Goal: Information Seeking & Learning: Learn about a topic

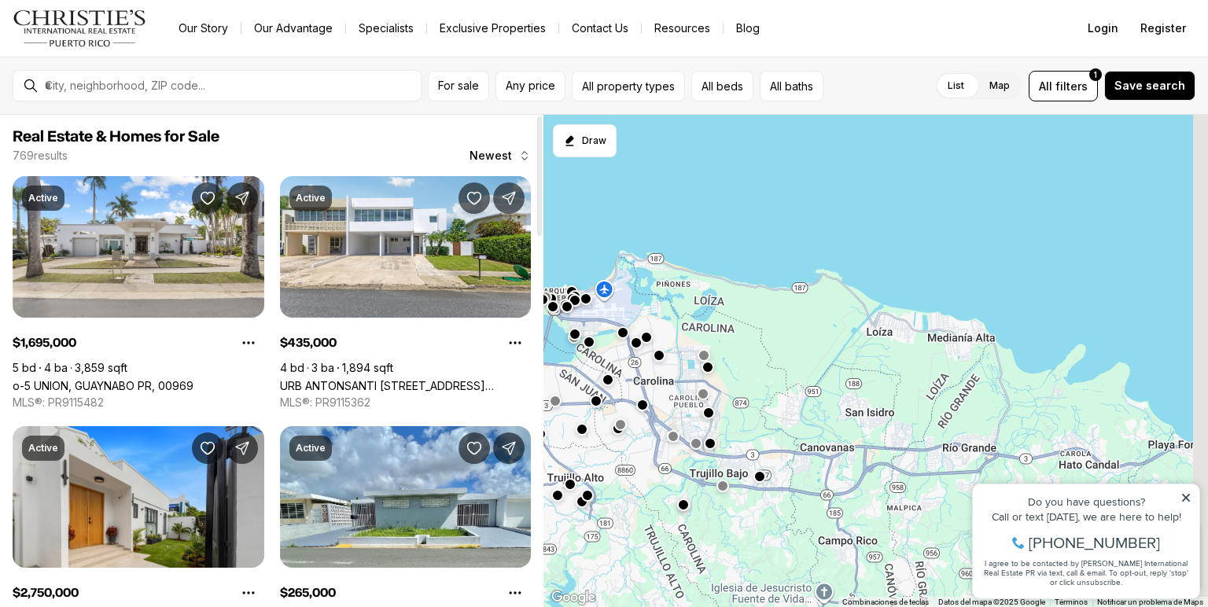
drag, startPoint x: 1038, startPoint y: 409, endPoint x: 602, endPoint y: 297, distance: 449.9
click at [602, 297] on div "435K 2.75M 985K 295K 1.7M 1.25M 265K 885K 595K" at bounding box center [876, 361] width 665 height 493
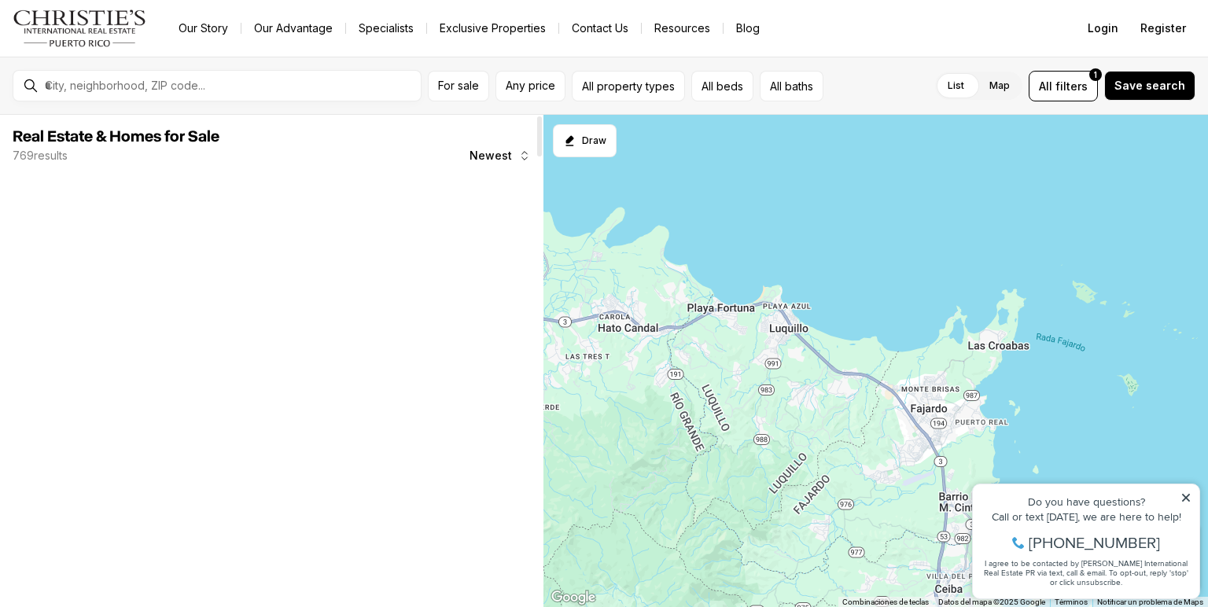
drag, startPoint x: 1000, startPoint y: 393, endPoint x: 559, endPoint y: 290, distance: 452.3
click at [570, 286] on div at bounding box center [876, 361] width 665 height 493
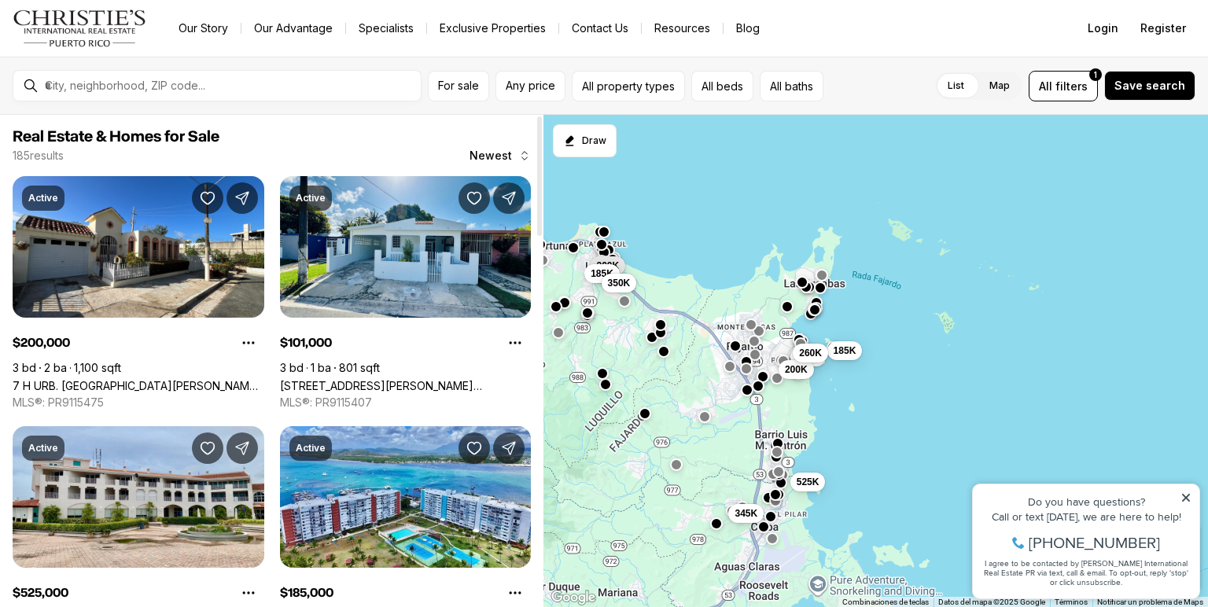
drag, startPoint x: 900, startPoint y: 419, endPoint x: 721, endPoint y: 352, distance: 191.4
click at [721, 352] on div "101K 200K 185K 350K 325K 200K 525K 345K 185K 260K" at bounding box center [876, 361] width 665 height 493
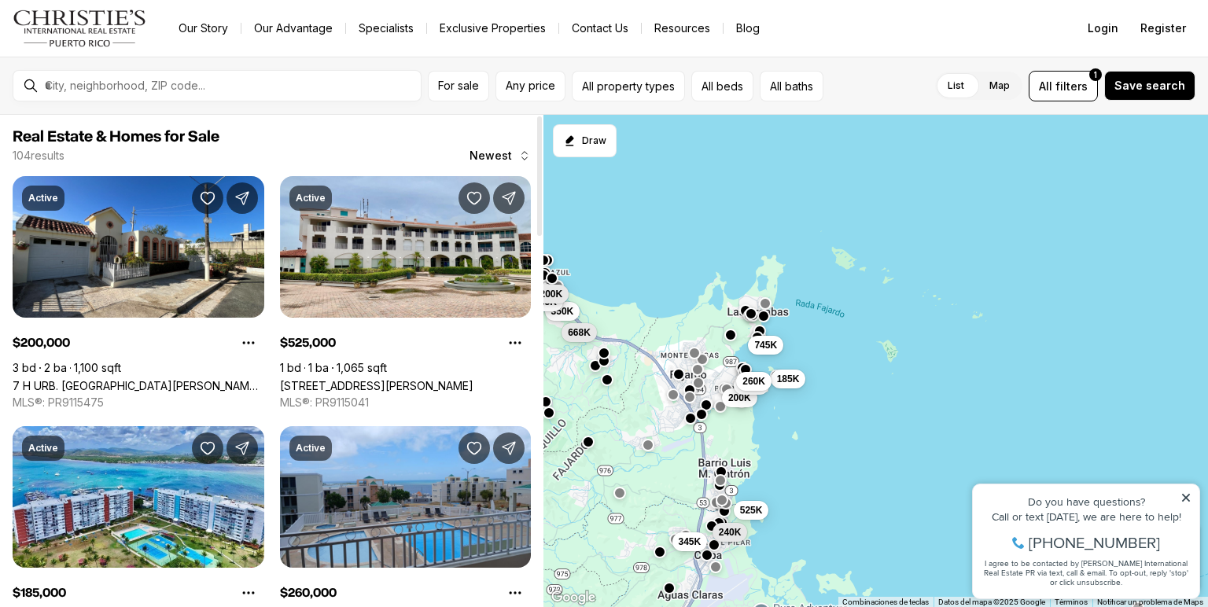
drag, startPoint x: 825, startPoint y: 422, endPoint x: 773, endPoint y: 449, distance: 58.8
click at [773, 449] on div "200K 525K 185K 325K 260K 745K 240K 345K 350K 185K 200K 668K" at bounding box center [876, 361] width 665 height 493
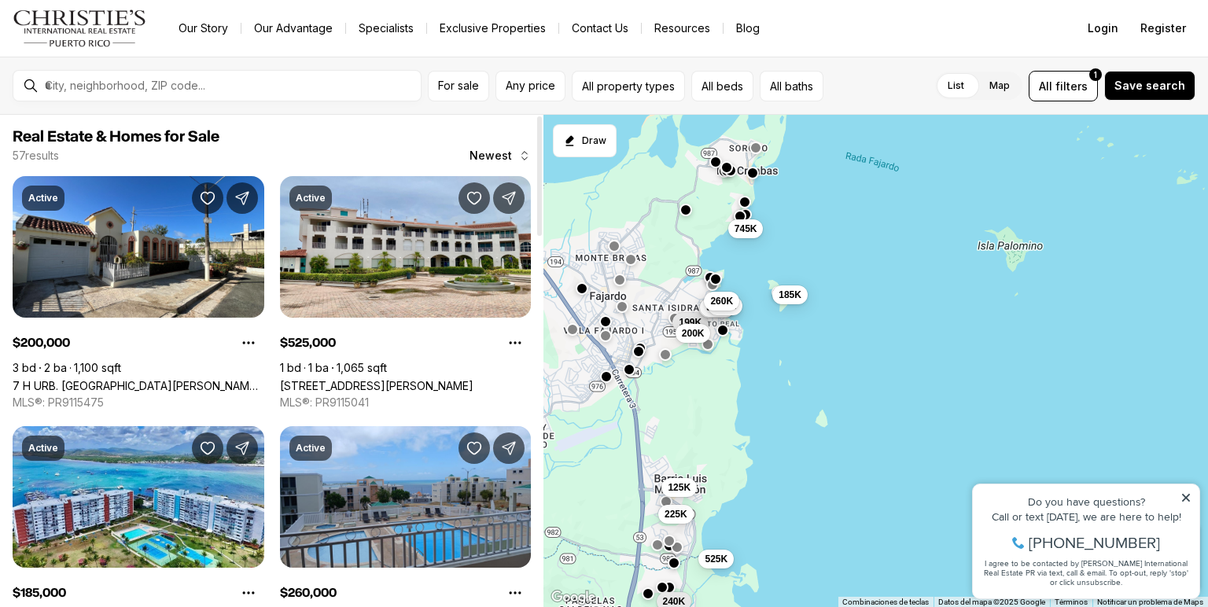
click at [759, 437] on div "199K 200K 225K 525K 125K 185K 325K 310K 325K 260K 745K 240K" at bounding box center [876, 361] width 665 height 493
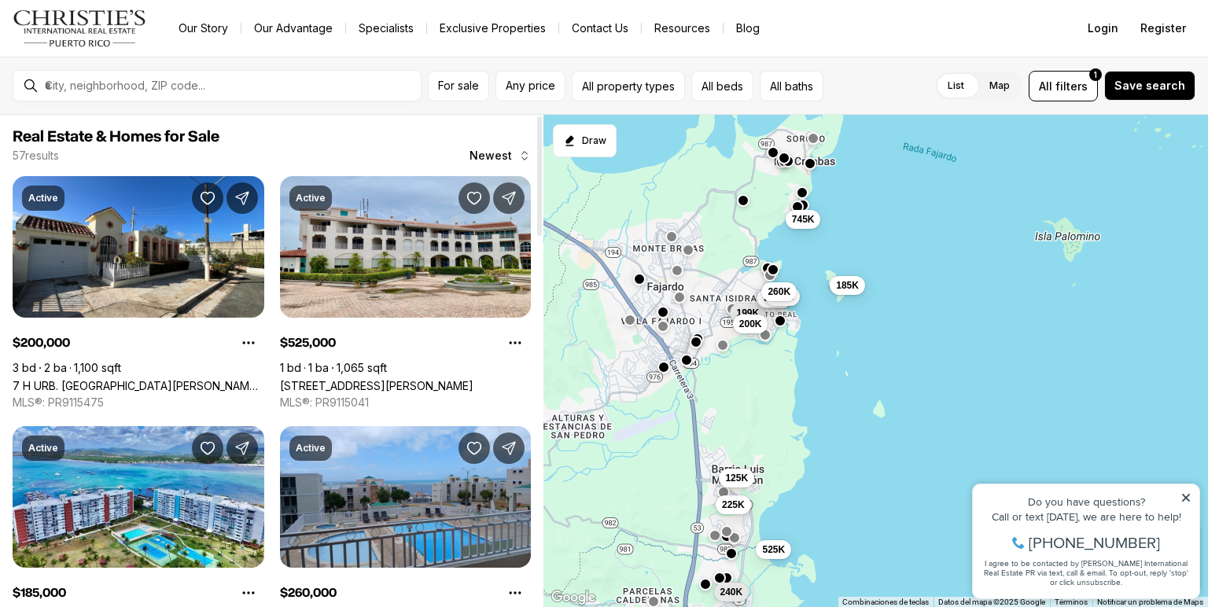
drag, startPoint x: 781, startPoint y: 406, endPoint x: 821, endPoint y: 415, distance: 40.5
click at [821, 415] on div "199K 200K 225K 525K 125K 185K 325K 310K 325K 260K 745K 240K" at bounding box center [876, 361] width 665 height 493
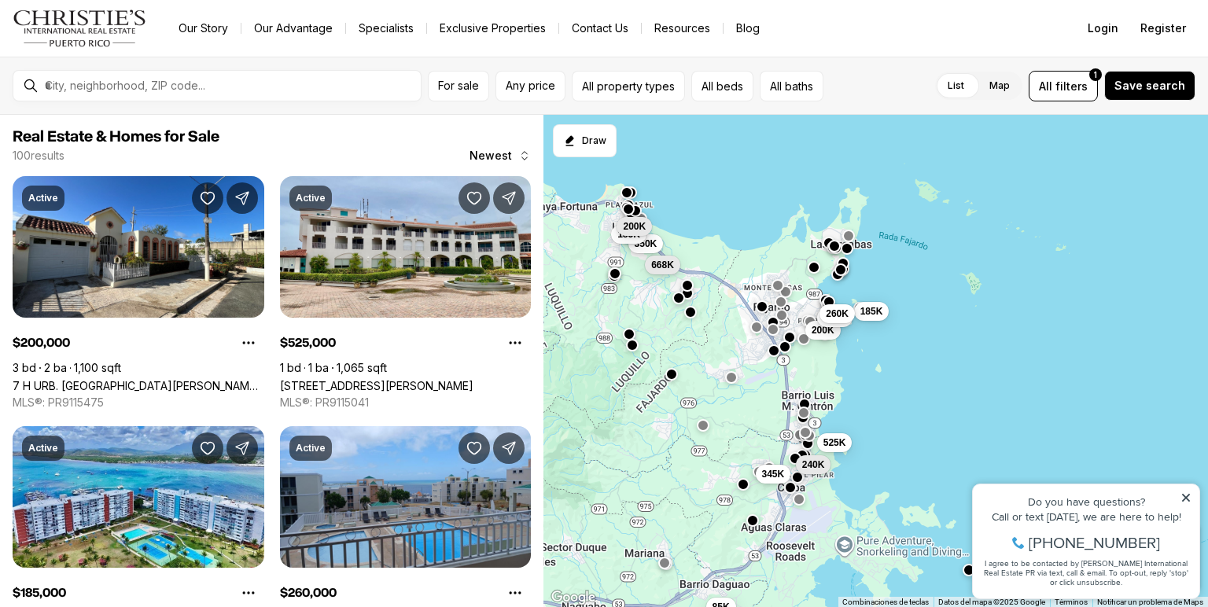
drag, startPoint x: 664, startPoint y: 231, endPoint x: 719, endPoint y: 224, distance: 55.4
click at [719, 224] on div "200K 525K 185K 325K 260K 240K 345K 350K 185K 85K 200K 668K" at bounding box center [876, 361] width 665 height 493
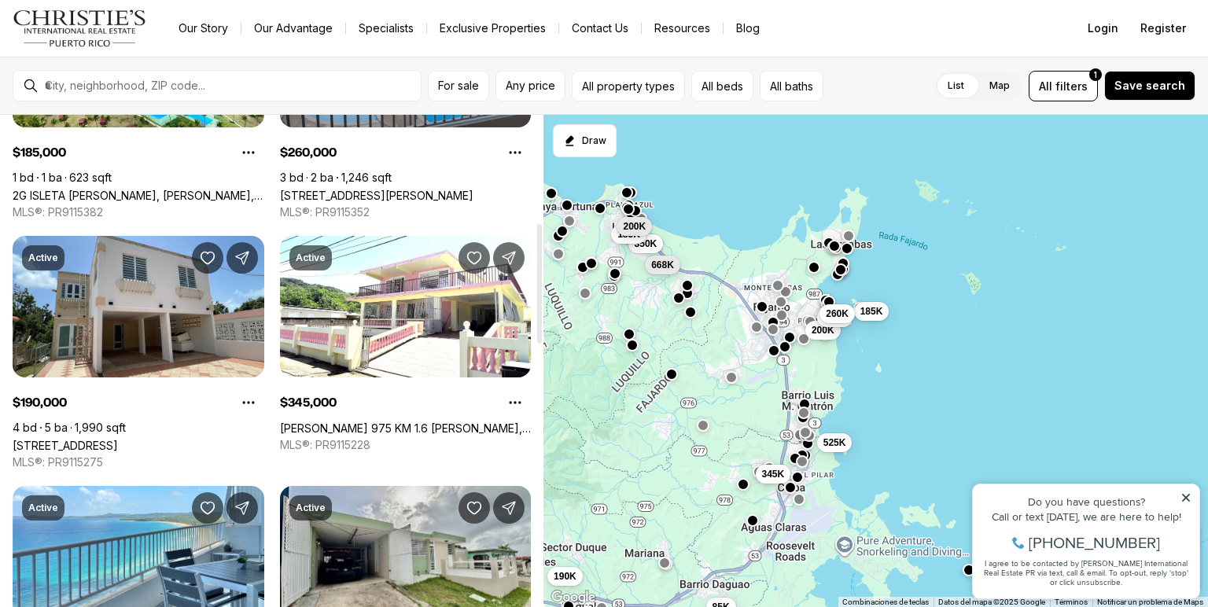
scroll to position [692, 0]
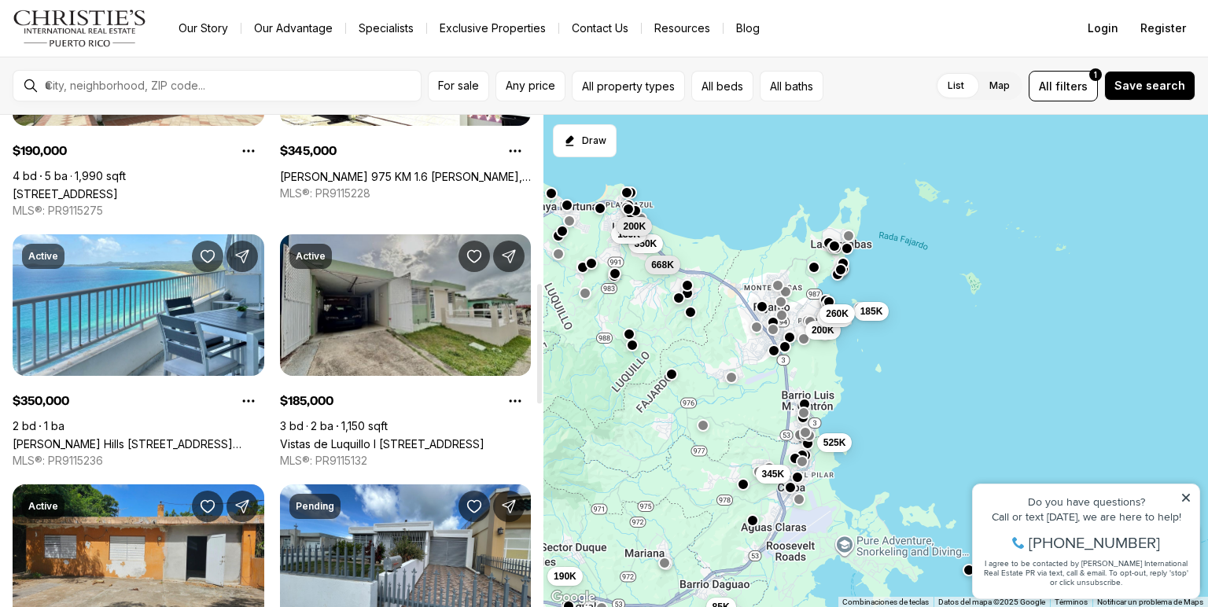
click at [369, 437] on link "Vistas de Luquillo I CALLE V-1 CASA D13, LUQUILLO PR, 00773" at bounding box center [382, 443] width 205 height 13
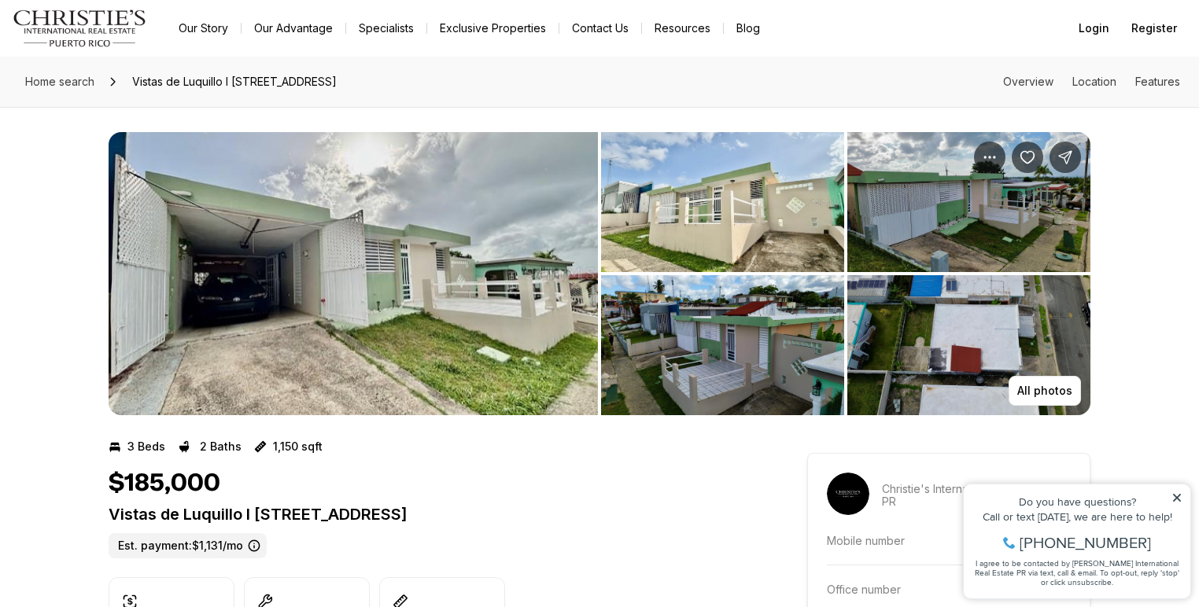
click at [361, 329] on img "View image gallery" at bounding box center [353, 273] width 489 height 283
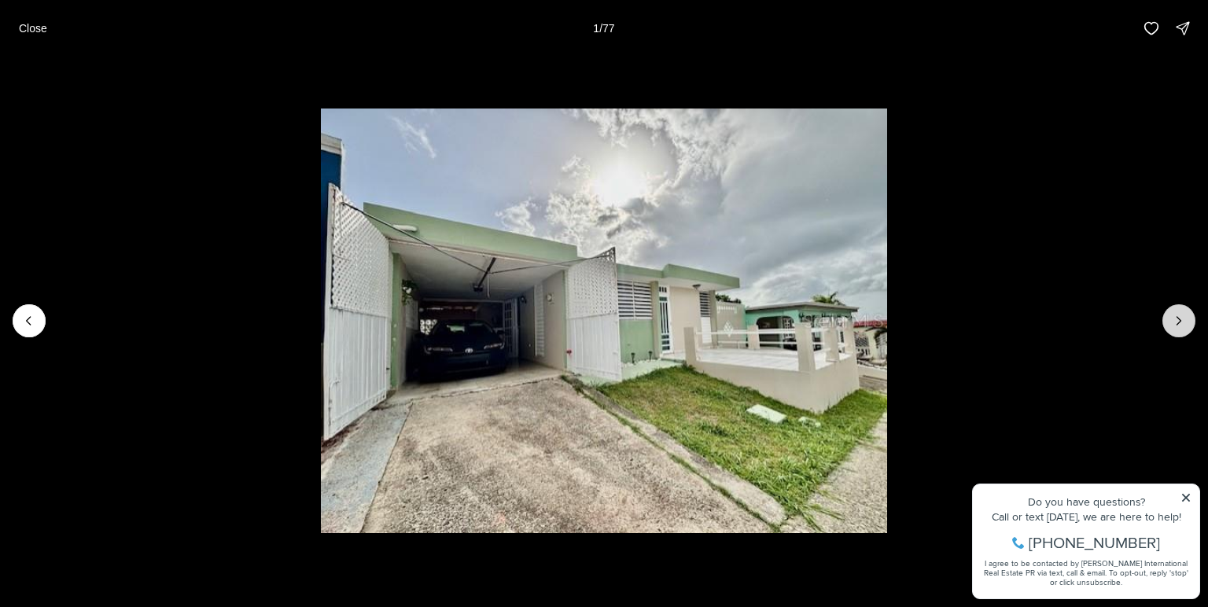
click at [1175, 326] on icon "Next slide" at bounding box center [1179, 321] width 16 height 16
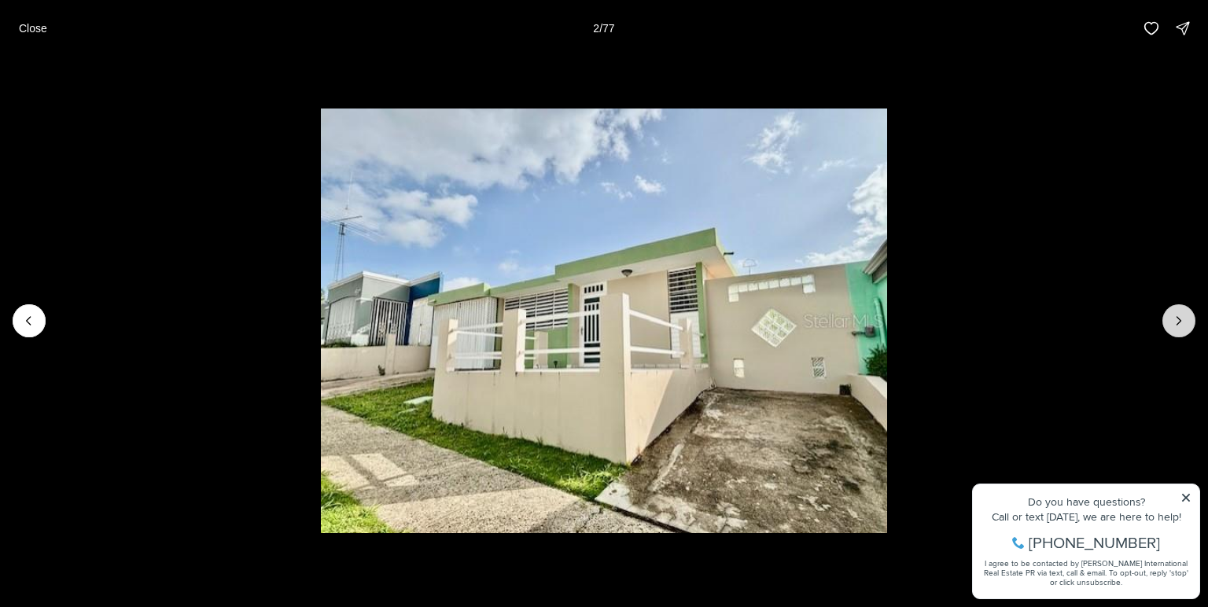
click at [1175, 324] on icon "Next slide" at bounding box center [1179, 321] width 16 height 16
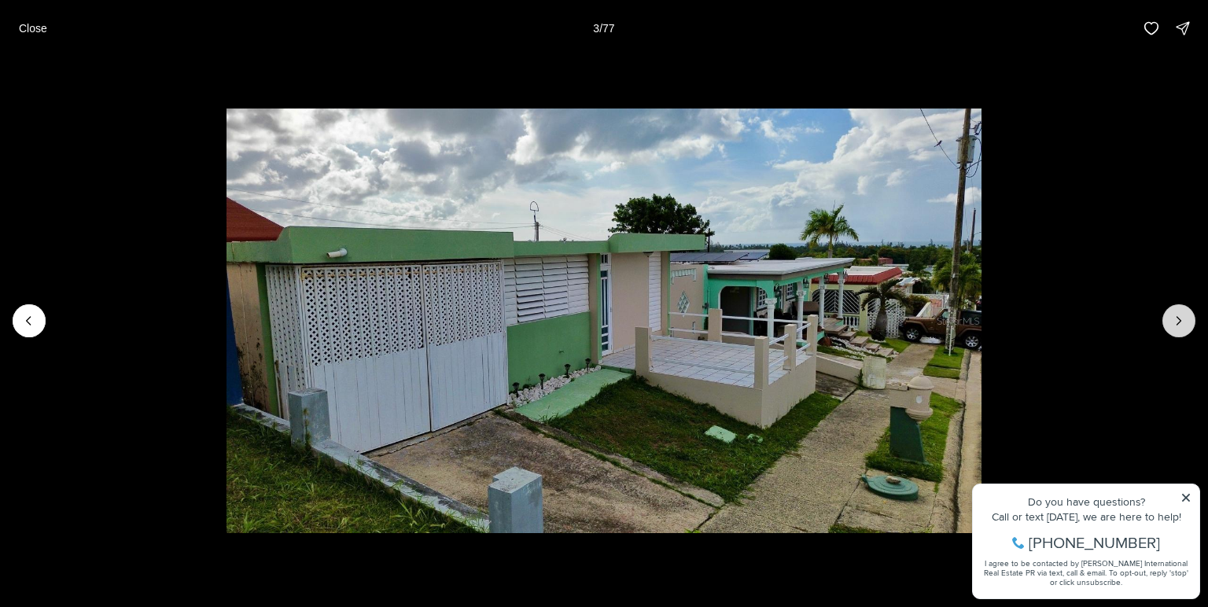
click at [1175, 324] on icon "Next slide" at bounding box center [1179, 321] width 16 height 16
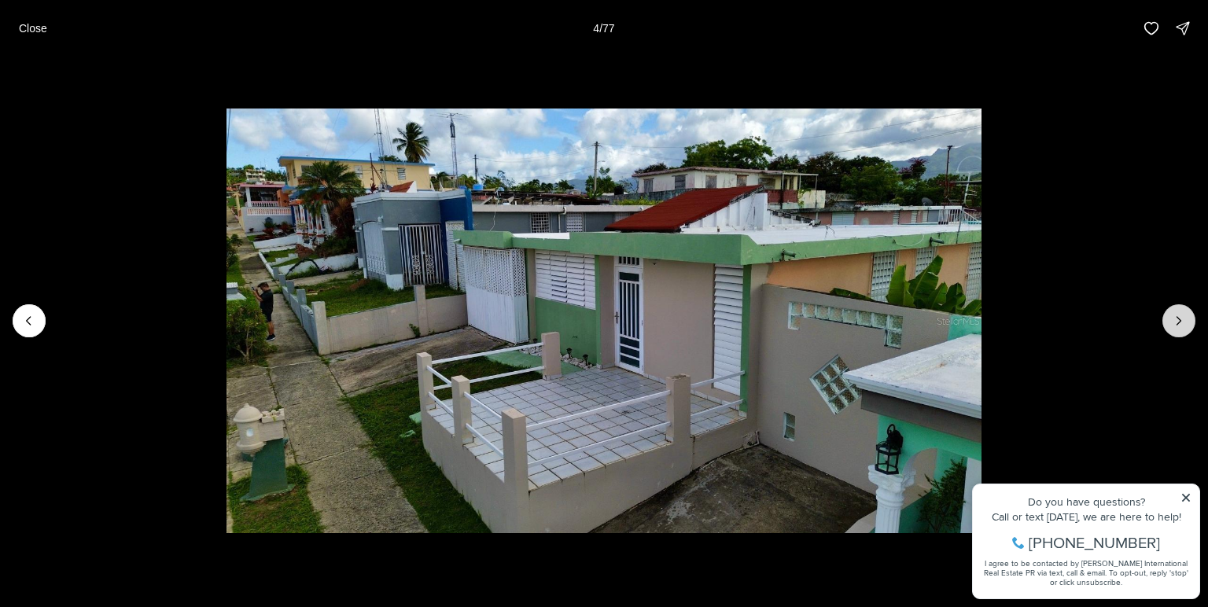
click at [1175, 324] on icon "Next slide" at bounding box center [1179, 321] width 16 height 16
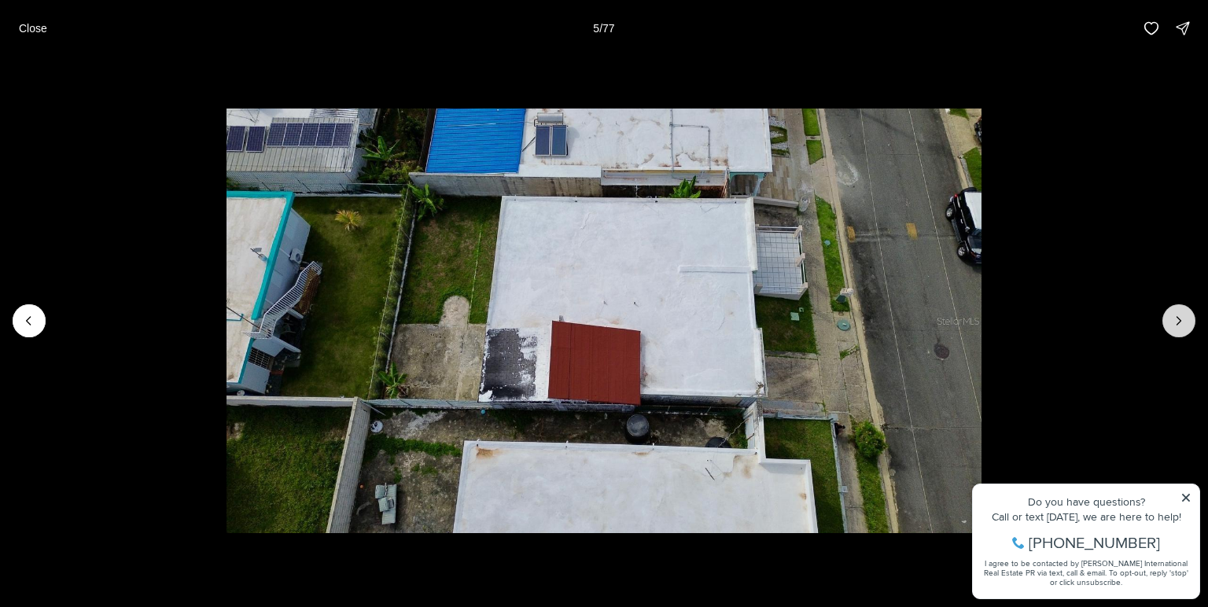
click at [1175, 324] on icon "Next slide" at bounding box center [1179, 321] width 16 height 16
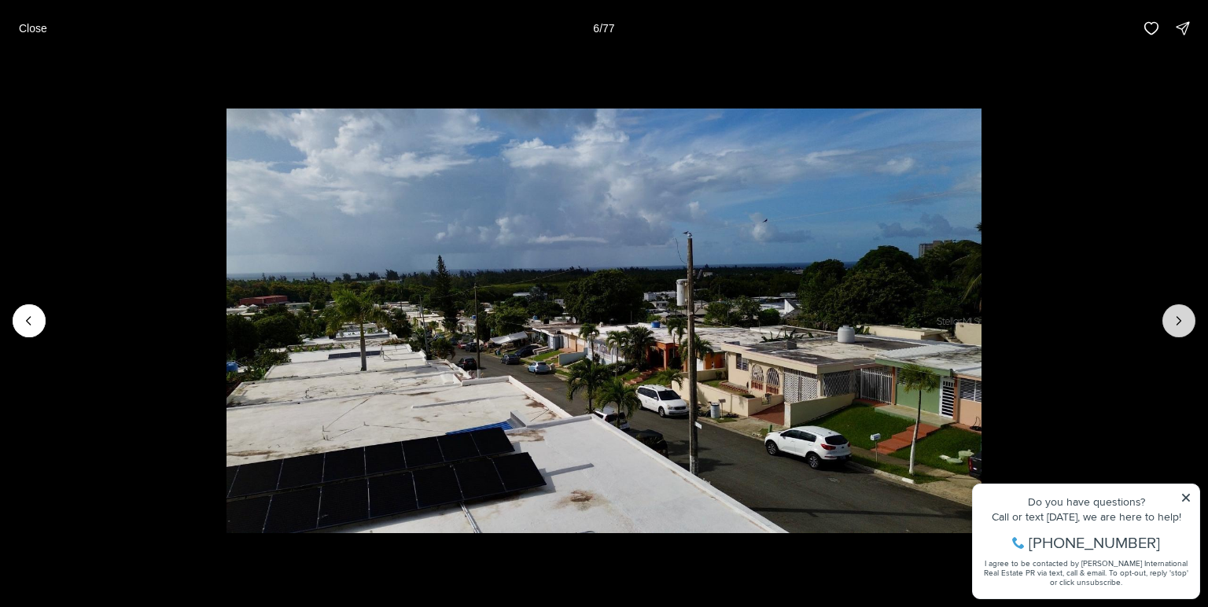
click at [1175, 324] on icon "Next slide" at bounding box center [1179, 321] width 16 height 16
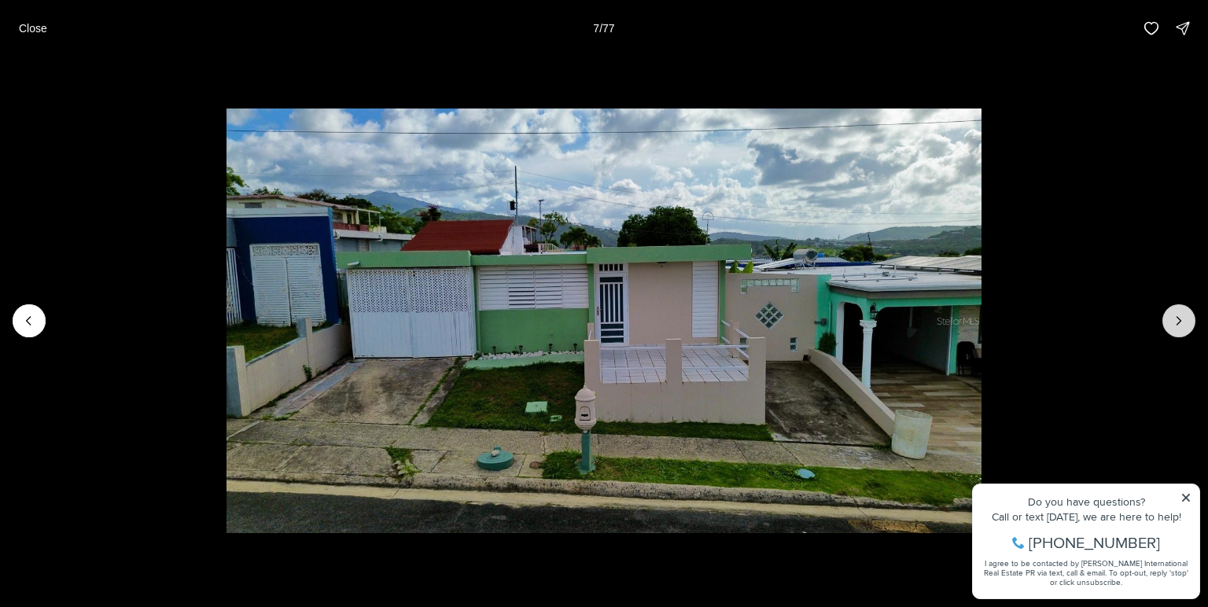
click at [1175, 324] on icon "Next slide" at bounding box center [1179, 321] width 16 height 16
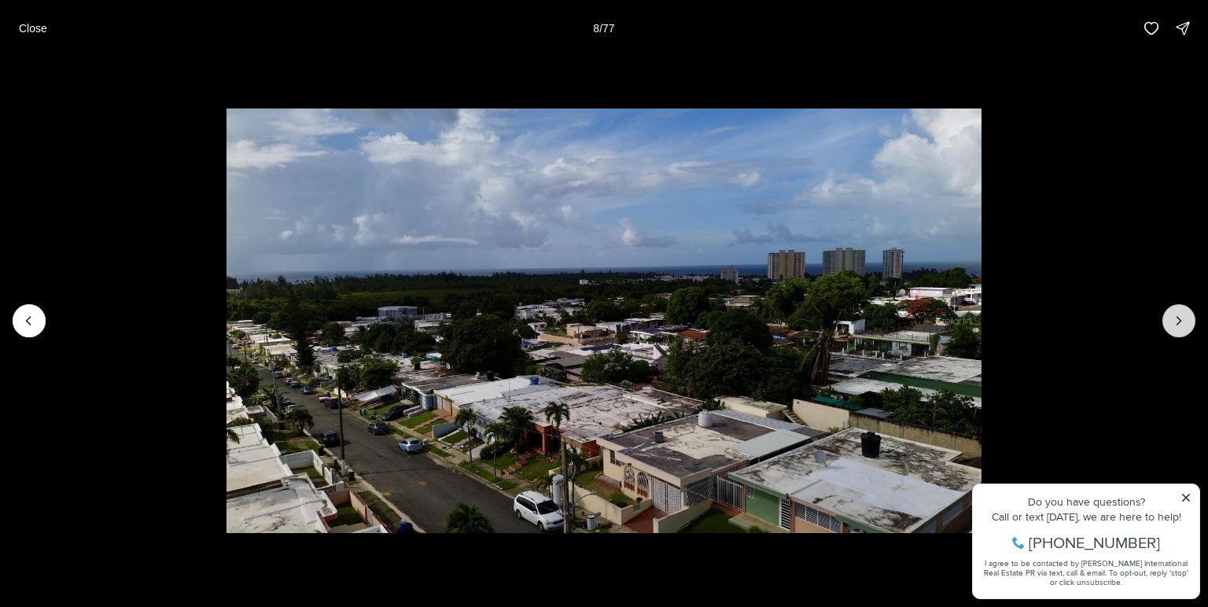
click at [1175, 324] on icon "Next slide" at bounding box center [1179, 321] width 16 height 16
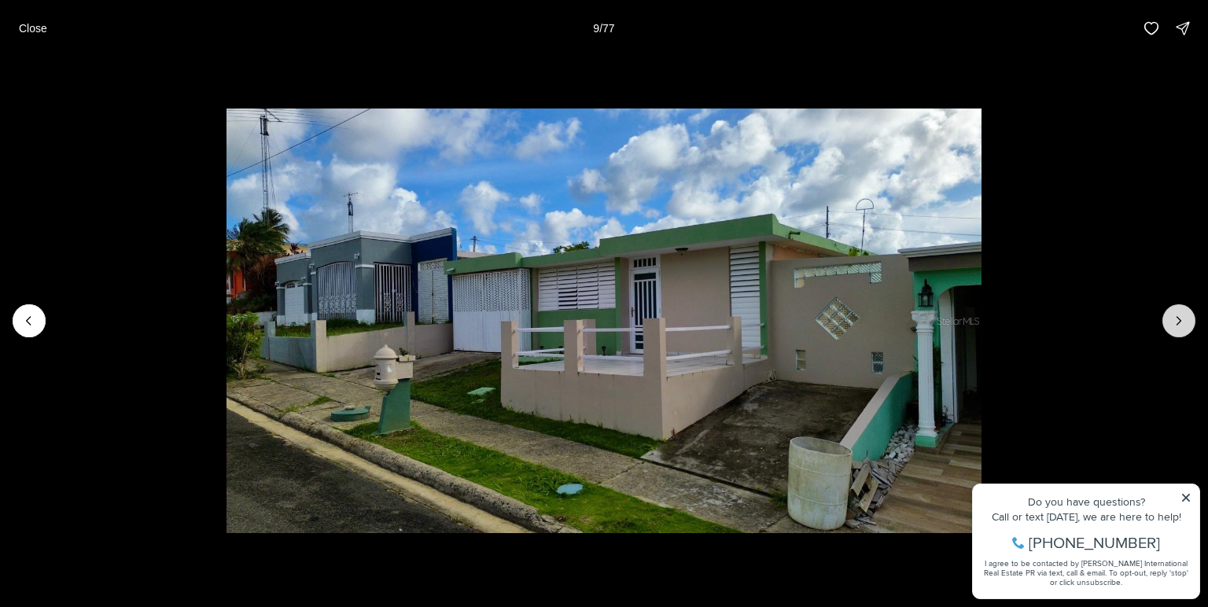
click at [1175, 324] on icon "Next slide" at bounding box center [1179, 321] width 16 height 16
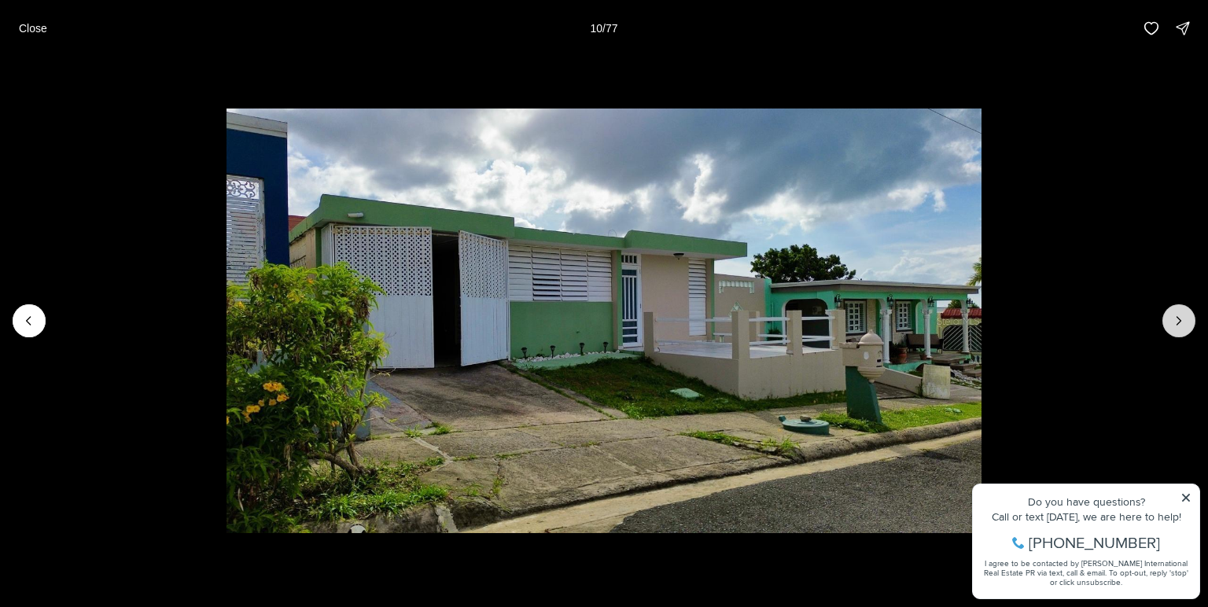
click at [1172, 326] on icon "Next slide" at bounding box center [1179, 321] width 16 height 16
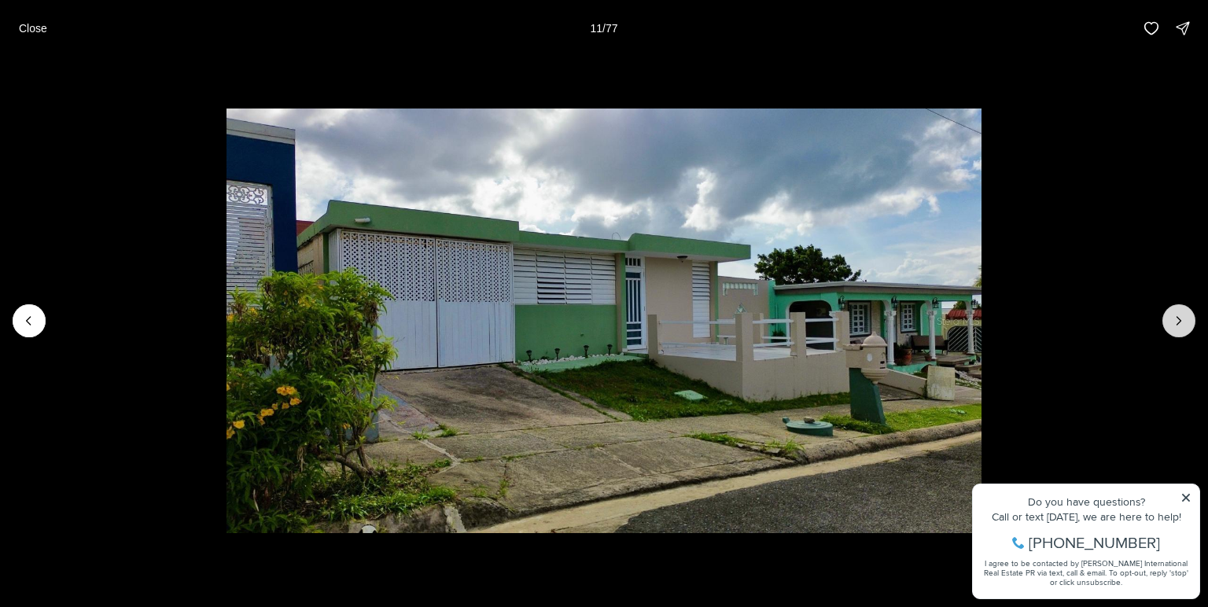
click at [1172, 326] on icon "Next slide" at bounding box center [1179, 321] width 16 height 16
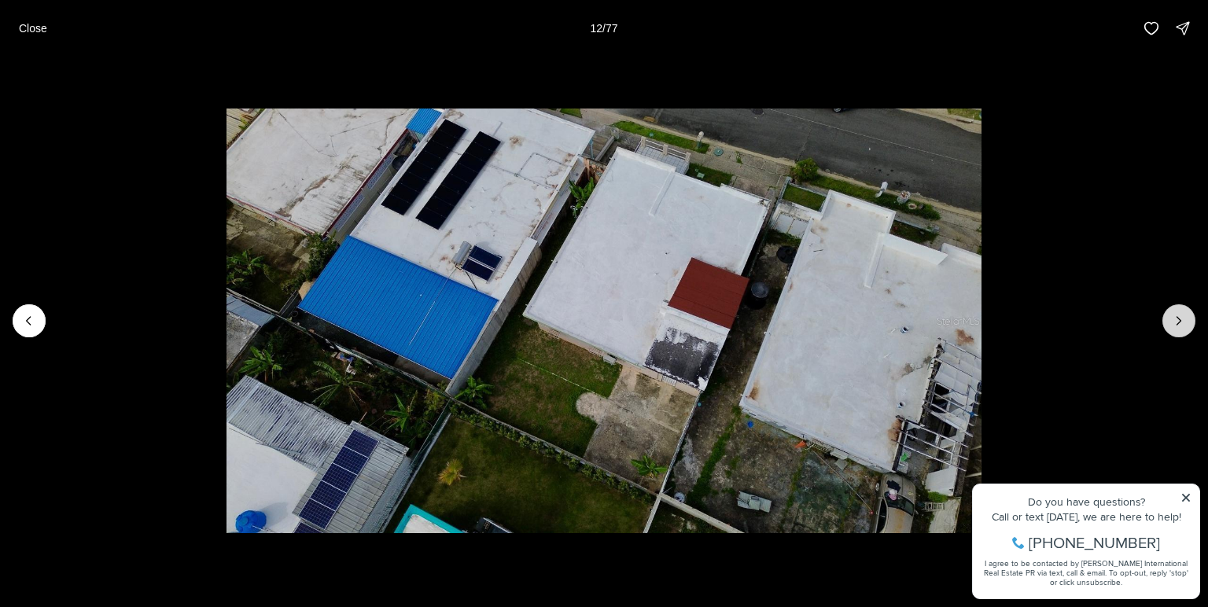
click at [1168, 328] on button "Next slide" at bounding box center [1179, 320] width 33 height 33
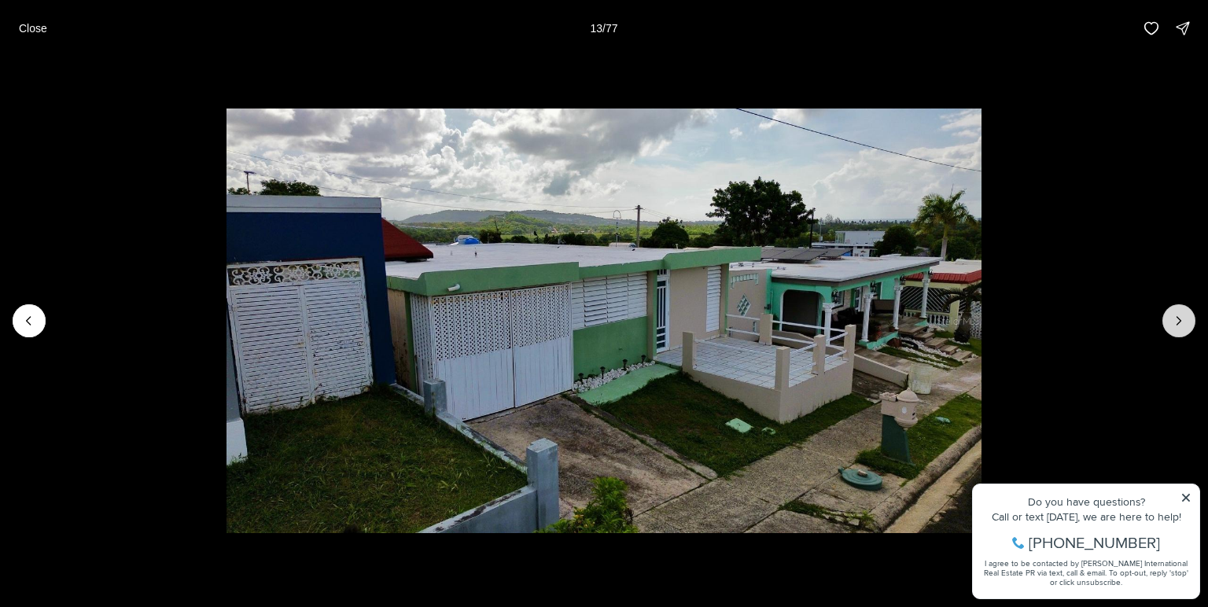
click at [1168, 328] on button "Next slide" at bounding box center [1179, 320] width 33 height 33
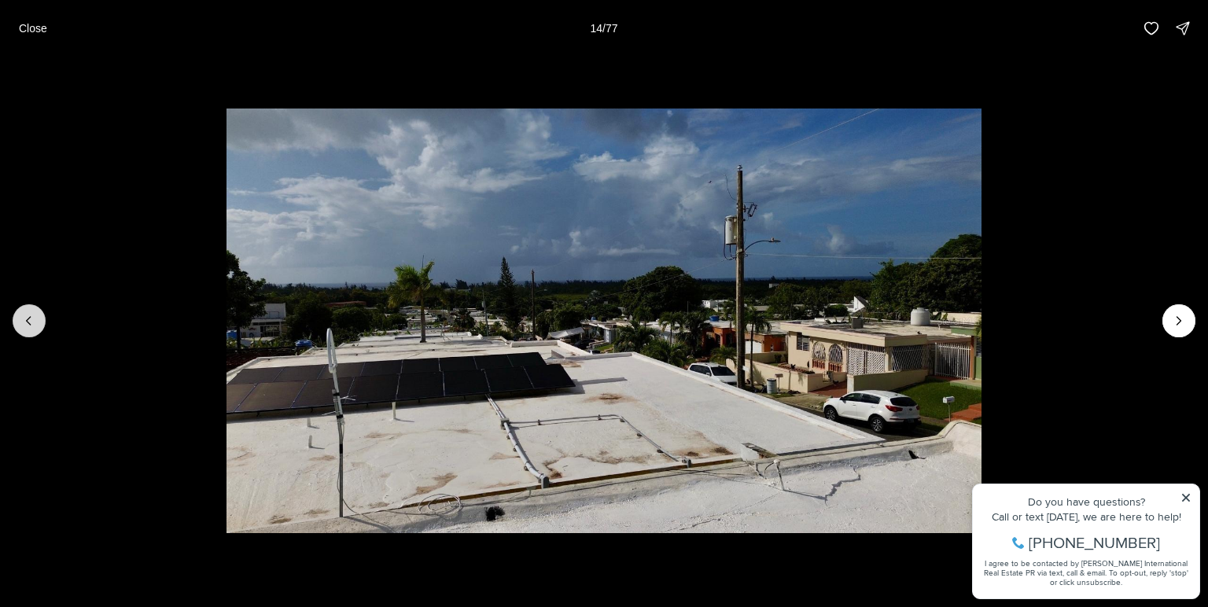
click at [25, 325] on icon "Previous slide" at bounding box center [29, 321] width 16 height 16
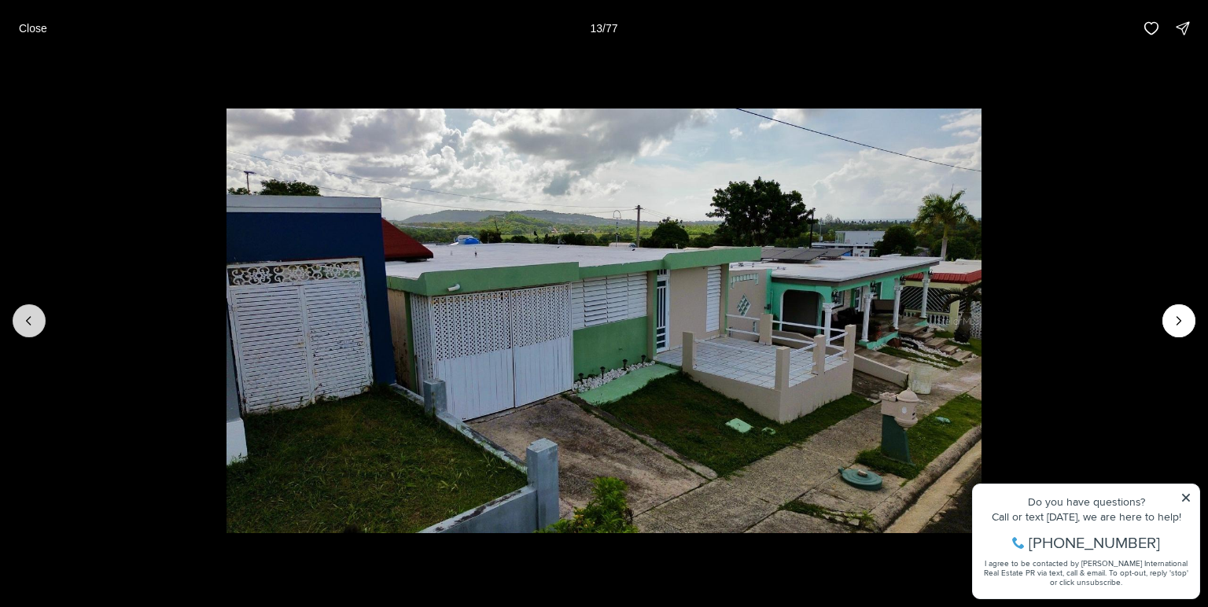
click at [29, 323] on icon "Previous slide" at bounding box center [29, 321] width 16 height 16
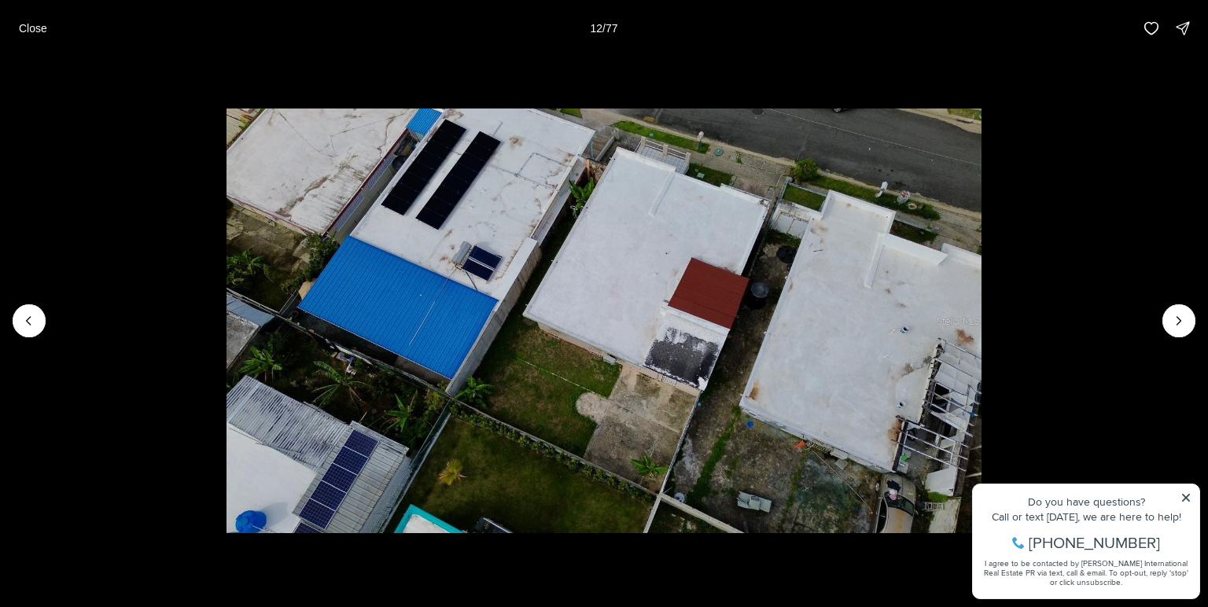
click at [1198, 327] on li "12 of 77" at bounding box center [604, 321] width 1208 height 529
click at [1178, 317] on icon "Next slide" at bounding box center [1179, 321] width 16 height 16
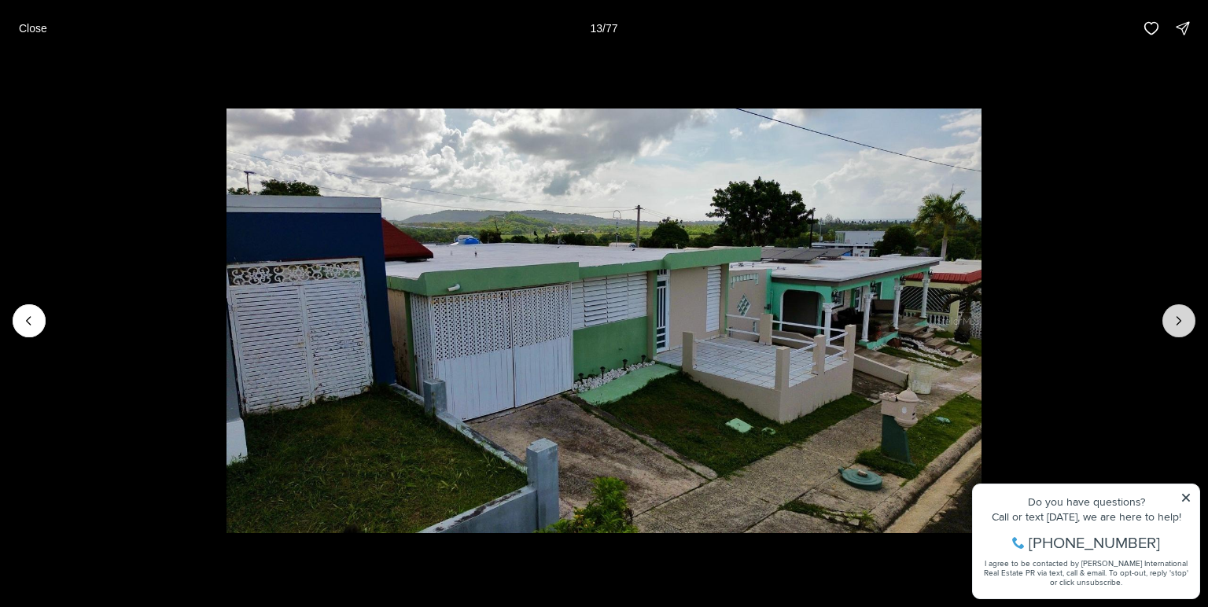
click at [1178, 317] on icon "Next slide" at bounding box center [1179, 321] width 16 height 16
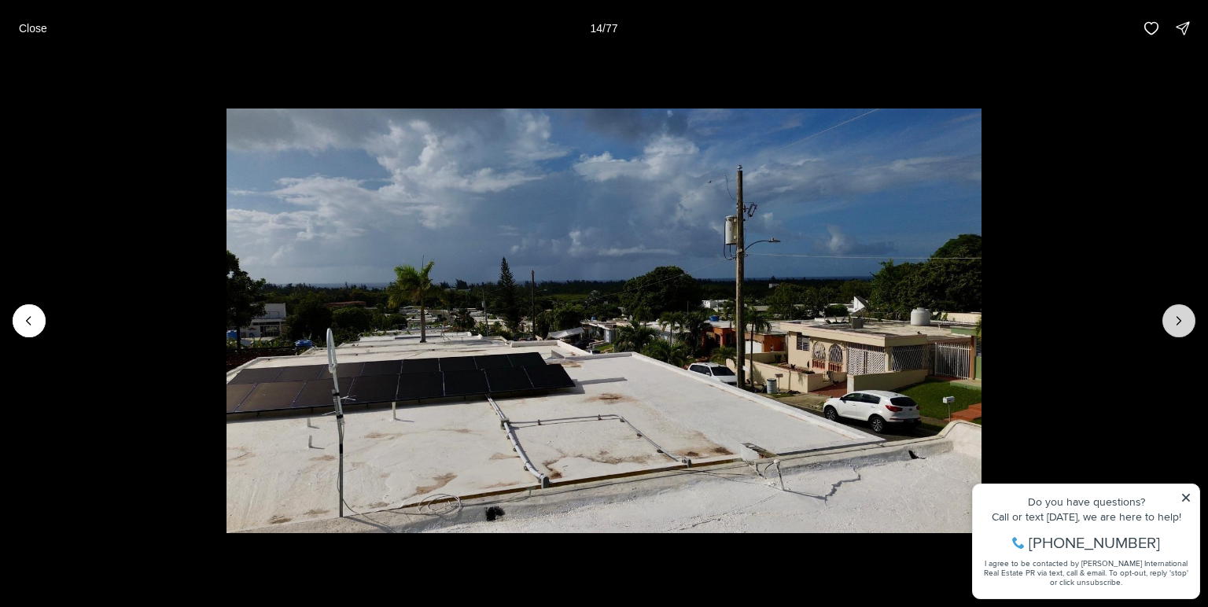
click at [1178, 317] on icon "Next slide" at bounding box center [1179, 321] width 16 height 16
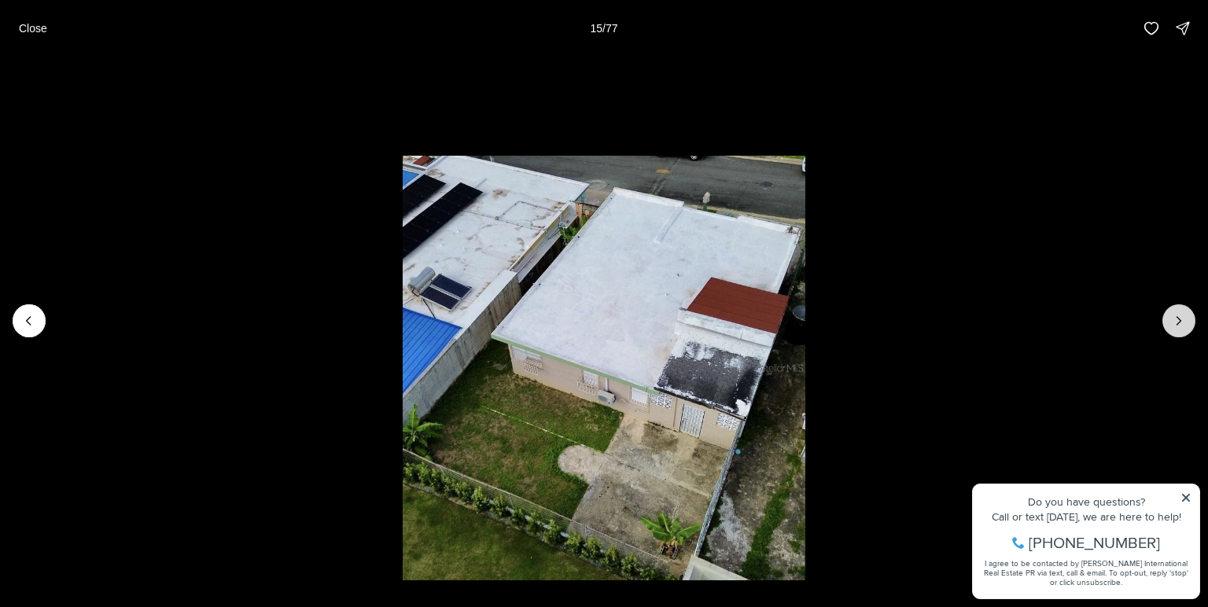
click at [1178, 317] on icon "Next slide" at bounding box center [1179, 321] width 16 height 16
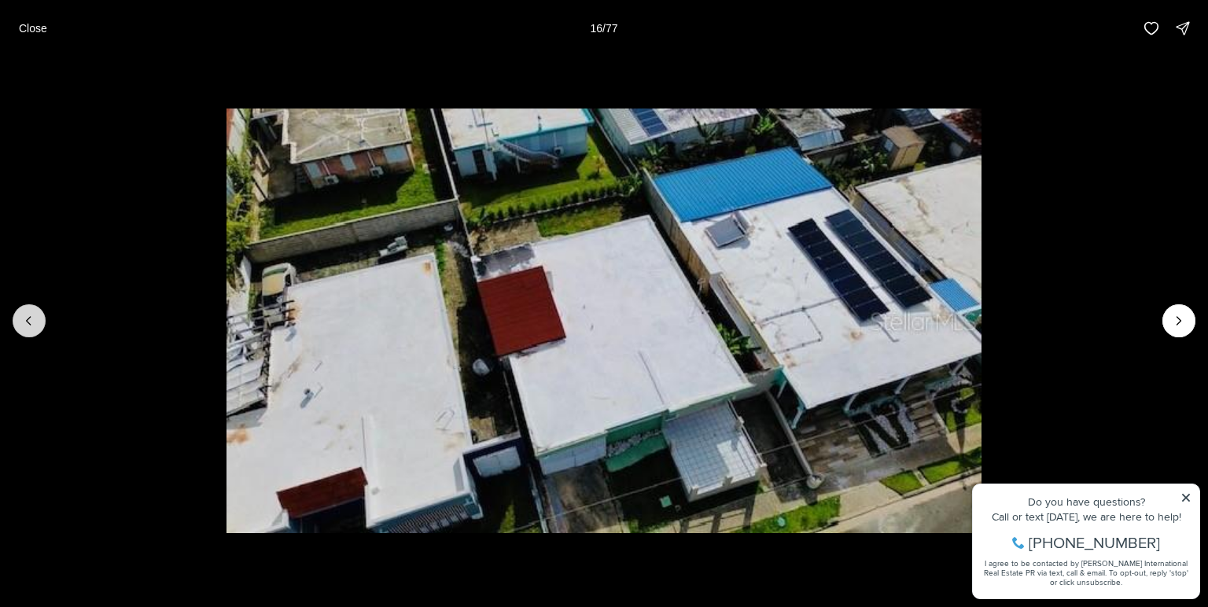
click at [24, 322] on icon "Previous slide" at bounding box center [29, 321] width 16 height 16
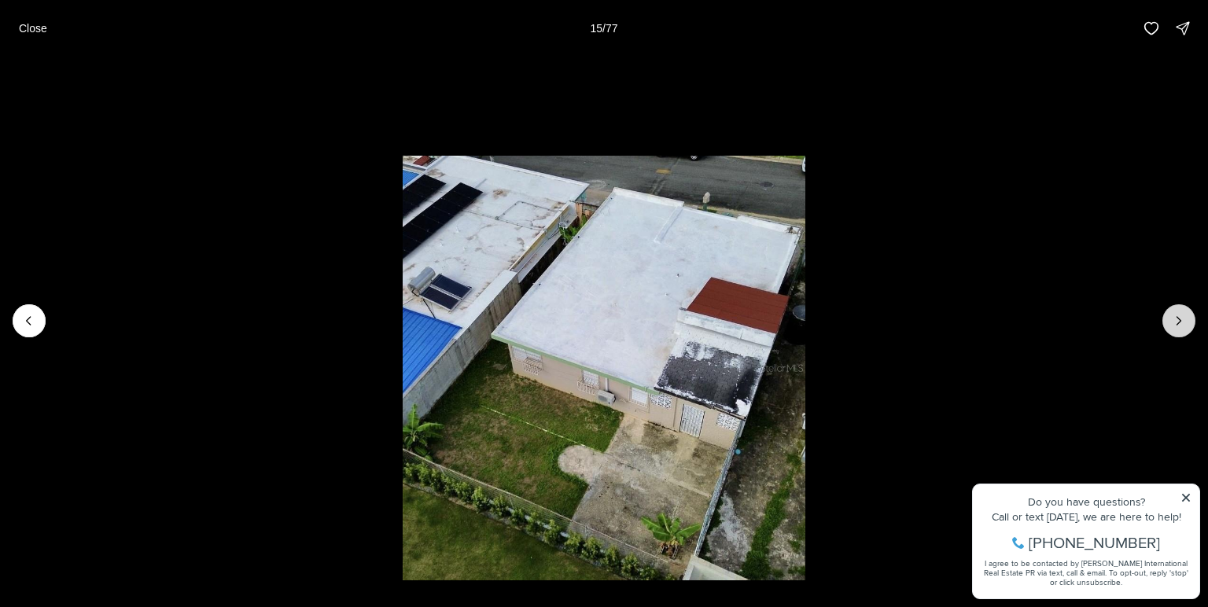
click at [1180, 324] on icon "Next slide" at bounding box center [1179, 321] width 16 height 16
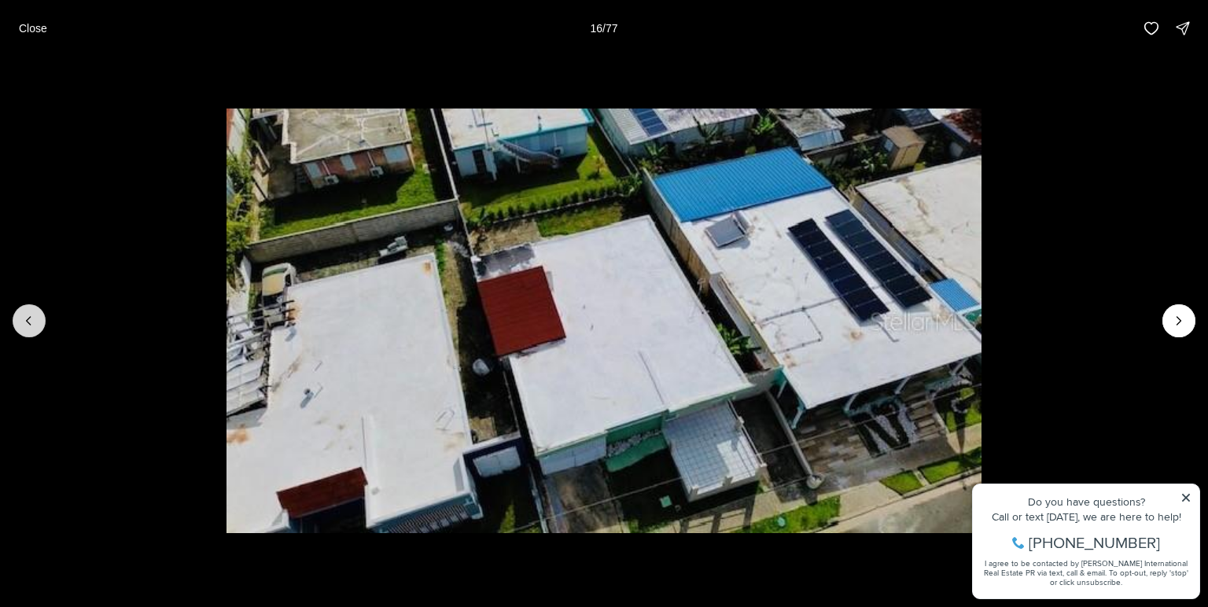
click at [28, 321] on icon "Previous slide" at bounding box center [29, 321] width 16 height 16
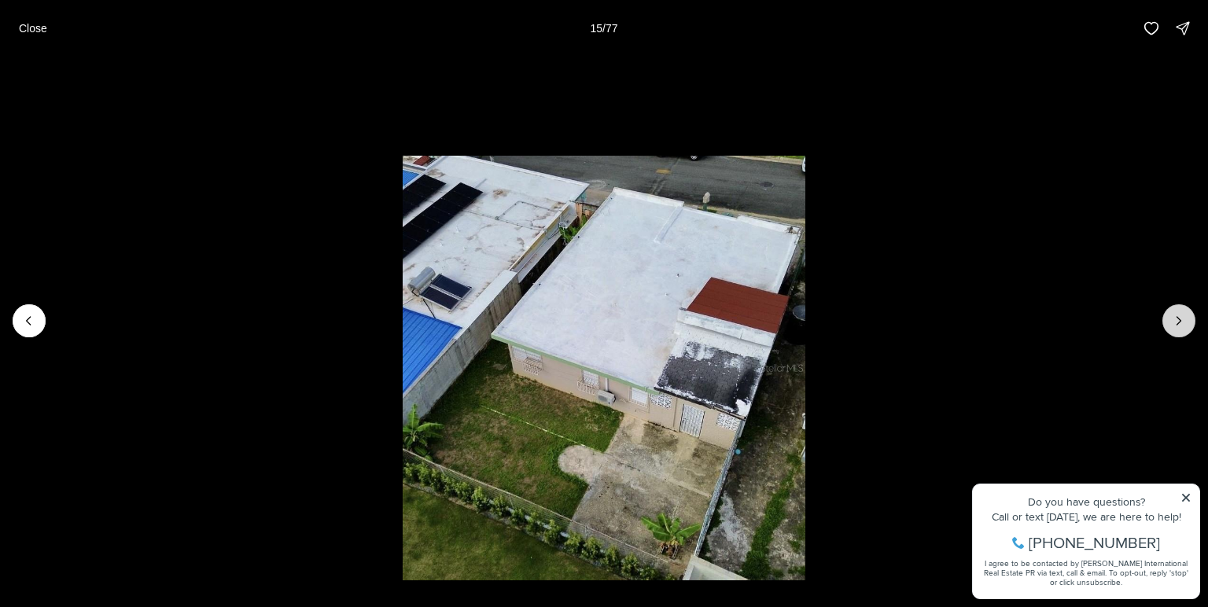
click at [1181, 326] on icon "Next slide" at bounding box center [1179, 321] width 16 height 16
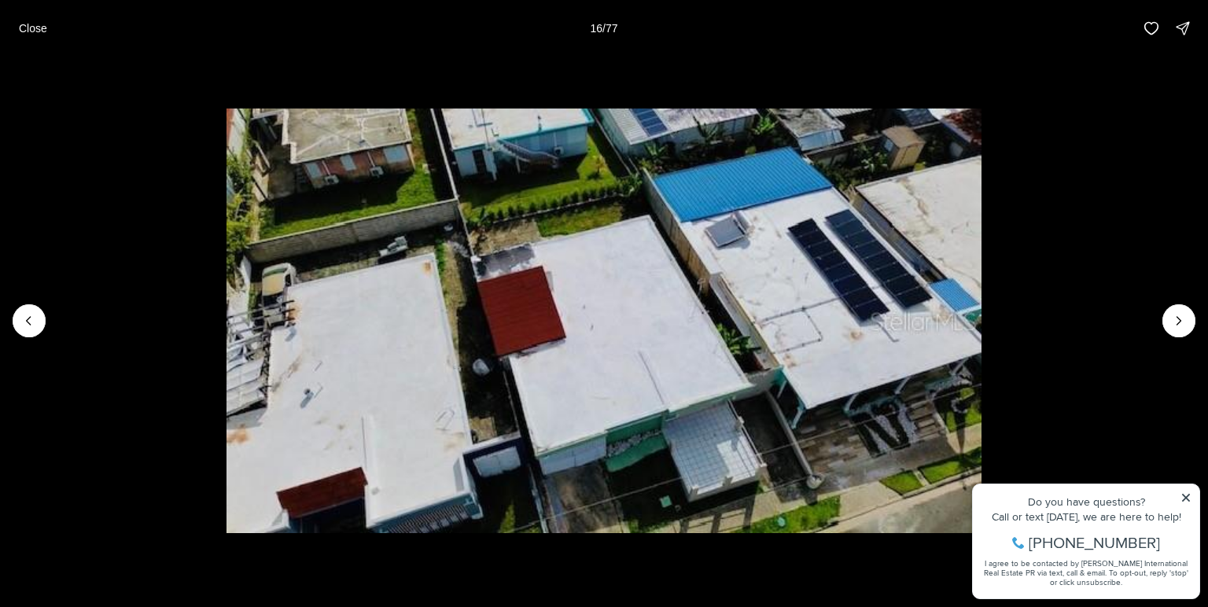
drag, startPoint x: 470, startPoint y: 304, endPoint x: 491, endPoint y: 352, distance: 53.2
click at [481, 322] on img "16 of 77" at bounding box center [605, 321] width 756 height 425
click at [32, 320] on icon "Previous slide" at bounding box center [29, 321] width 16 height 16
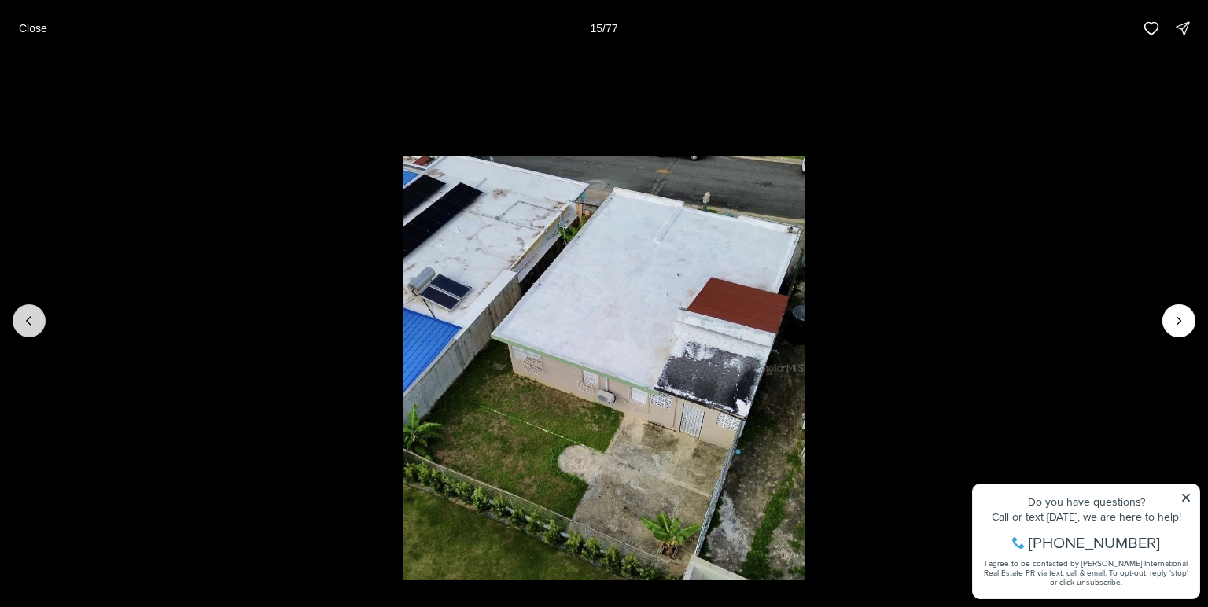
click at [22, 326] on icon "Previous slide" at bounding box center [29, 321] width 16 height 16
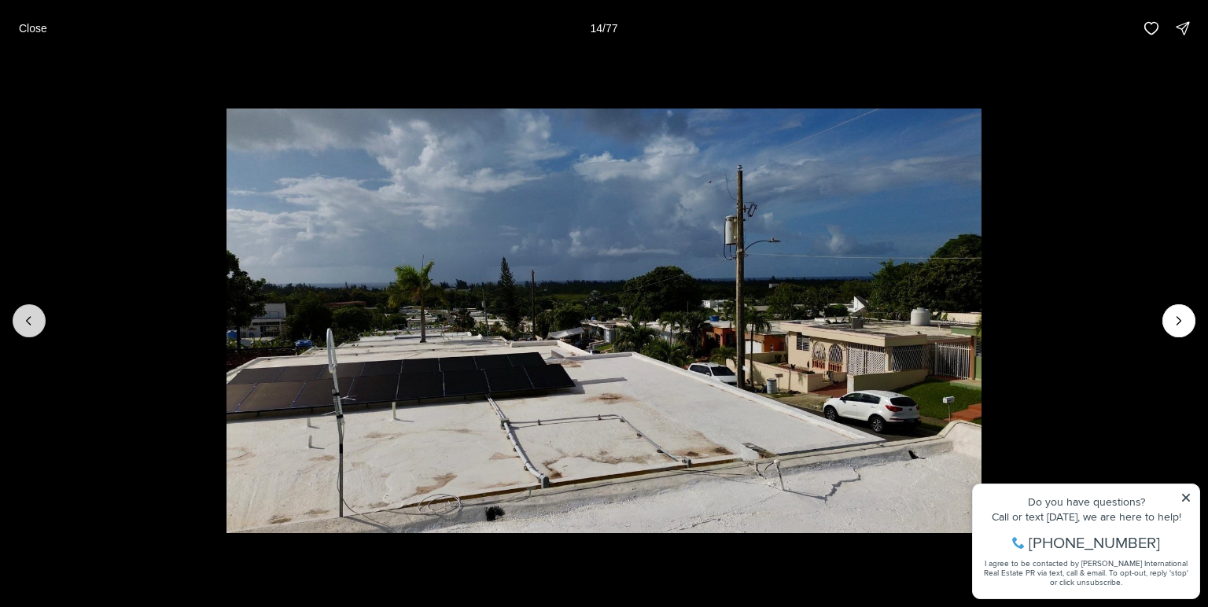
click at [22, 326] on icon "Previous slide" at bounding box center [29, 321] width 16 height 16
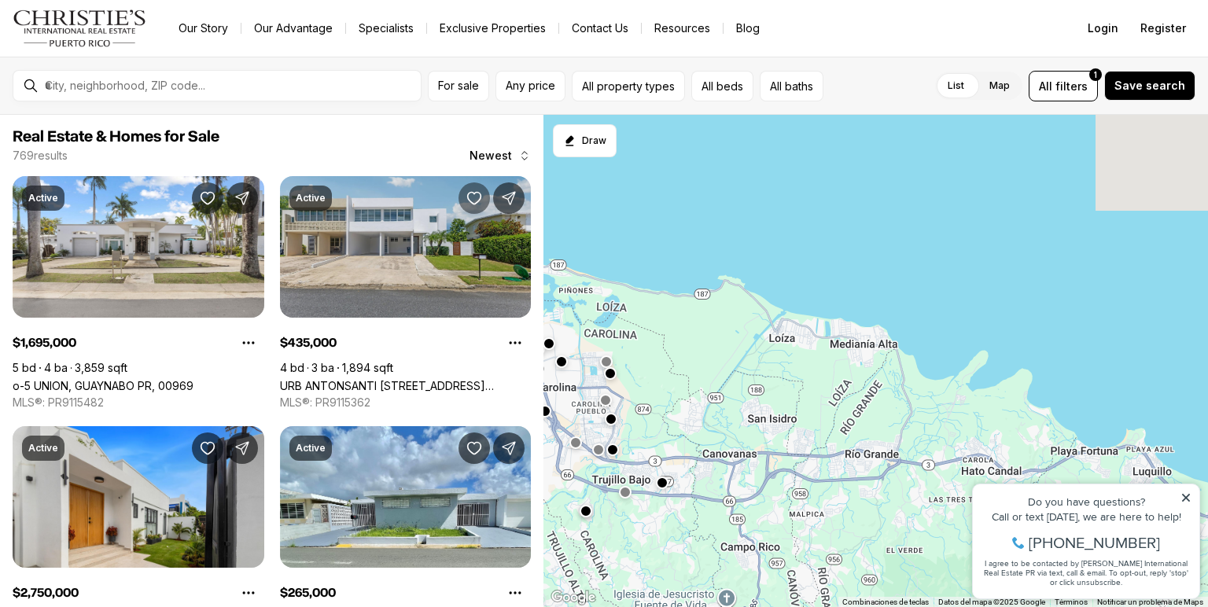
drag, startPoint x: 1032, startPoint y: 301, endPoint x: 474, endPoint y: 195, distance: 568.6
click at [474, 195] on div "Real Estate & Homes for Sale 769 results Newest Active $1,695,000 5 bd 4 ba 3,8…" at bounding box center [604, 361] width 1208 height 492
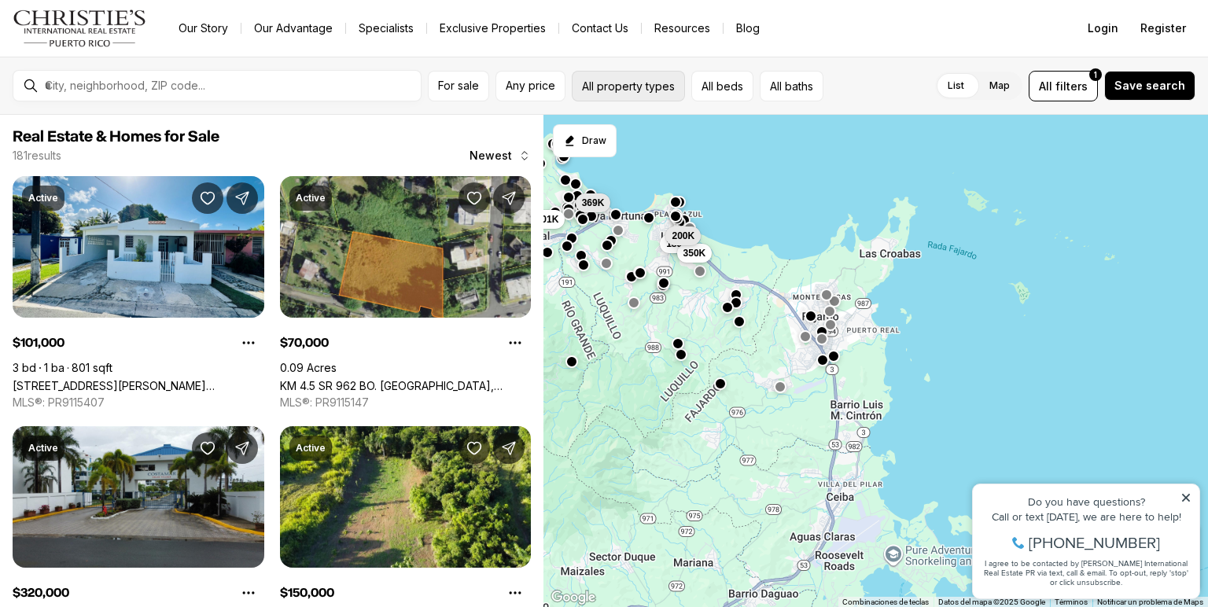
drag, startPoint x: 1039, startPoint y: 297, endPoint x: 644, endPoint y: 88, distance: 446.9
click at [644, 88] on div "For sale Any price All property types All beds All baths List Map List Map All …" at bounding box center [604, 332] width 1208 height 551
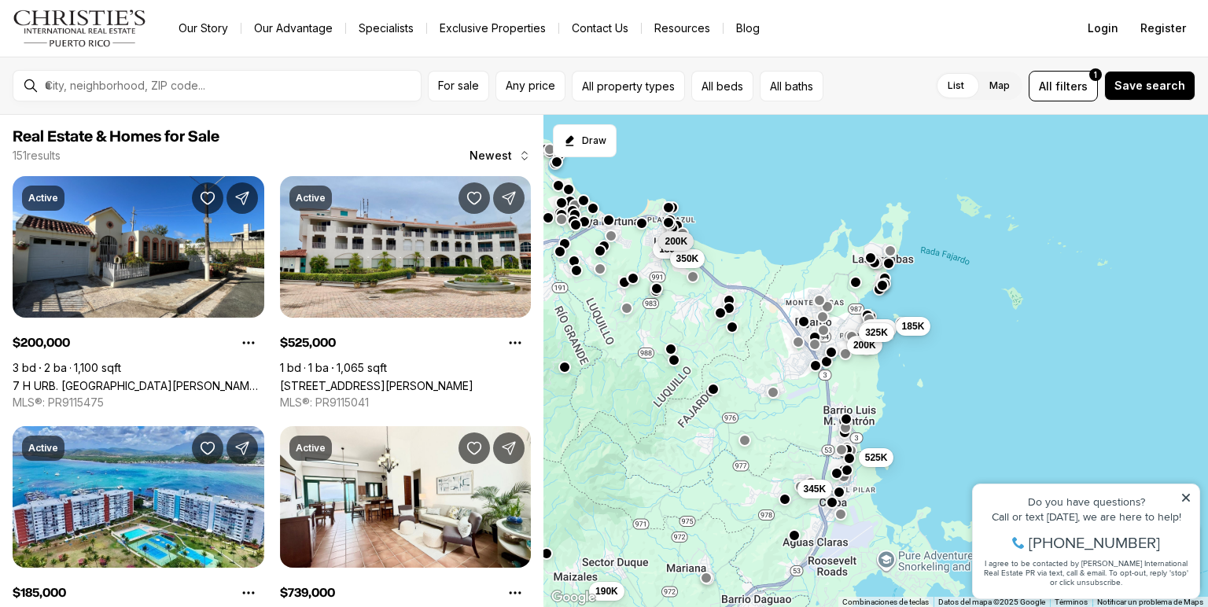
drag, startPoint x: 1090, startPoint y: 393, endPoint x: 1079, endPoint y: 399, distance: 11.6
click at [1079, 399] on div "185K 350K 200K 200K 345K 525K 85K 260K 185K 325K 190K" at bounding box center [876, 361] width 665 height 493
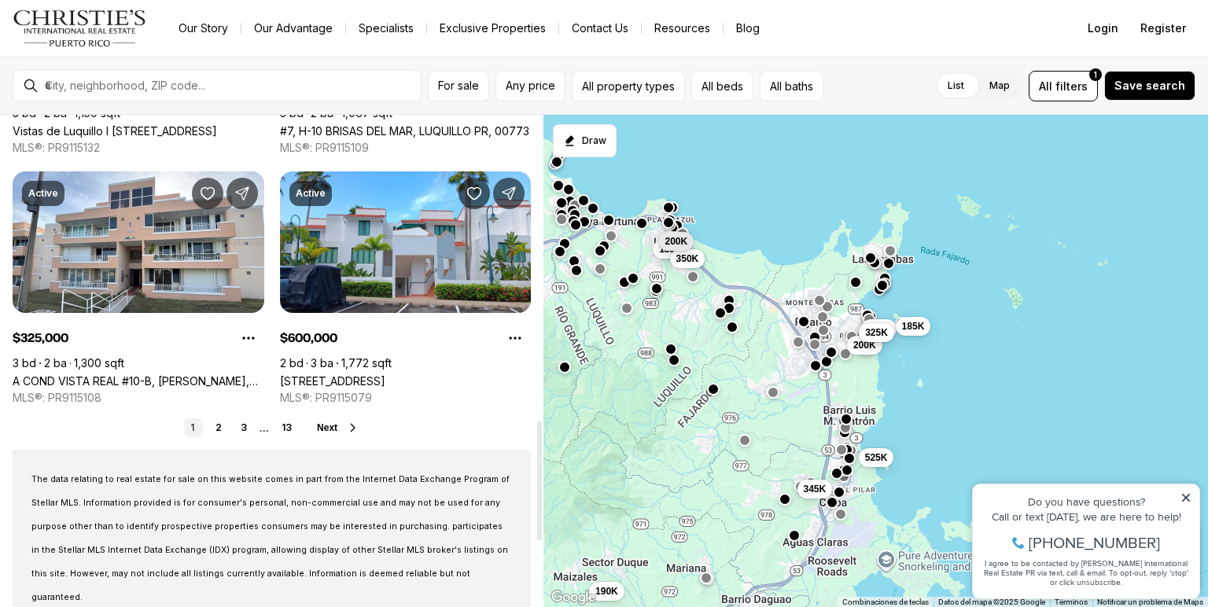
scroll to position [1259, 0]
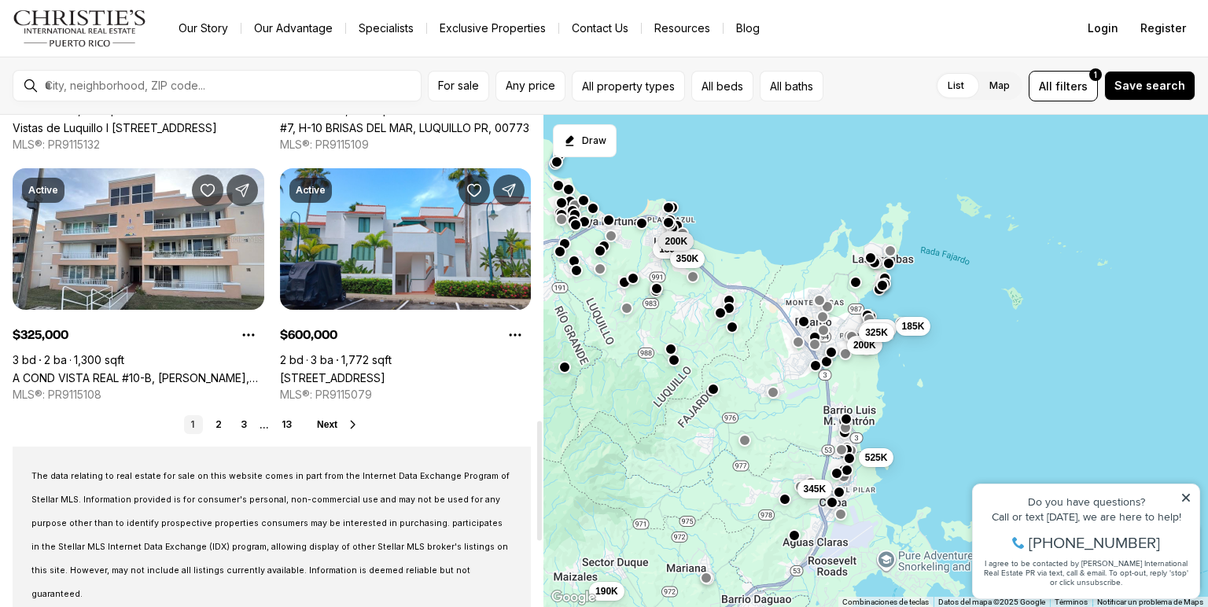
click at [351, 427] on icon at bounding box center [353, 424] width 4 height 7
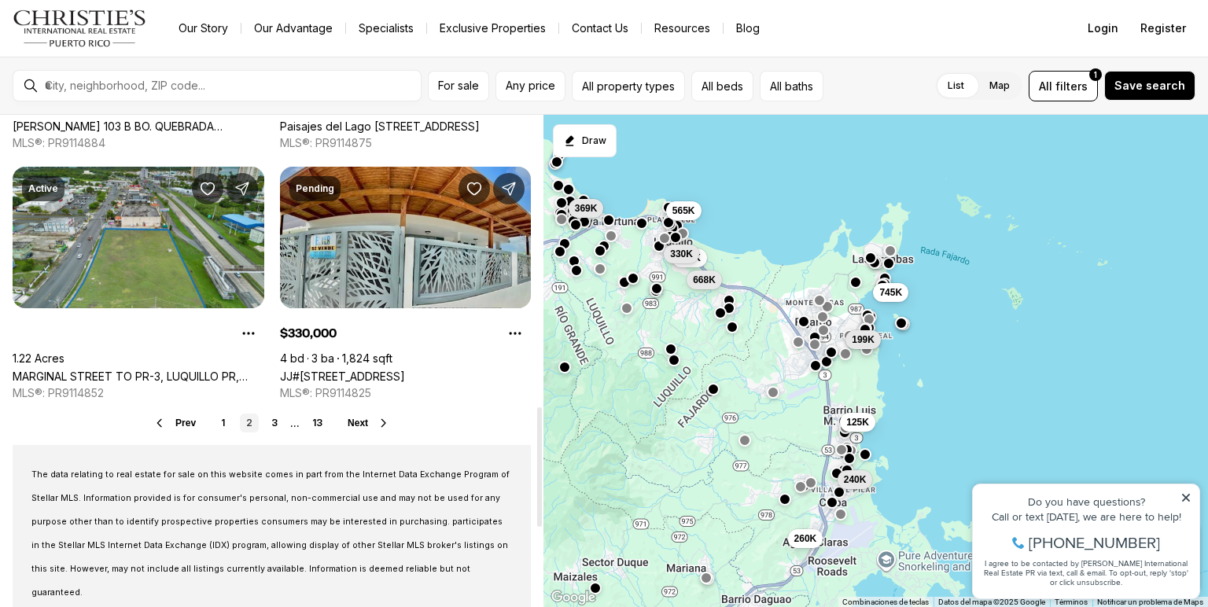
scroll to position [1196, 0]
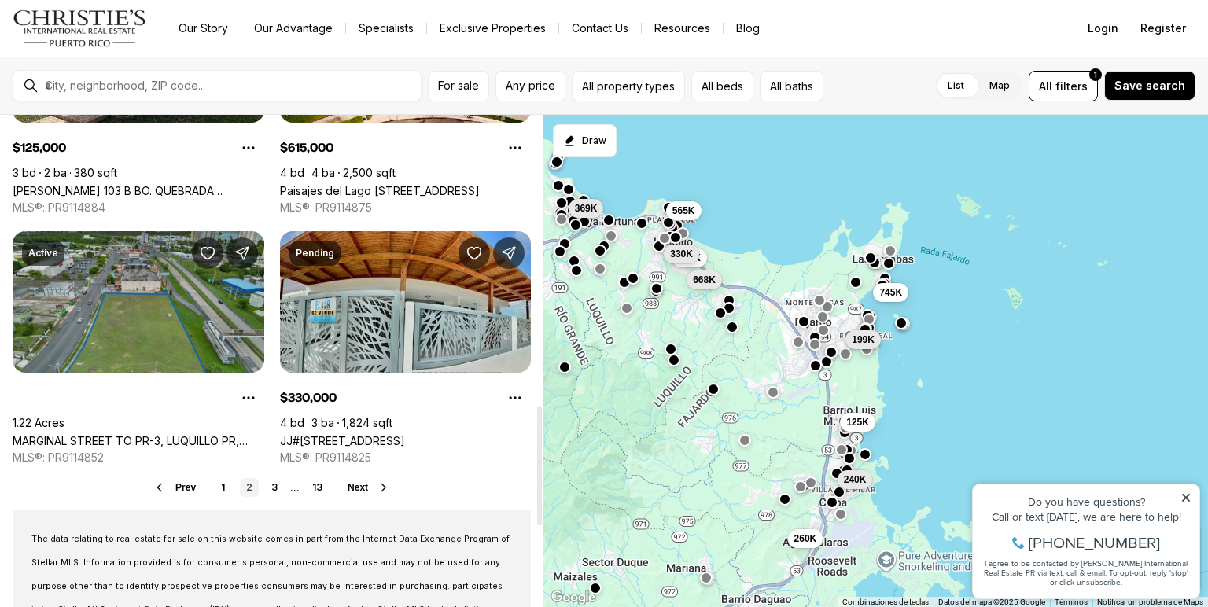
click at [132, 434] on link "MARGINAL STREET TO PR-3, LUQUILLO PR, 00773" at bounding box center [139, 440] width 252 height 13
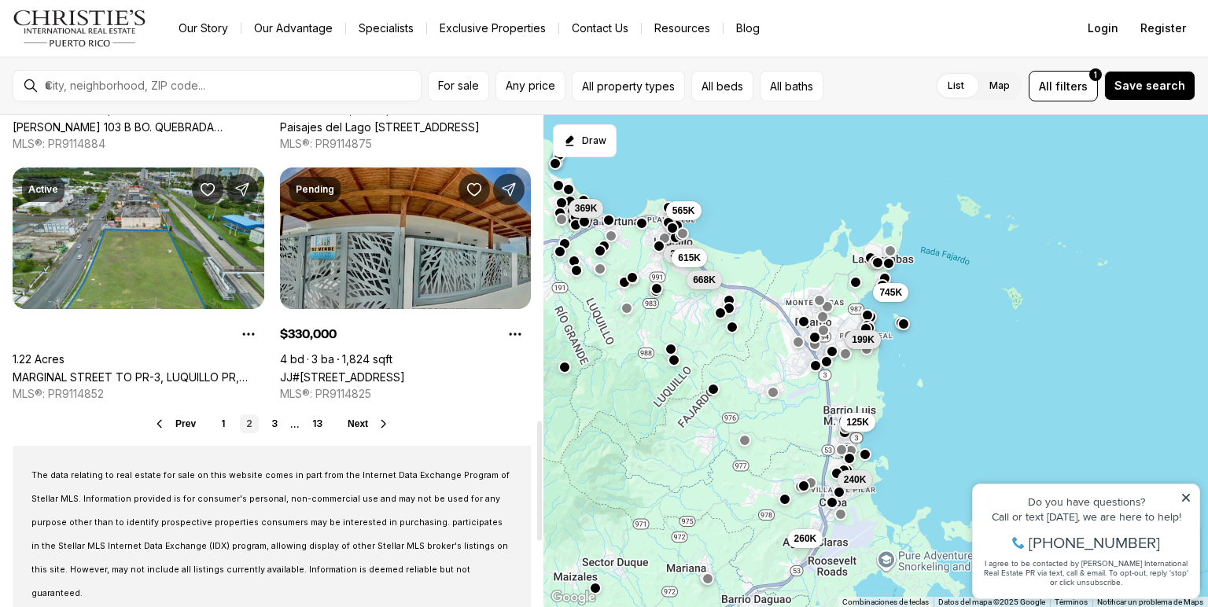
scroll to position [1259, 0]
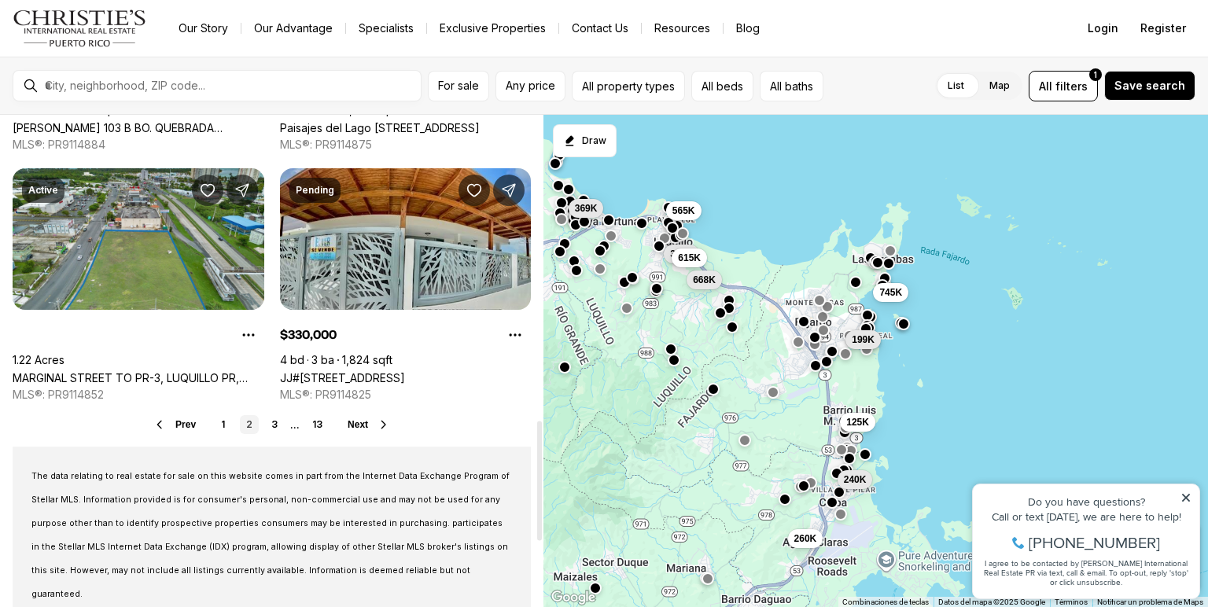
click at [383, 422] on icon at bounding box center [384, 424] width 4 height 7
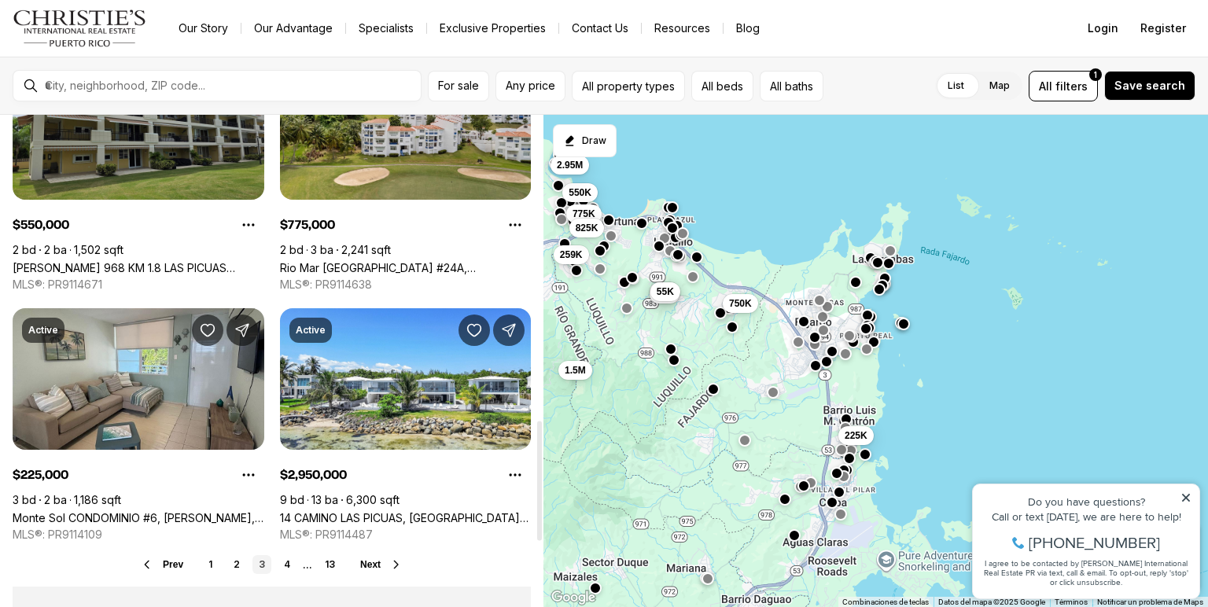
scroll to position [1259, 0]
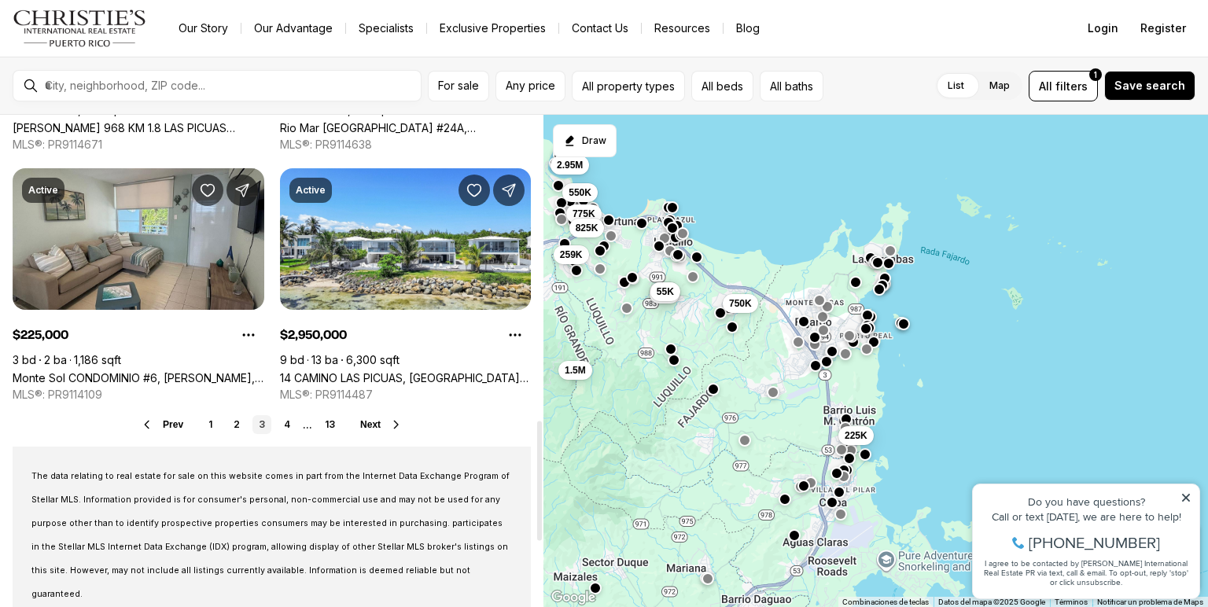
click at [383, 422] on button "Next" at bounding box center [381, 425] width 42 height 13
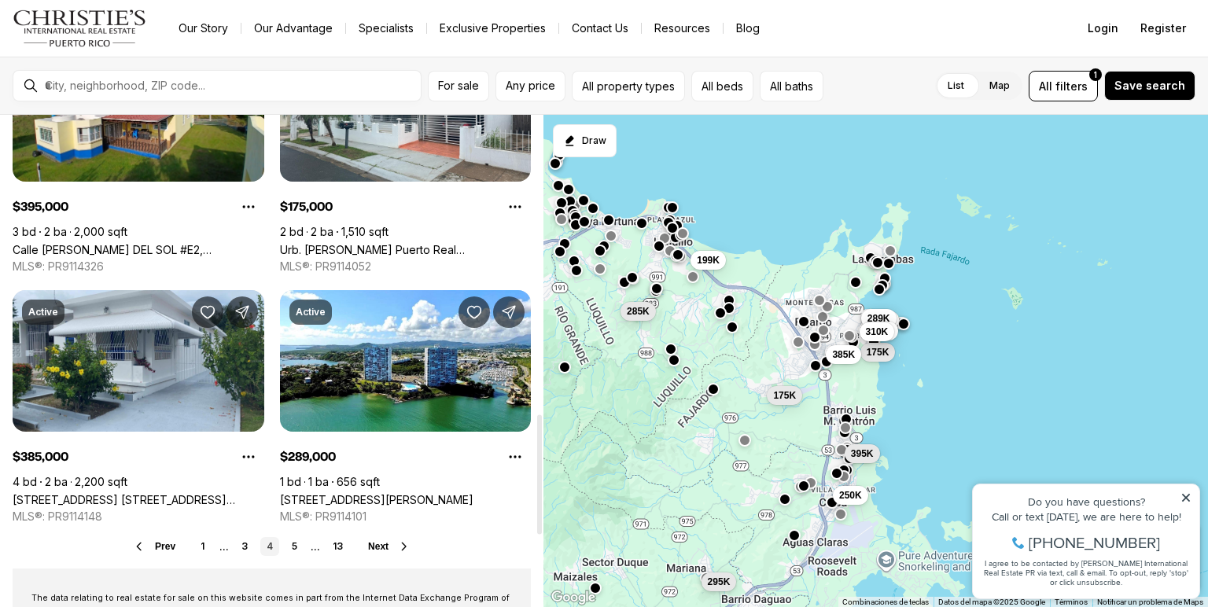
scroll to position [1259, 0]
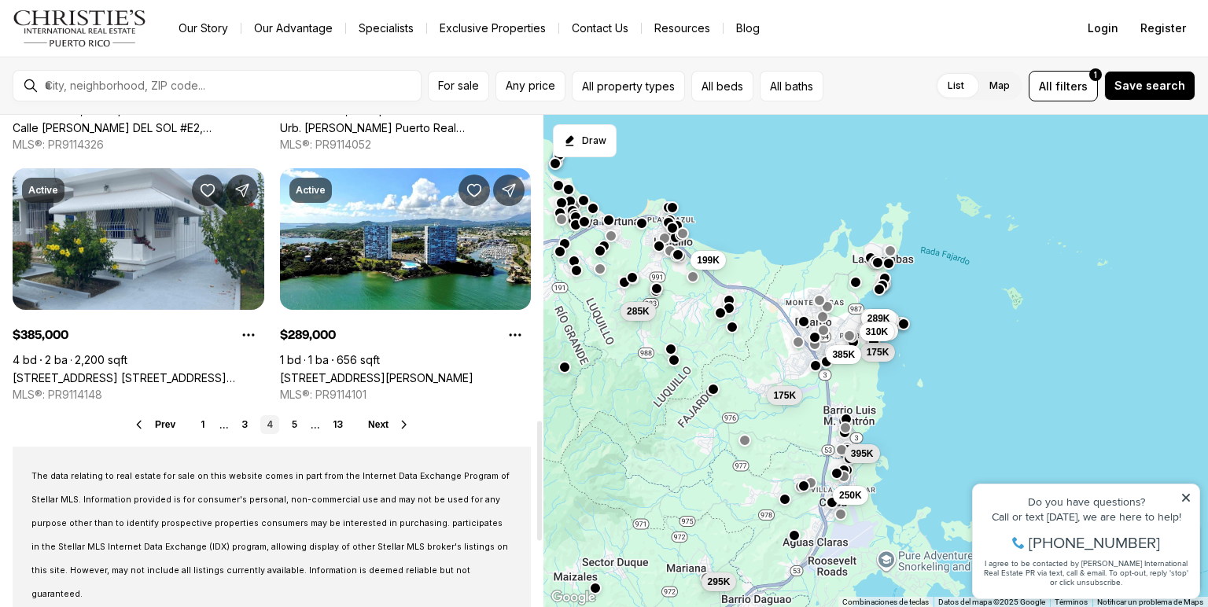
click at [383, 422] on span "Next" at bounding box center [378, 424] width 20 height 11
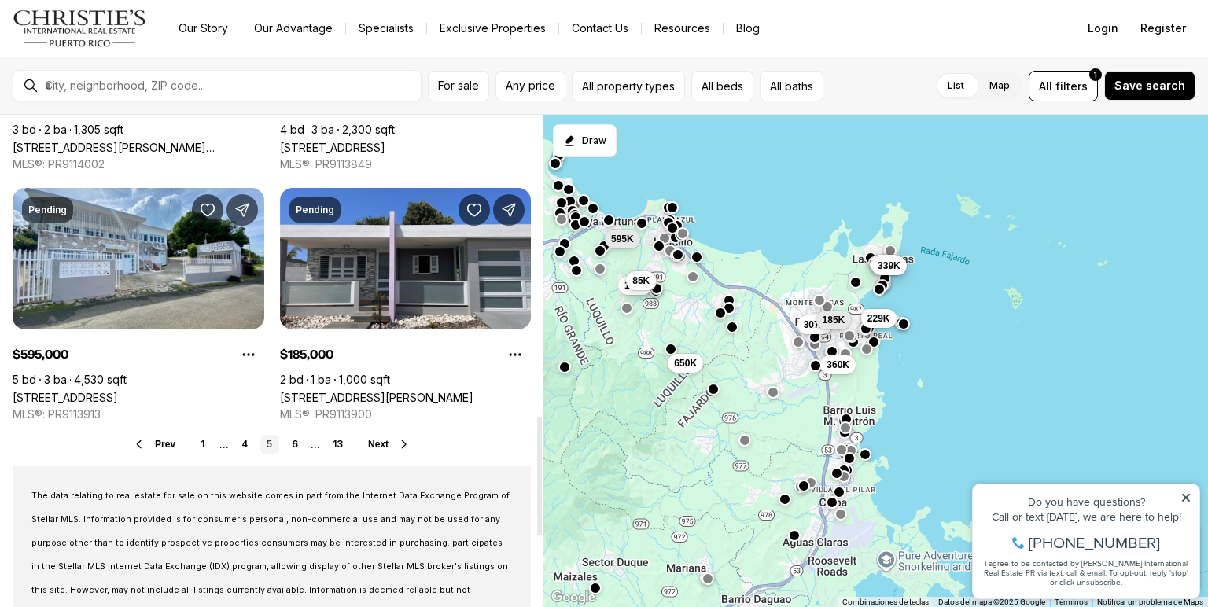
scroll to position [1259, 0]
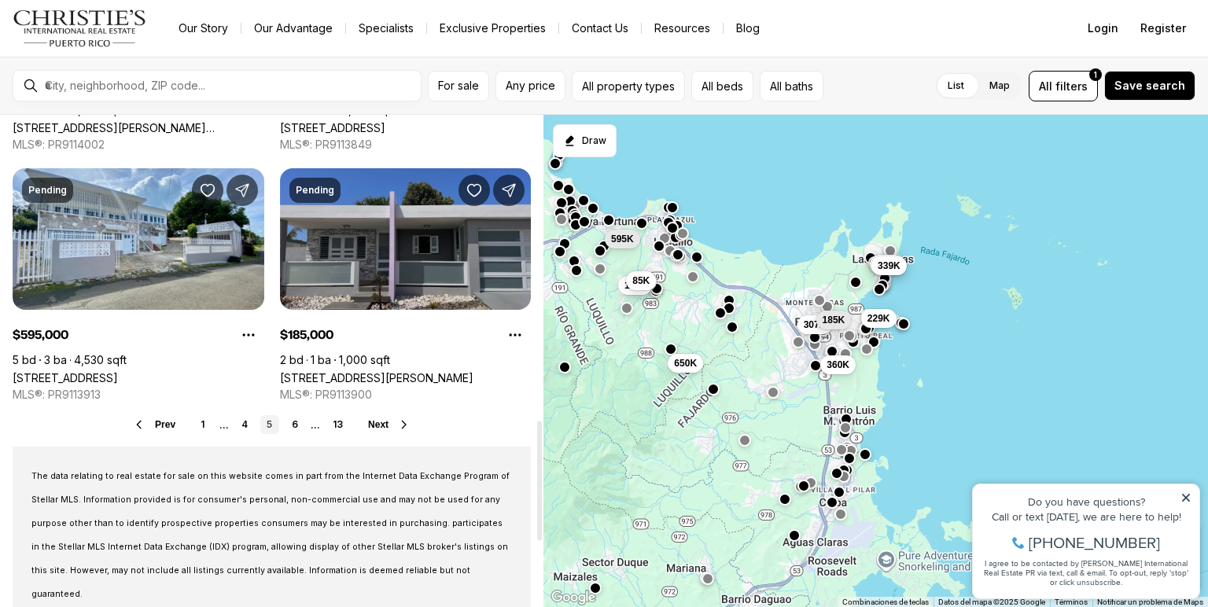
click at [406, 371] on link "[STREET_ADDRESS][PERSON_NAME]" at bounding box center [377, 377] width 194 height 13
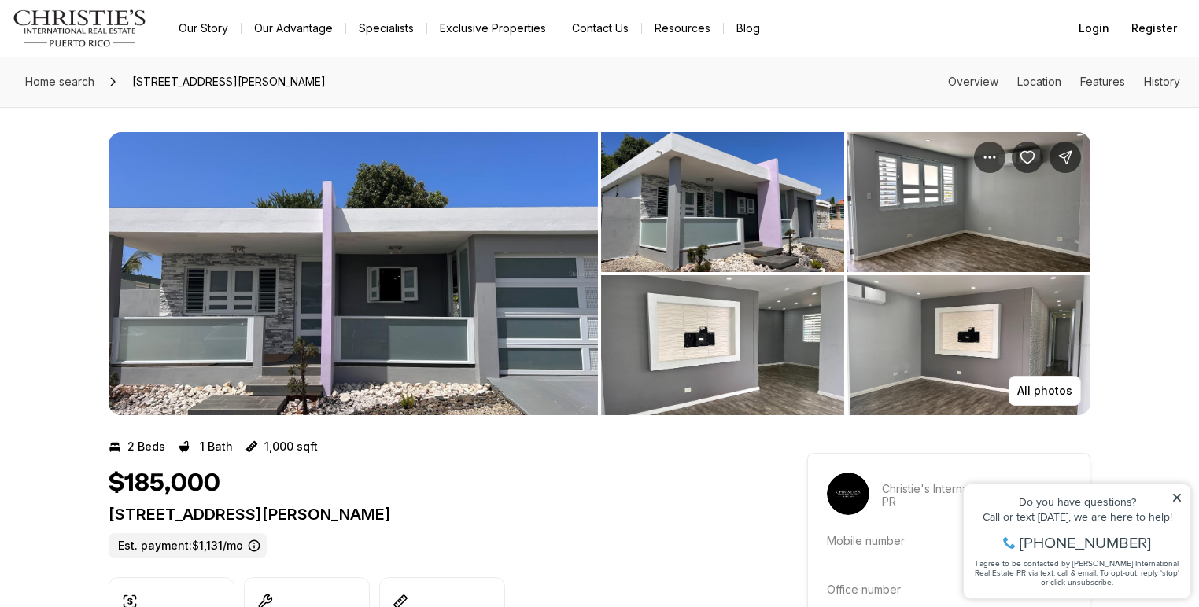
click at [406, 282] on img "View image gallery" at bounding box center [353, 273] width 489 height 283
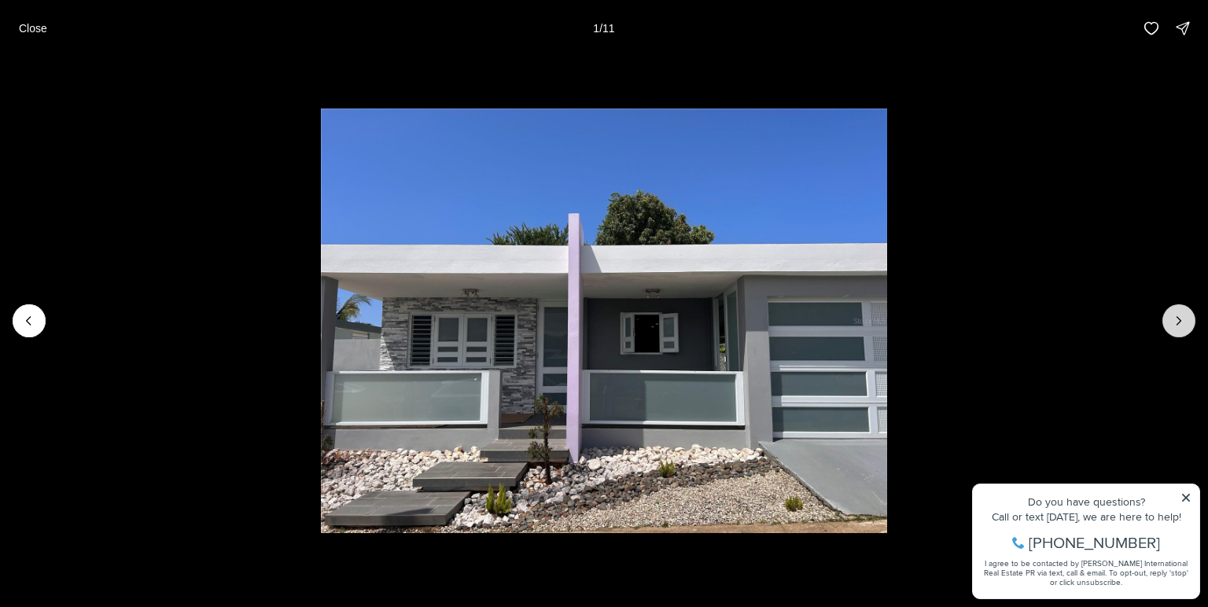
click at [1174, 326] on icon "Next slide" at bounding box center [1179, 321] width 16 height 16
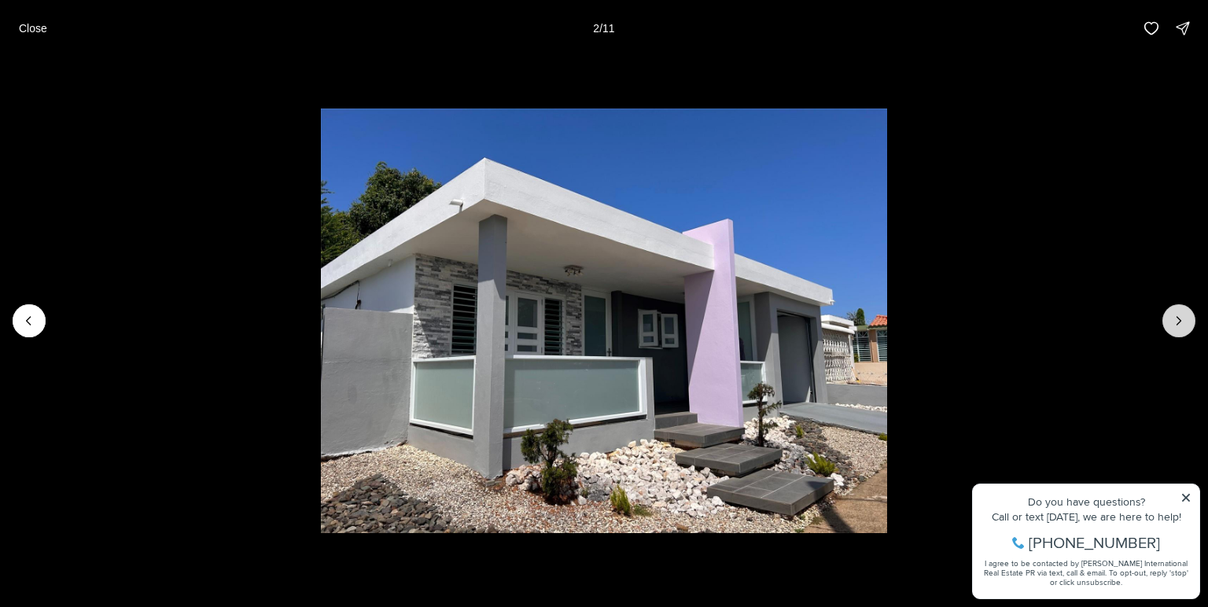
click at [1174, 326] on icon "Next slide" at bounding box center [1179, 321] width 16 height 16
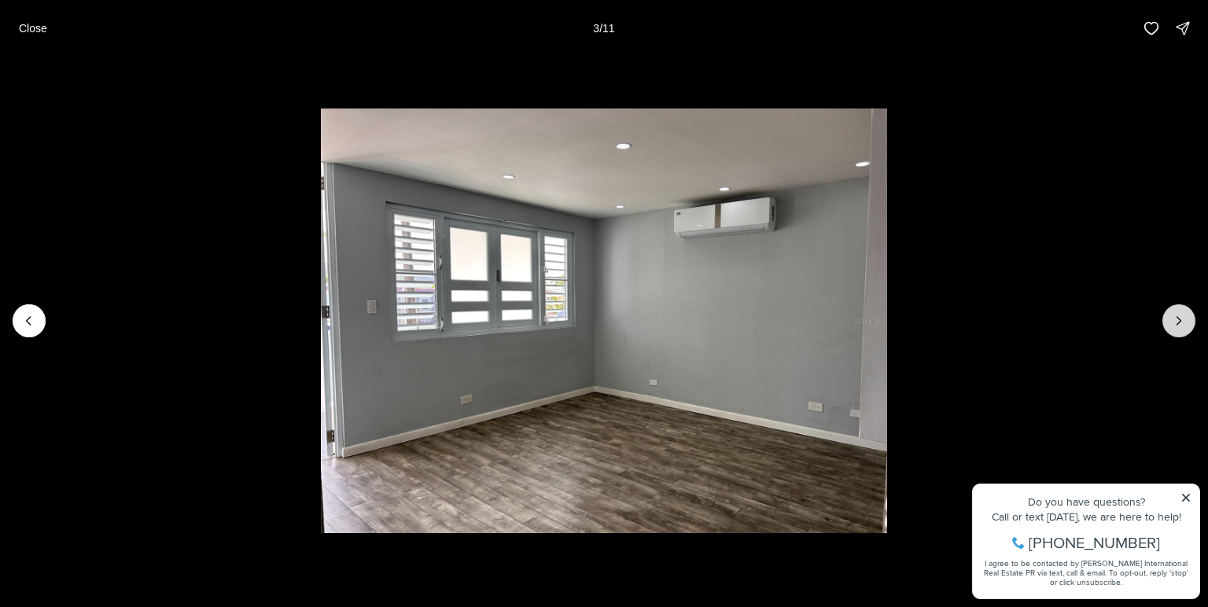
click at [1174, 326] on icon "Next slide" at bounding box center [1179, 321] width 16 height 16
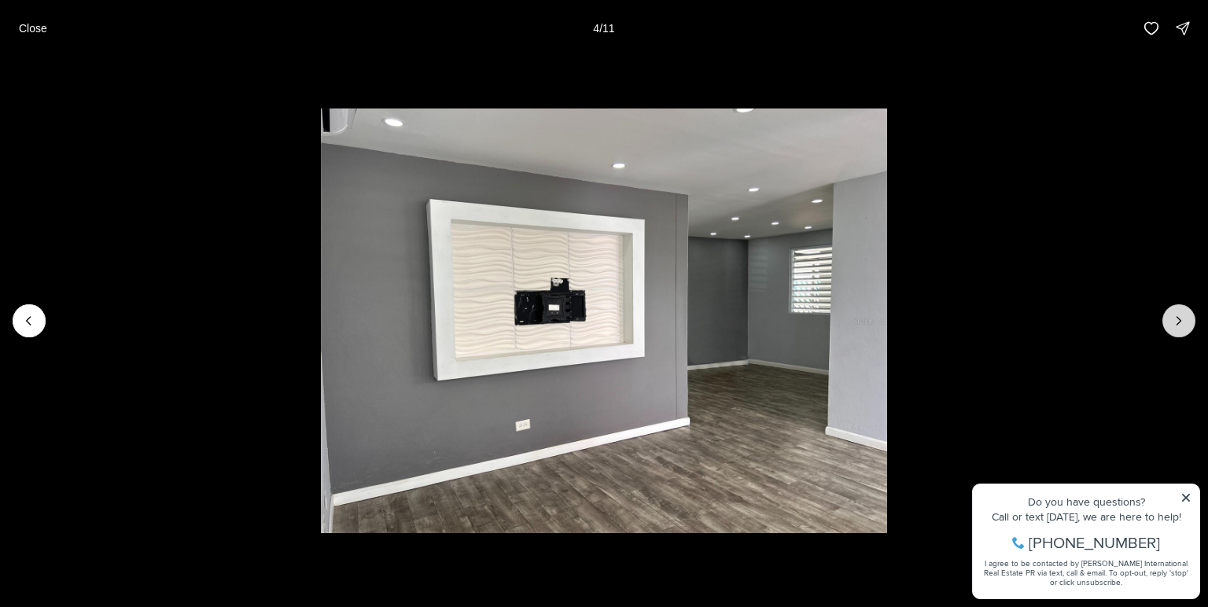
click at [1174, 326] on icon "Next slide" at bounding box center [1179, 321] width 16 height 16
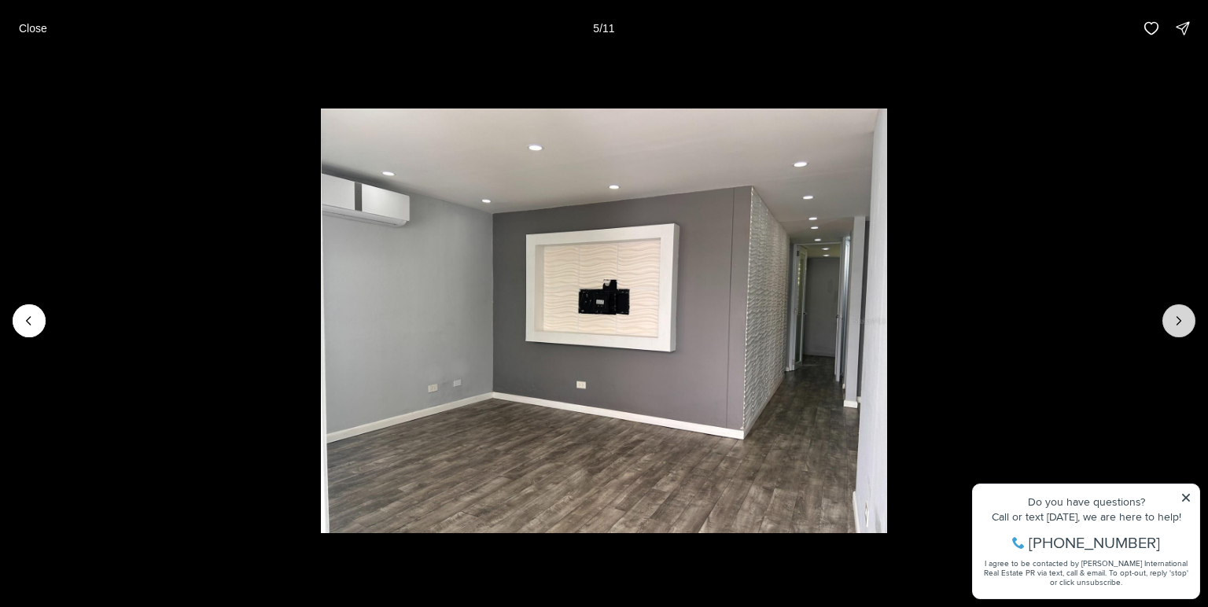
click at [1174, 326] on icon "Next slide" at bounding box center [1179, 321] width 16 height 16
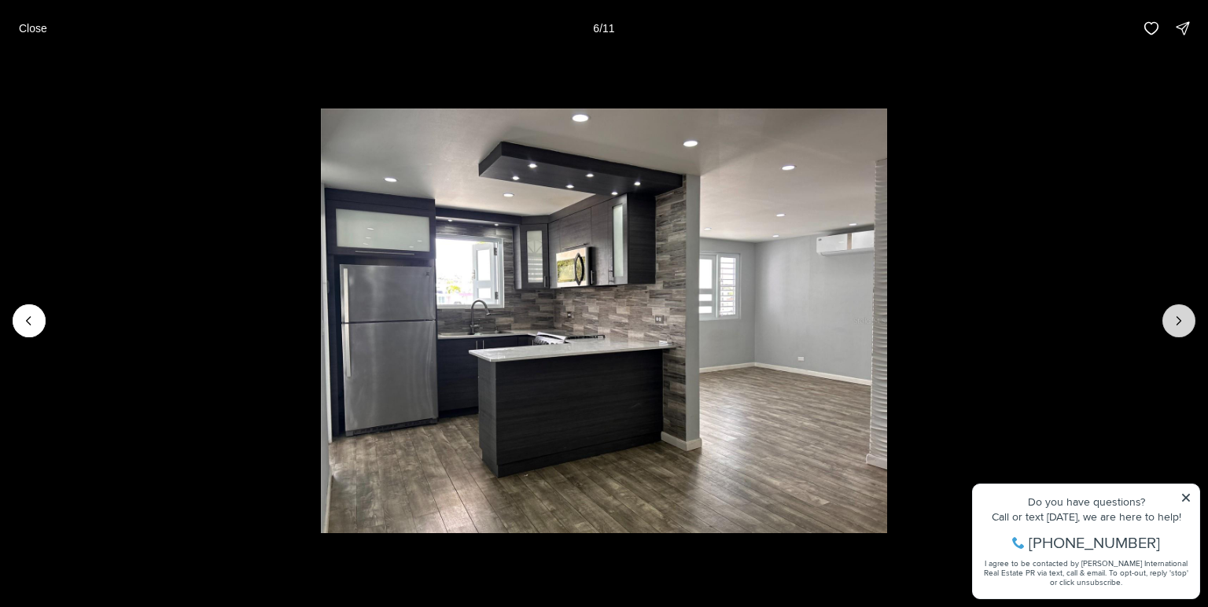
click at [1174, 326] on icon "Next slide" at bounding box center [1179, 321] width 16 height 16
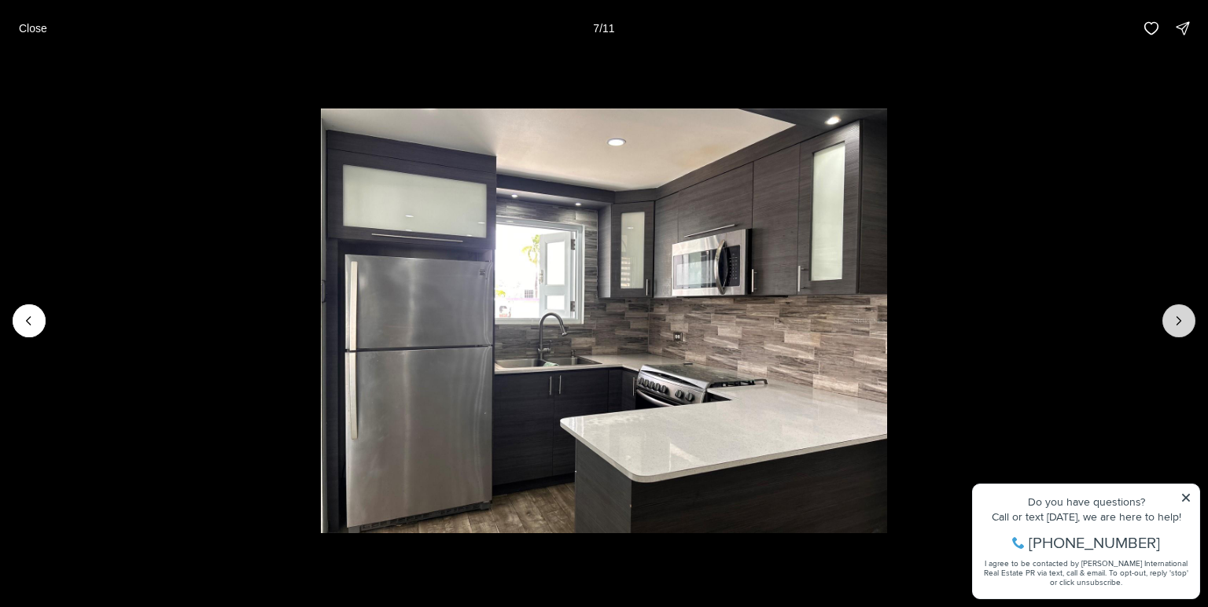
click at [1174, 326] on icon "Next slide" at bounding box center [1179, 321] width 16 height 16
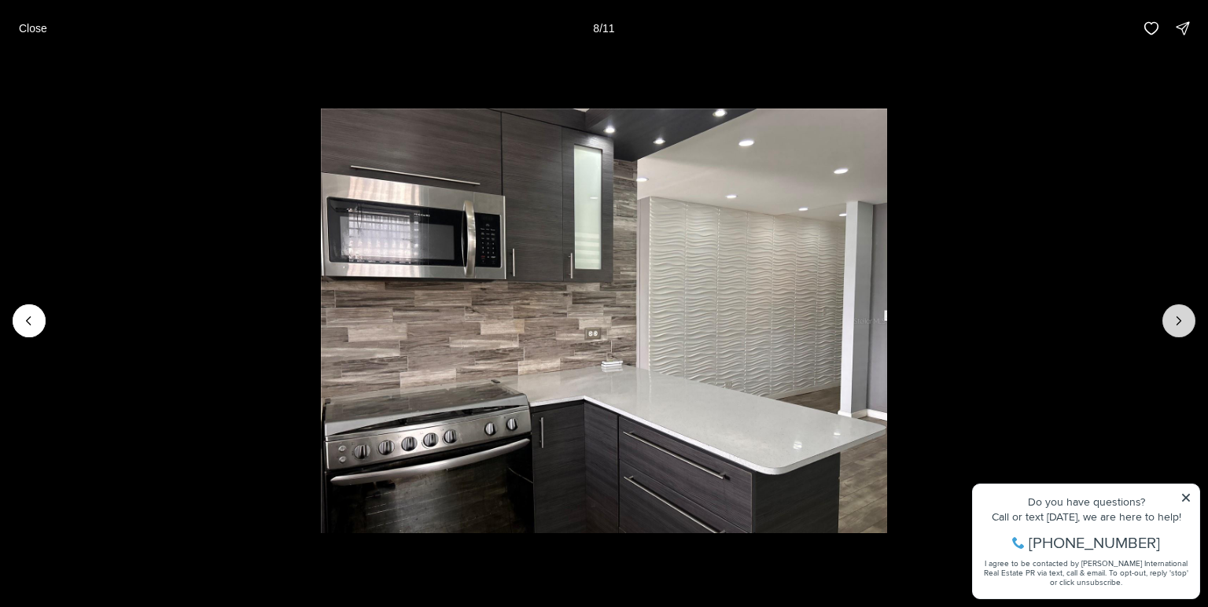
click at [1174, 326] on icon "Next slide" at bounding box center [1179, 321] width 16 height 16
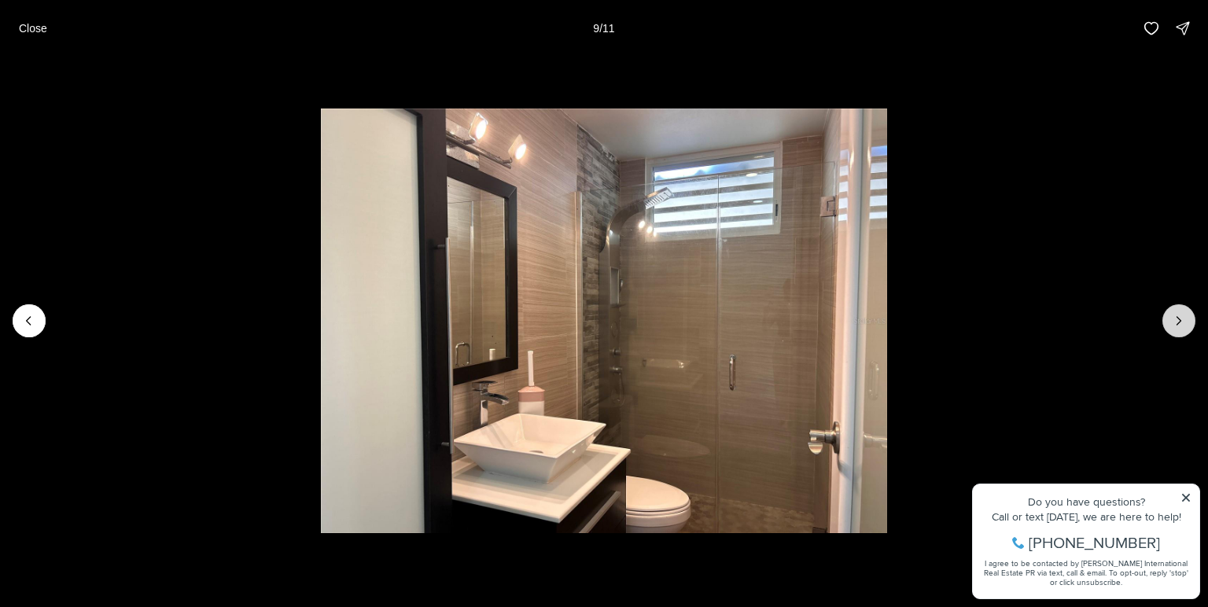
click at [1174, 326] on icon "Next slide" at bounding box center [1179, 321] width 16 height 16
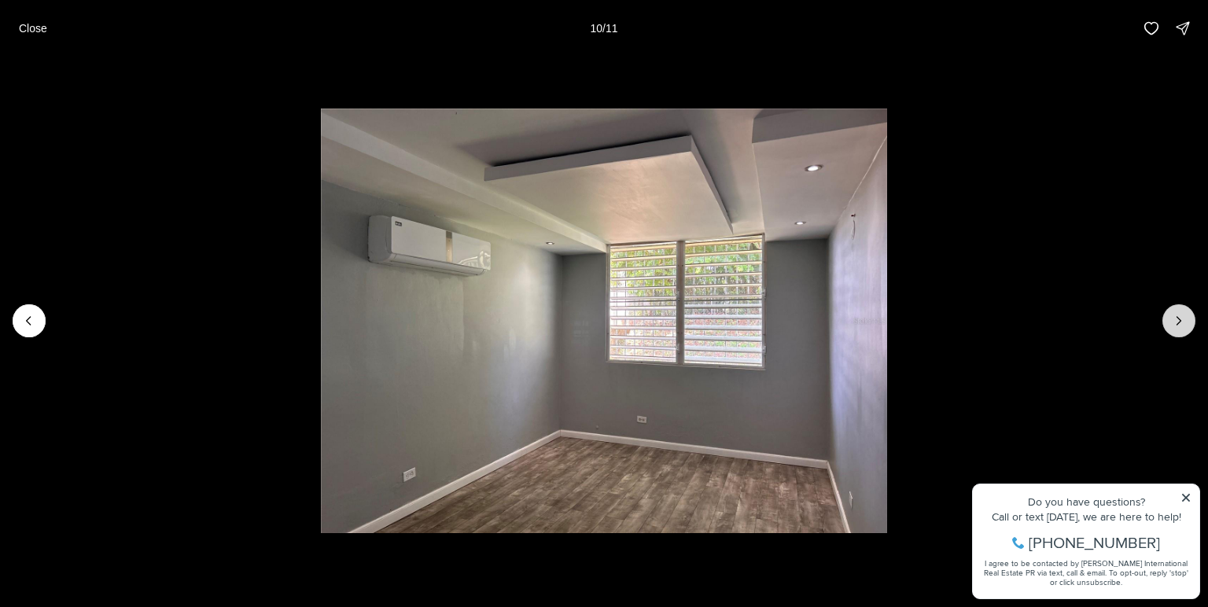
click at [1174, 326] on icon "Next slide" at bounding box center [1179, 321] width 16 height 16
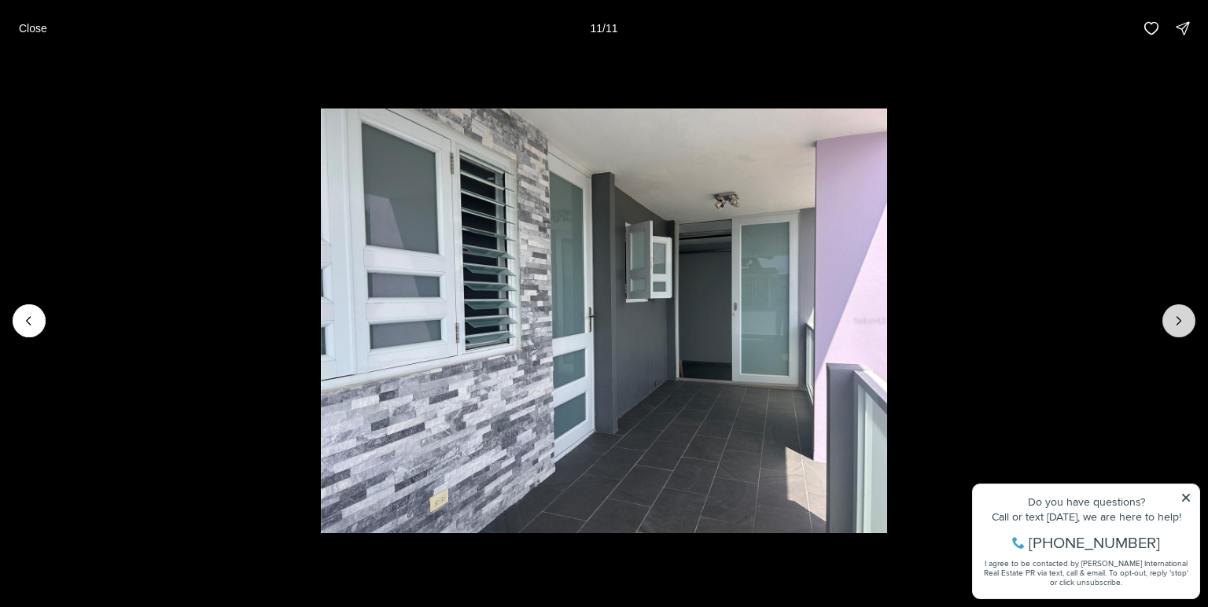
click at [1174, 326] on div at bounding box center [1179, 320] width 33 height 33
click at [24, 25] on p "Close" at bounding box center [33, 28] width 28 height 13
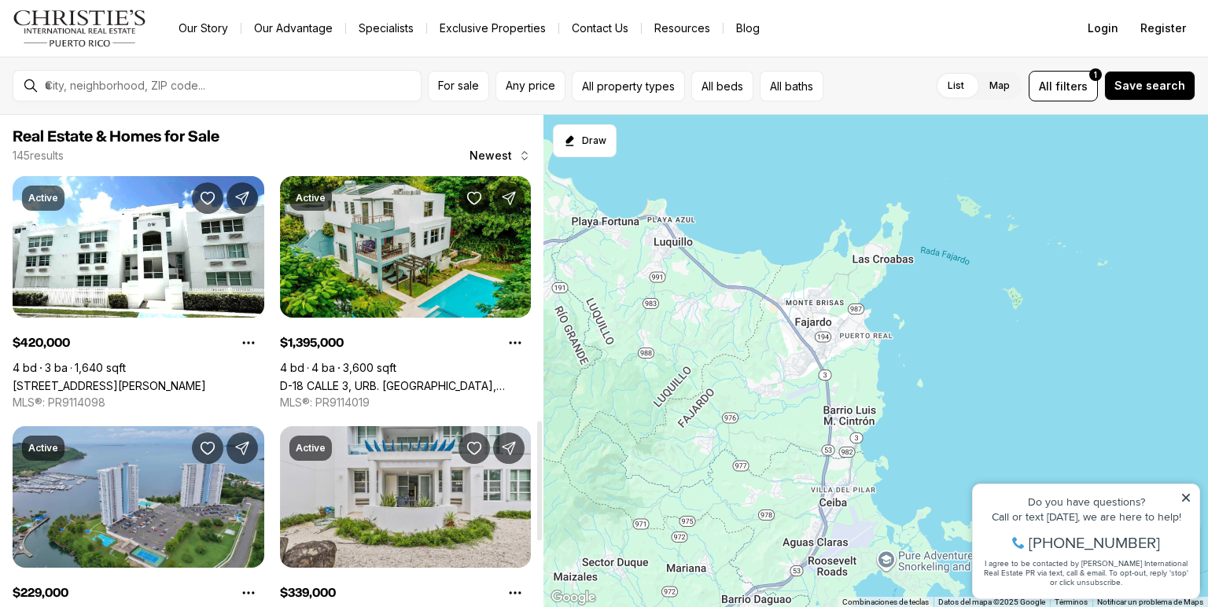
scroll to position [1259, 0]
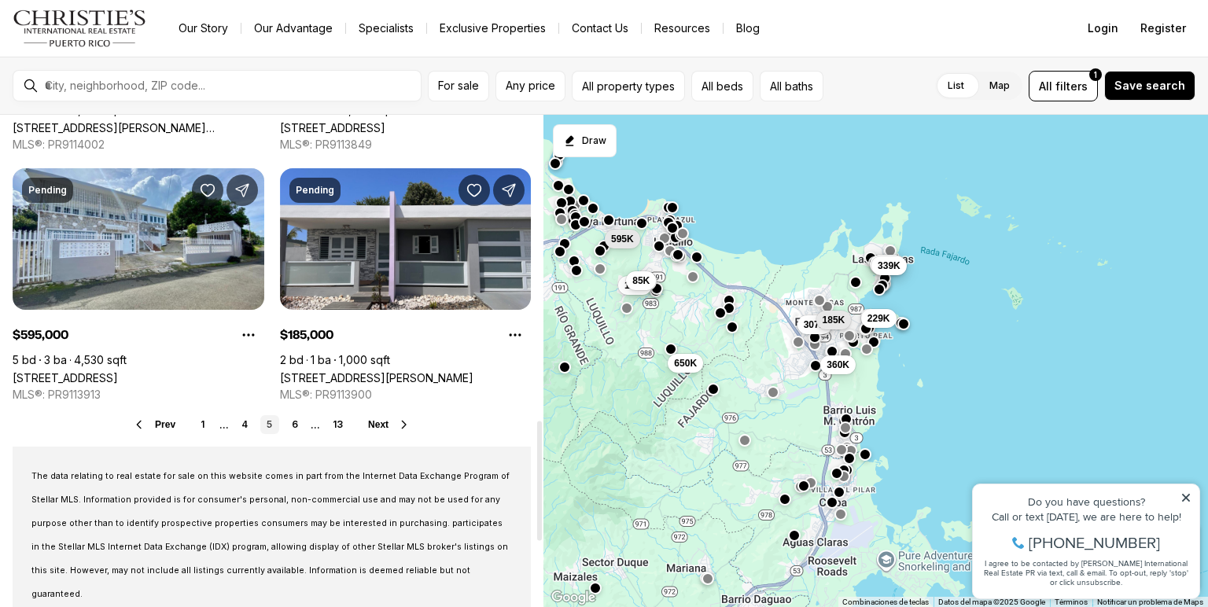
click at [404, 422] on icon at bounding box center [404, 424] width 4 height 7
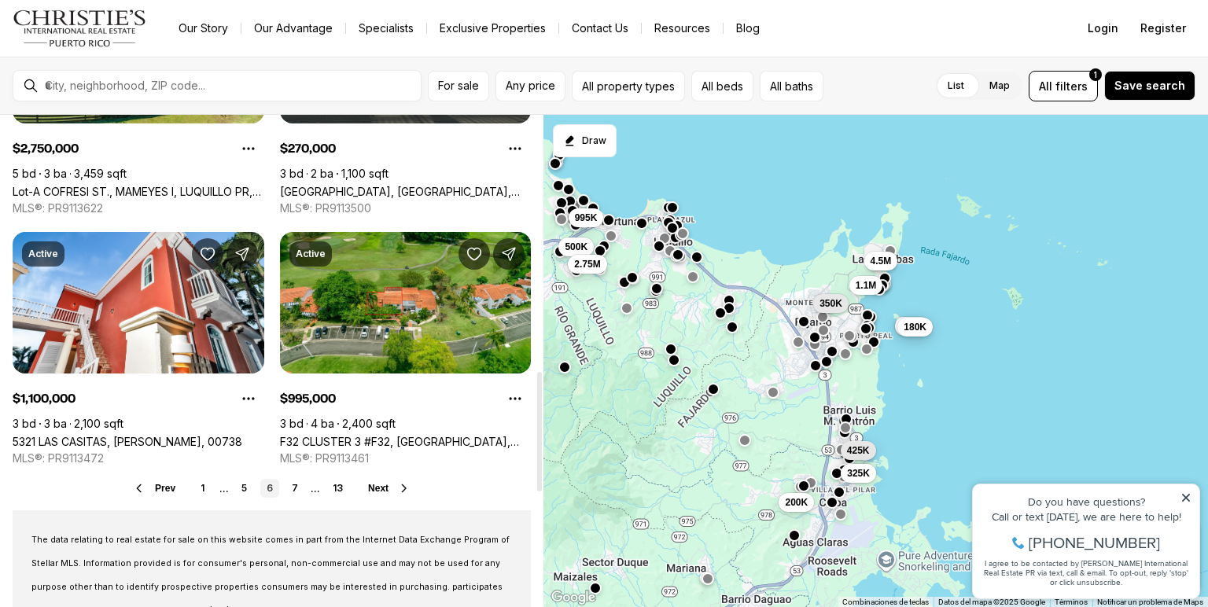
scroll to position [1259, 0]
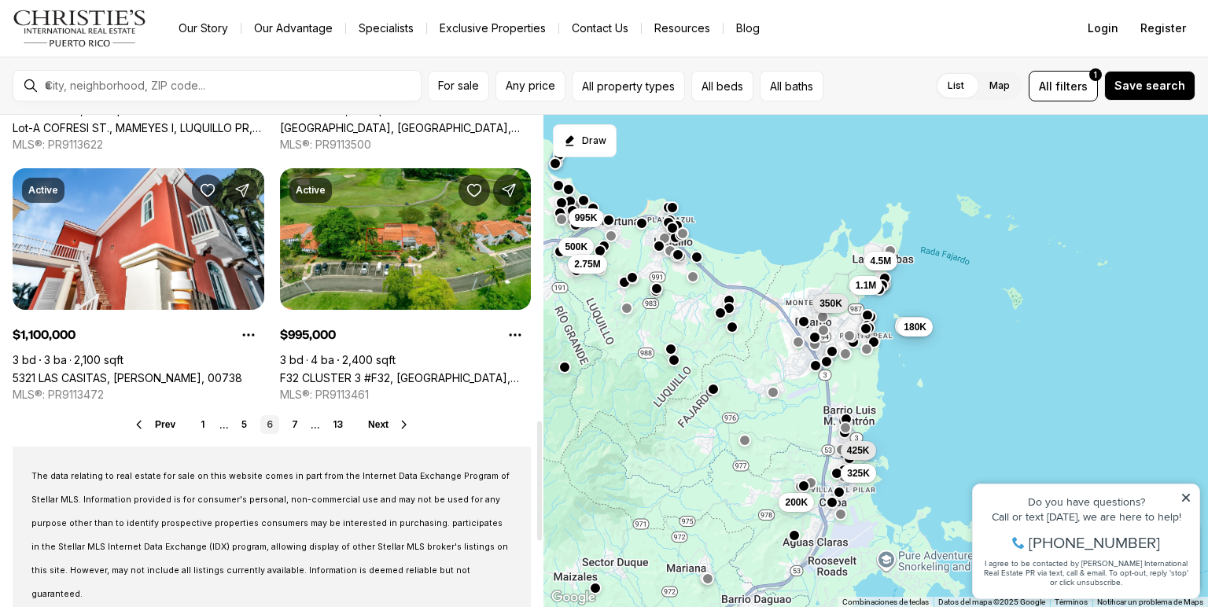
click at [404, 422] on icon at bounding box center [404, 424] width 4 height 7
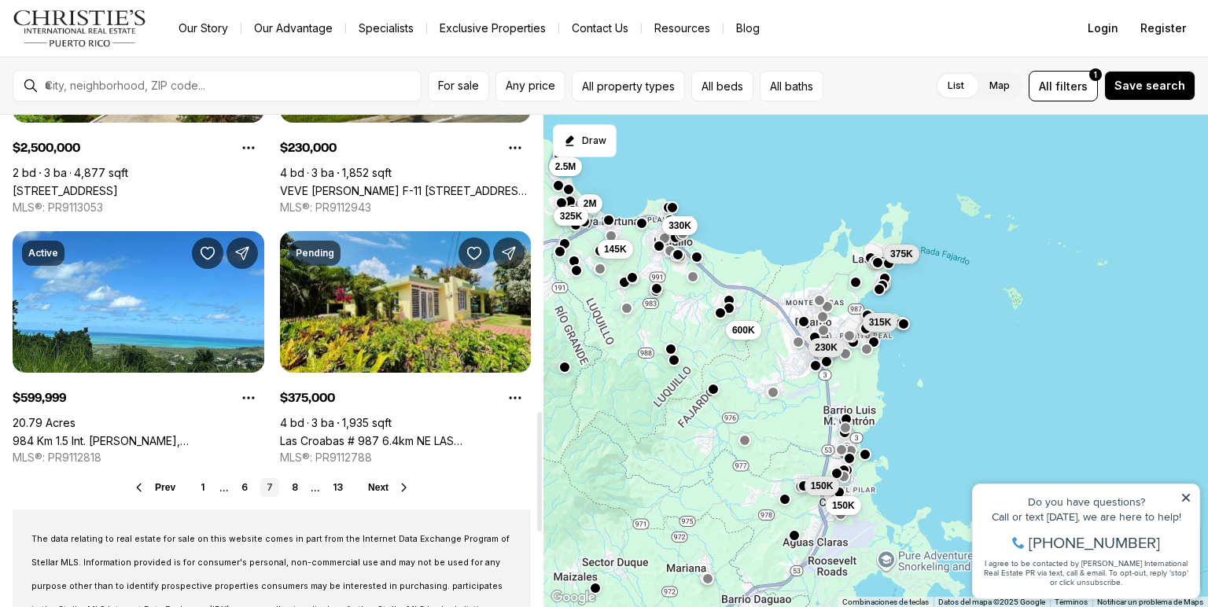
scroll to position [1259, 0]
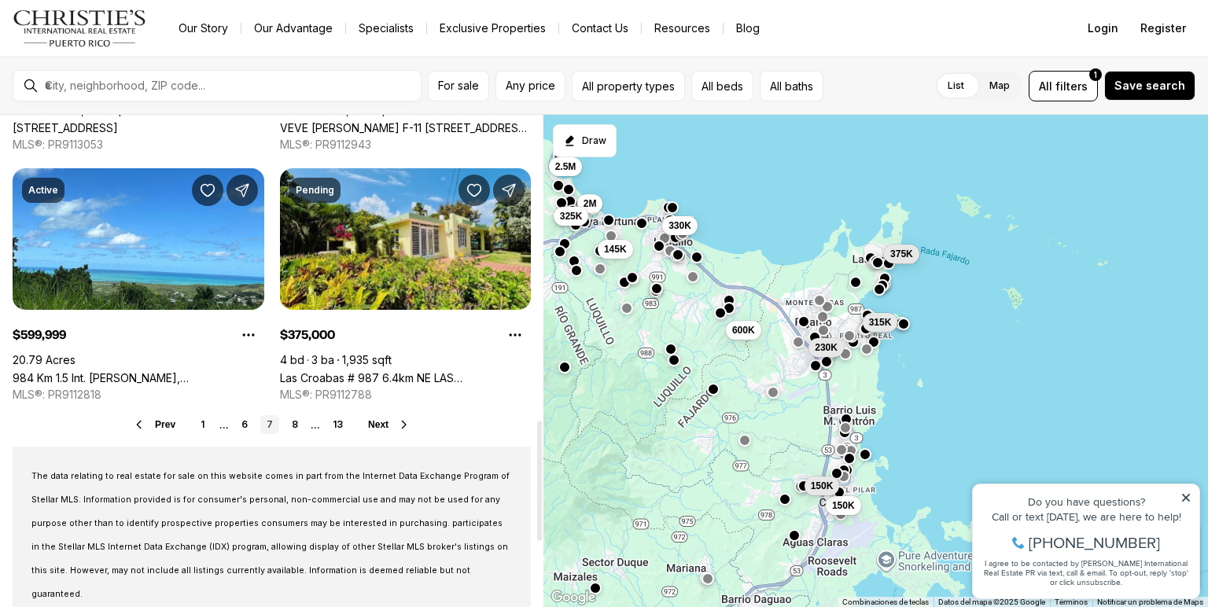
click at [404, 422] on icon at bounding box center [404, 424] width 4 height 7
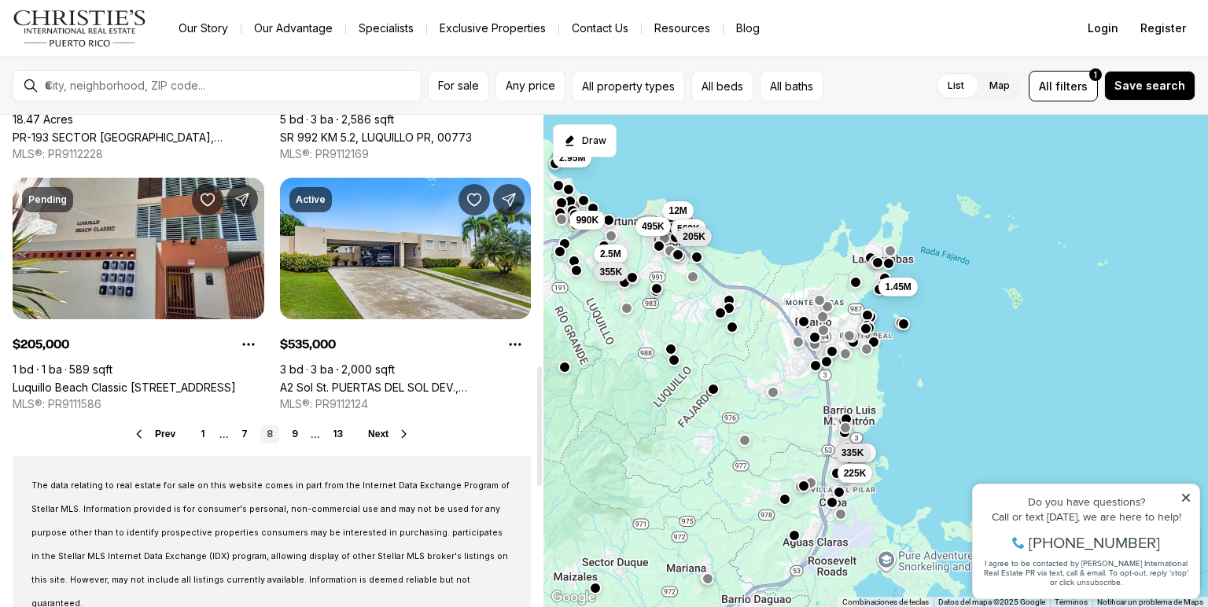
scroll to position [1259, 0]
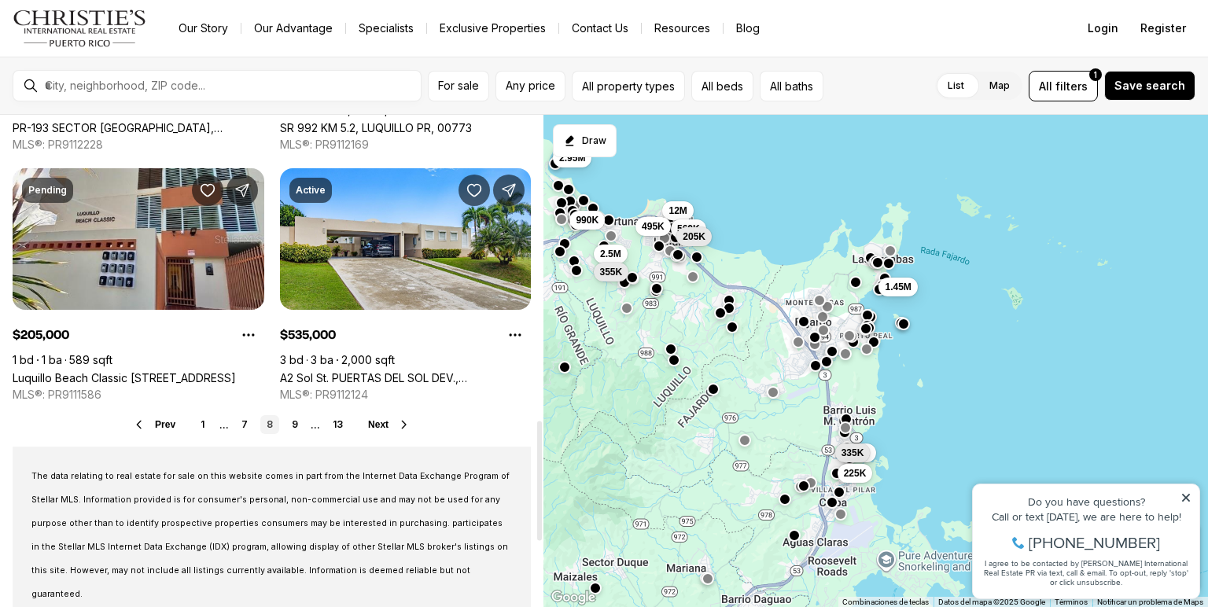
click at [380, 425] on span "Next" at bounding box center [378, 424] width 20 height 11
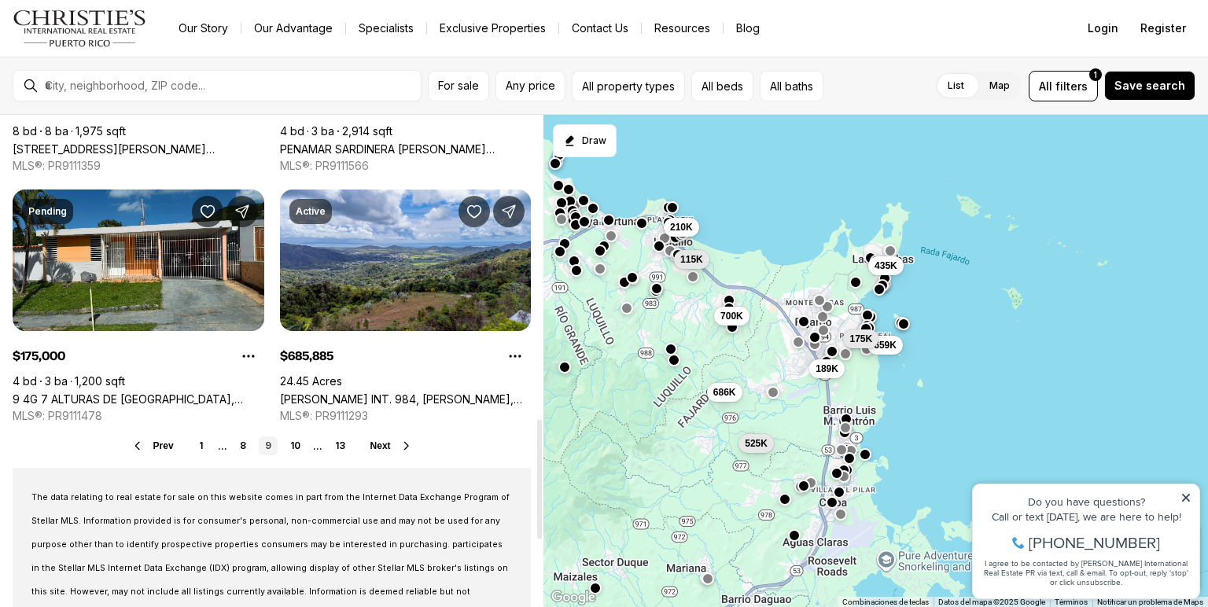
scroll to position [1259, 0]
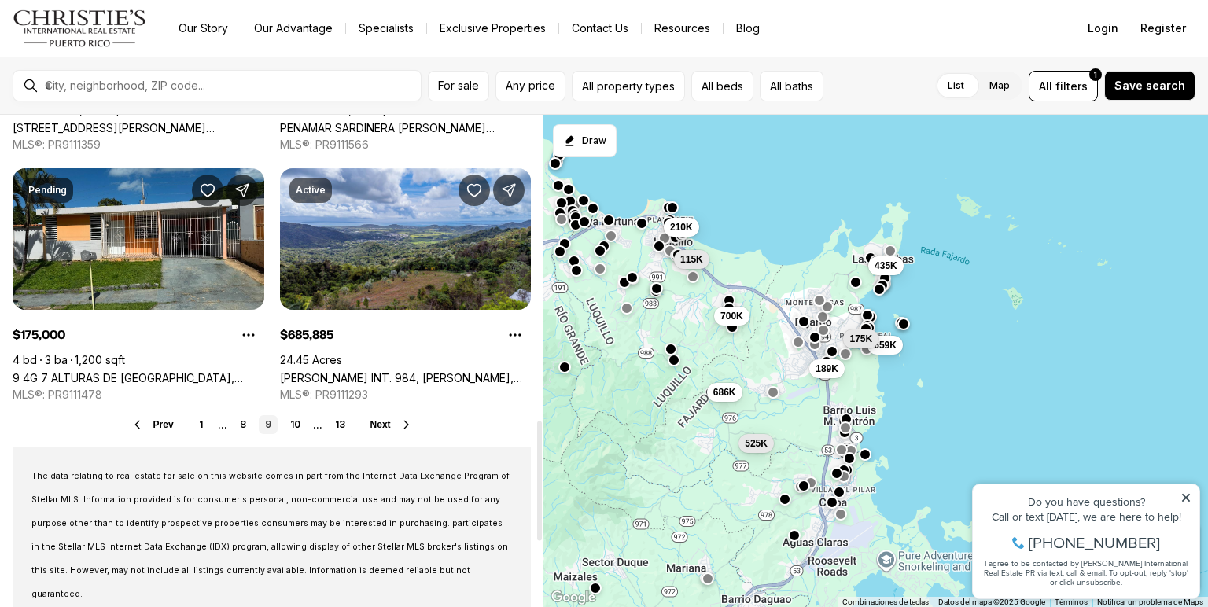
click at [378, 428] on span "Next" at bounding box center [381, 424] width 20 height 11
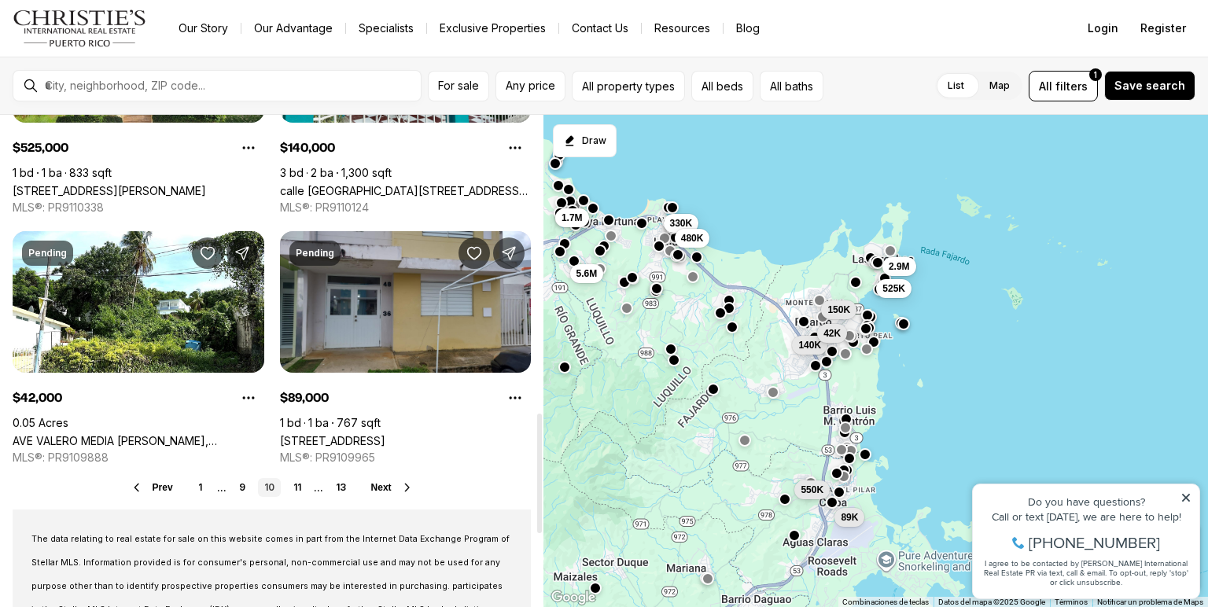
scroll to position [1259, 0]
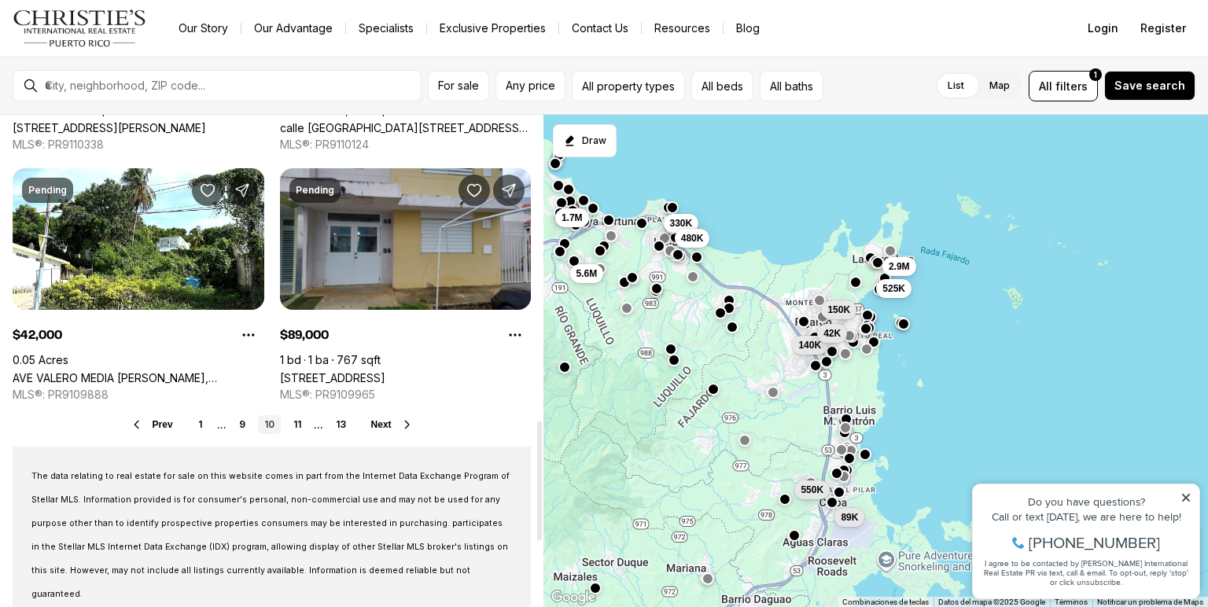
click at [378, 428] on span "Next" at bounding box center [381, 424] width 20 height 11
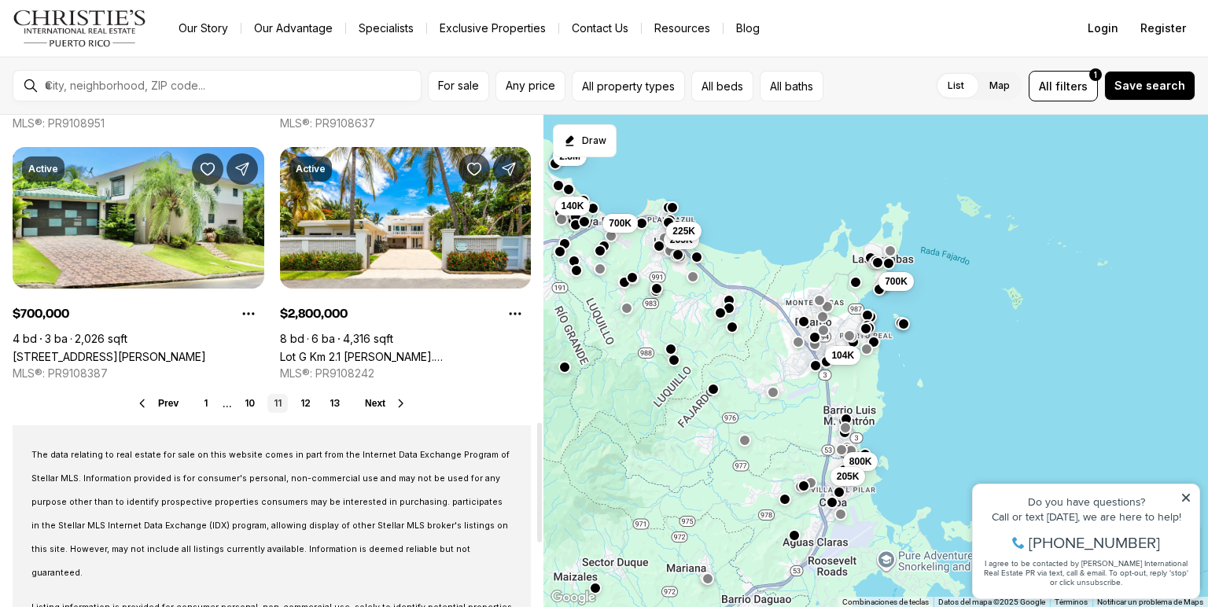
scroll to position [1259, 0]
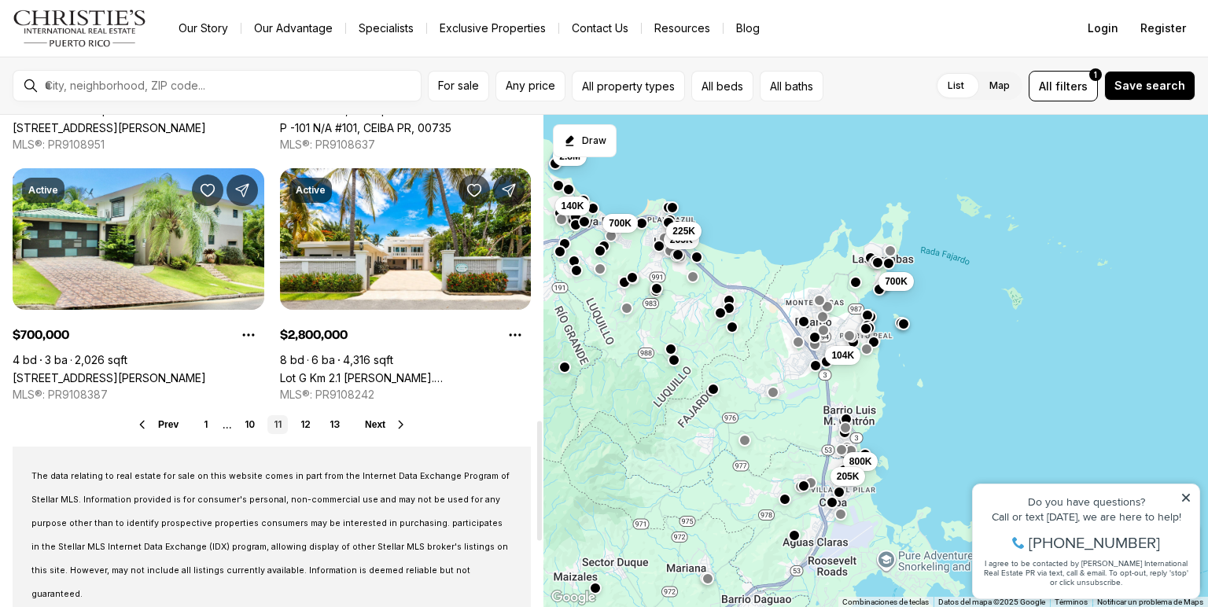
click at [378, 428] on span "Next" at bounding box center [375, 424] width 20 height 11
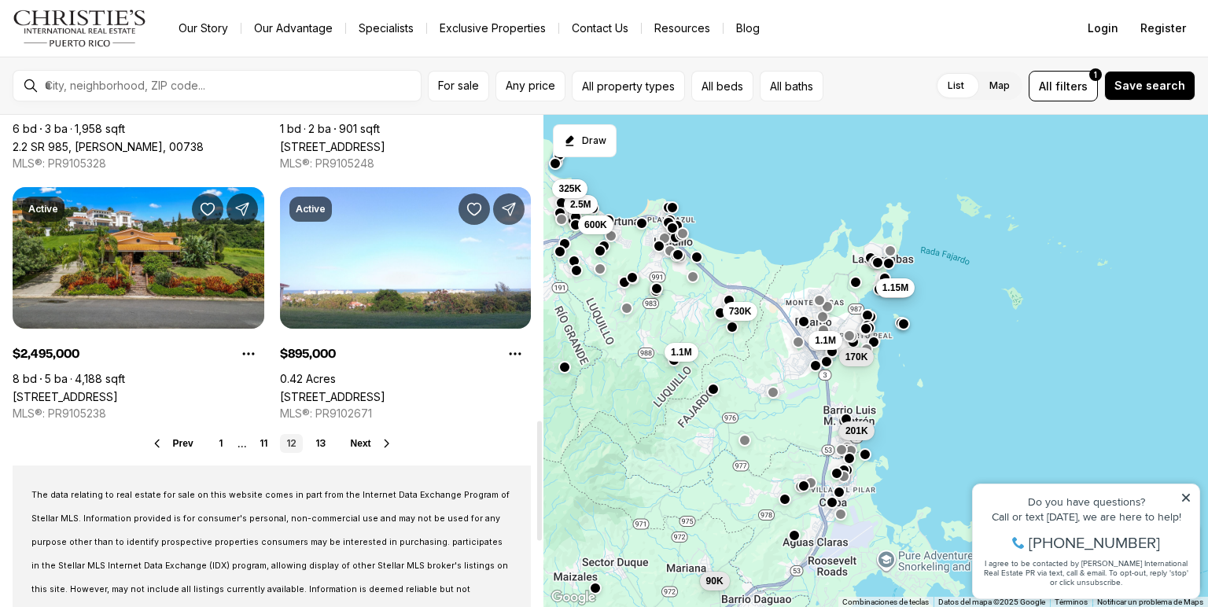
scroll to position [1259, 0]
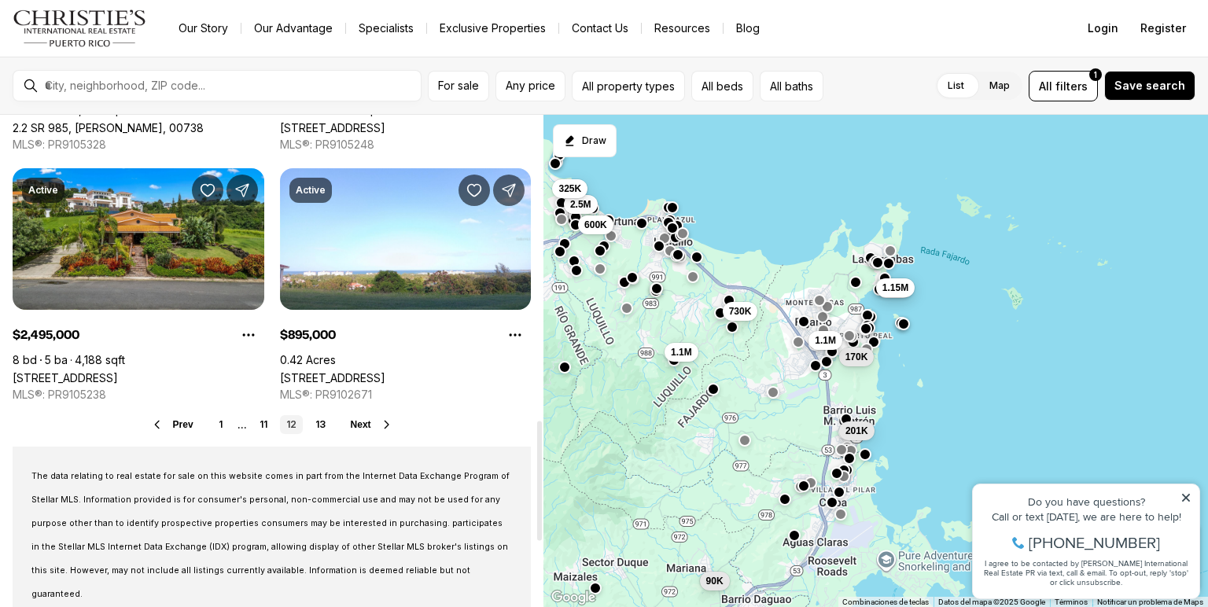
click at [378, 425] on button "Next" at bounding box center [372, 425] width 42 height 13
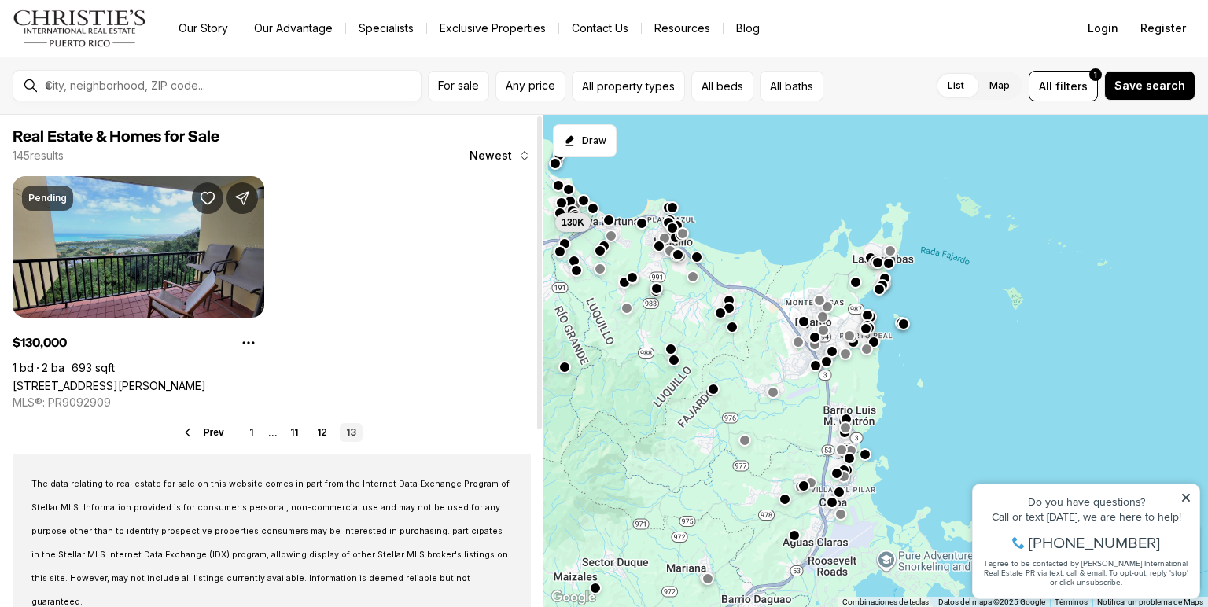
click at [206, 379] on link "[STREET_ADDRESS][PERSON_NAME]" at bounding box center [110, 385] width 194 height 13
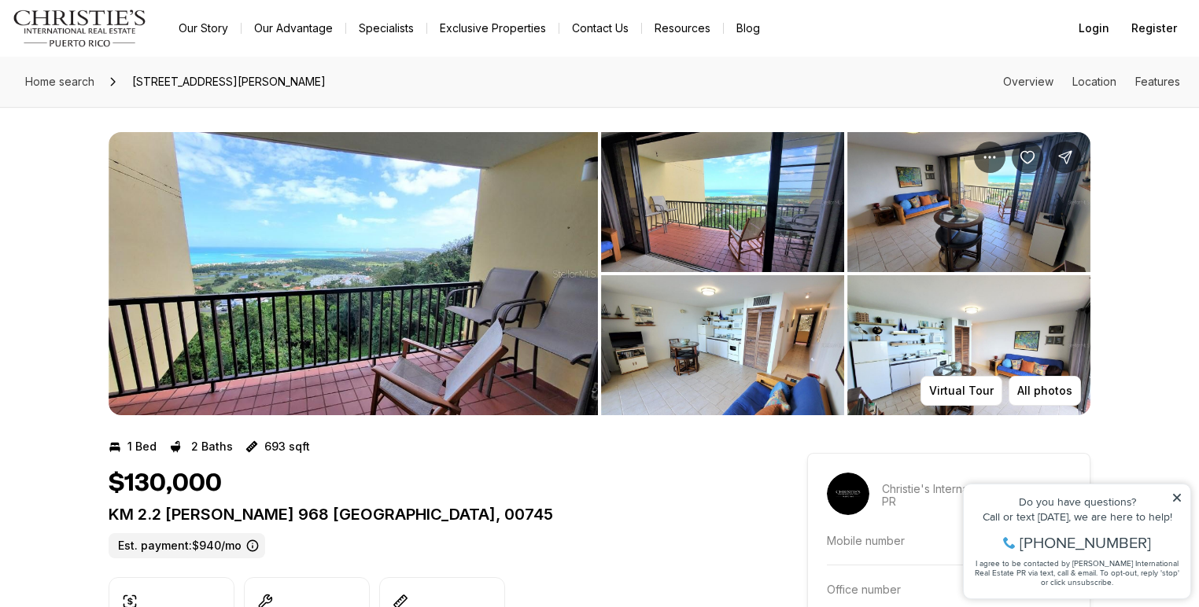
click at [380, 366] on img "View image gallery" at bounding box center [353, 273] width 489 height 283
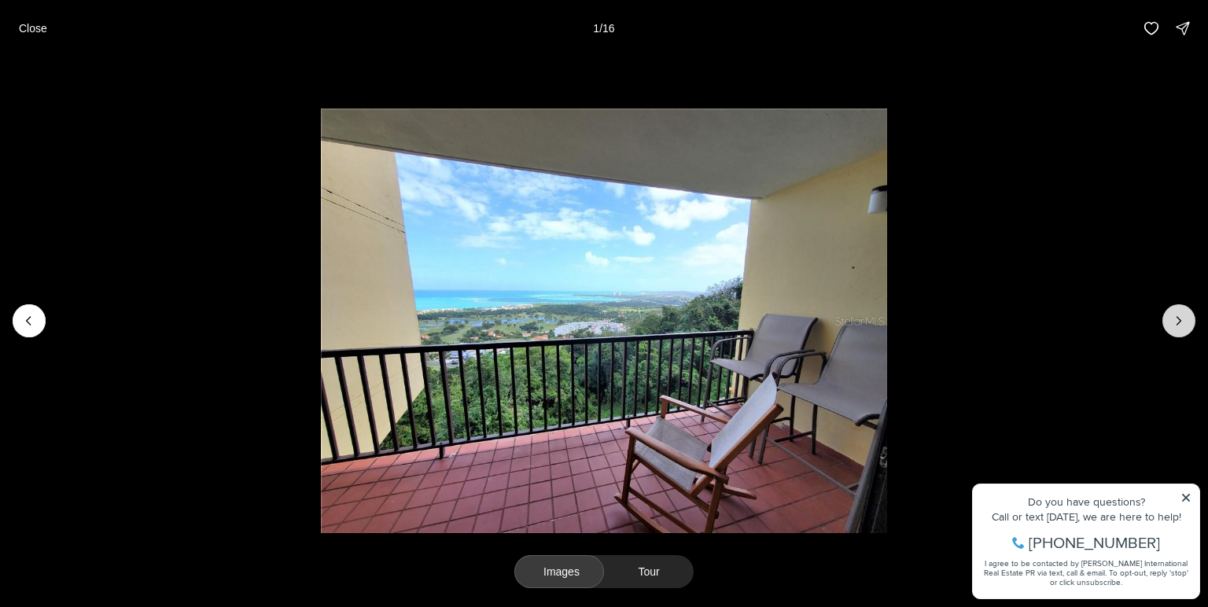
click at [1183, 323] on icon "Next slide" at bounding box center [1179, 321] width 16 height 16
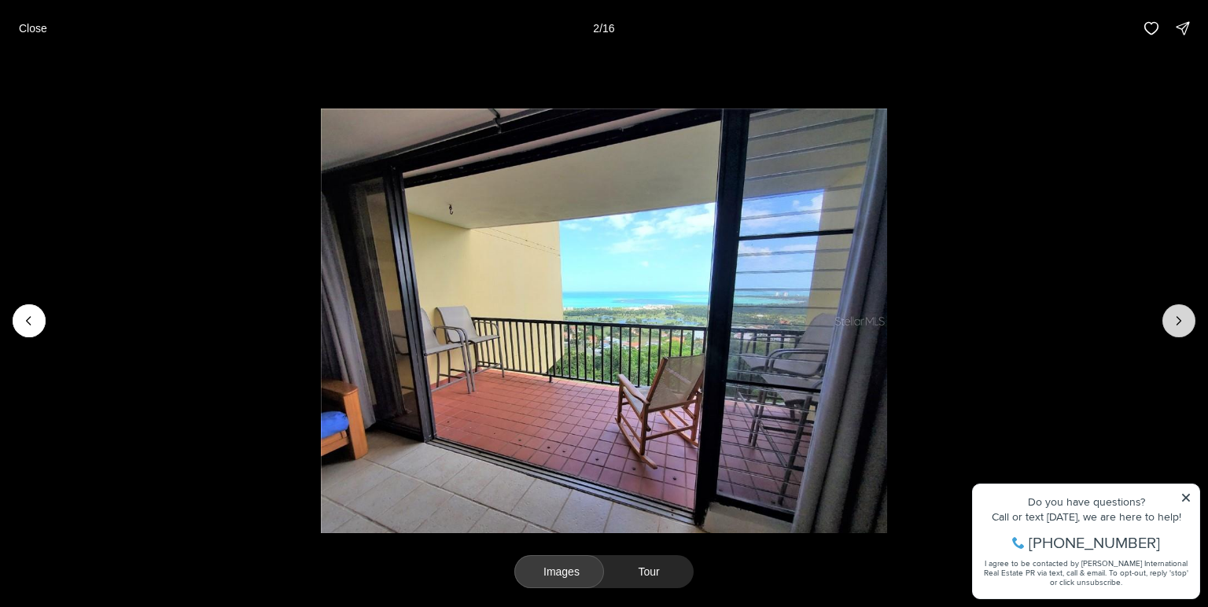
click at [1183, 323] on icon "Next slide" at bounding box center [1179, 321] width 16 height 16
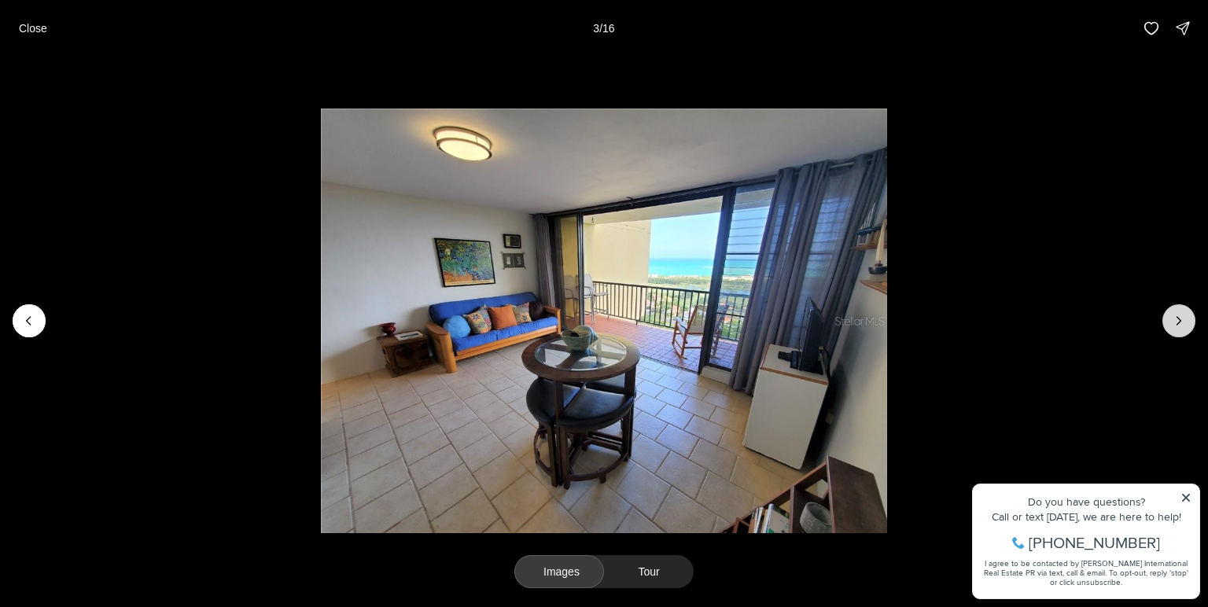
click at [1183, 323] on icon "Next slide" at bounding box center [1179, 321] width 16 height 16
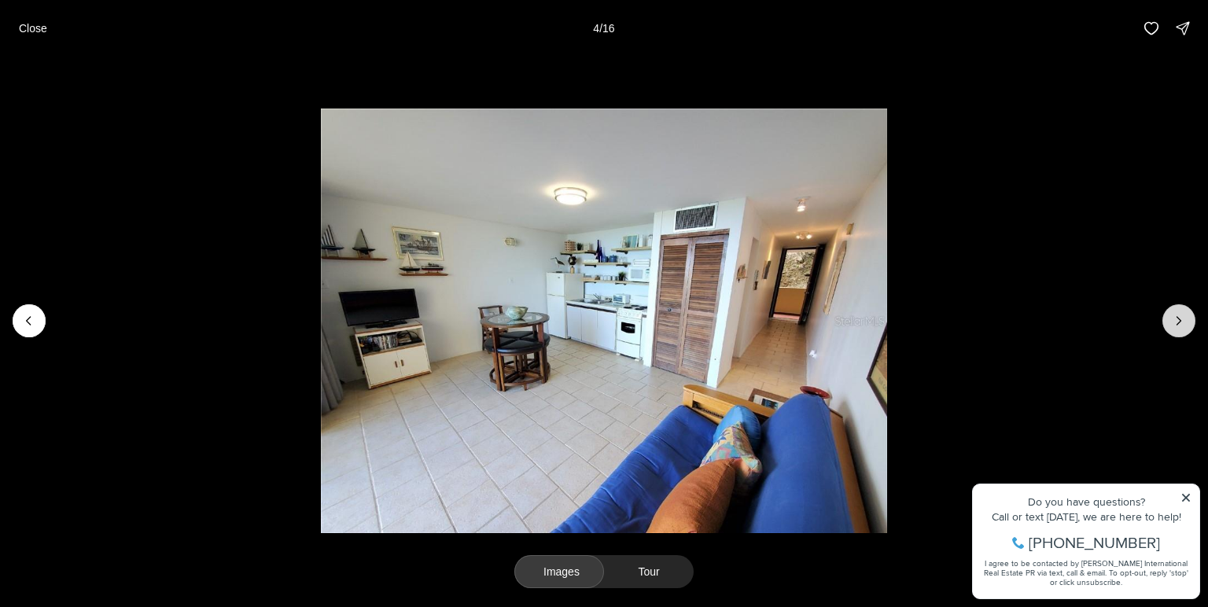
click at [1183, 323] on icon "Next slide" at bounding box center [1179, 321] width 16 height 16
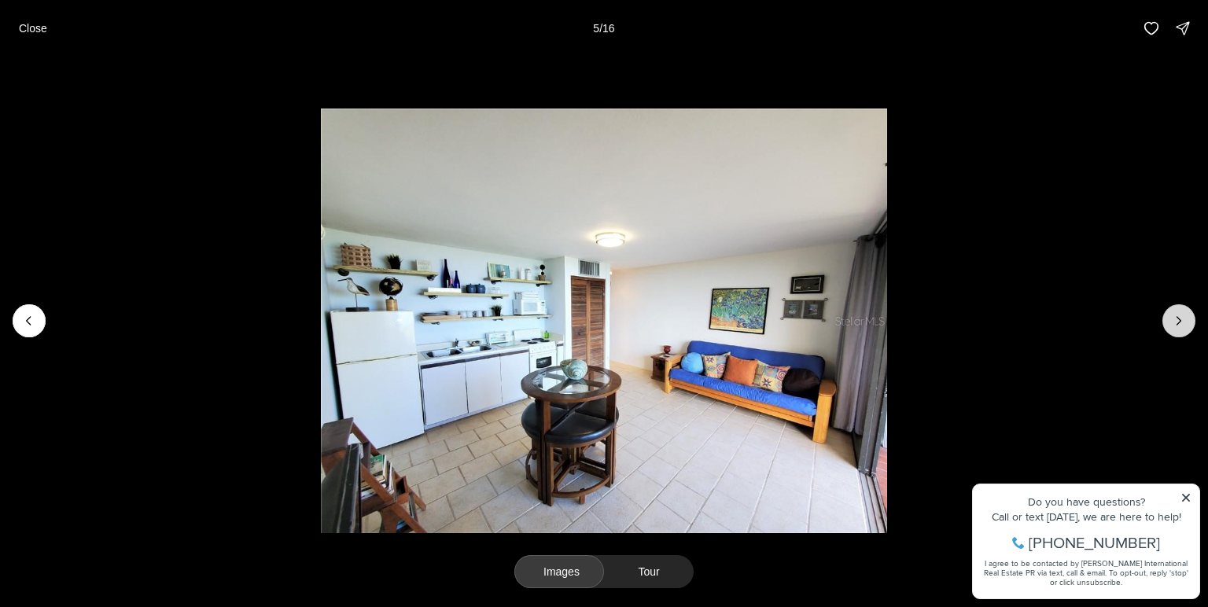
click at [1183, 323] on icon "Next slide" at bounding box center [1179, 321] width 16 height 16
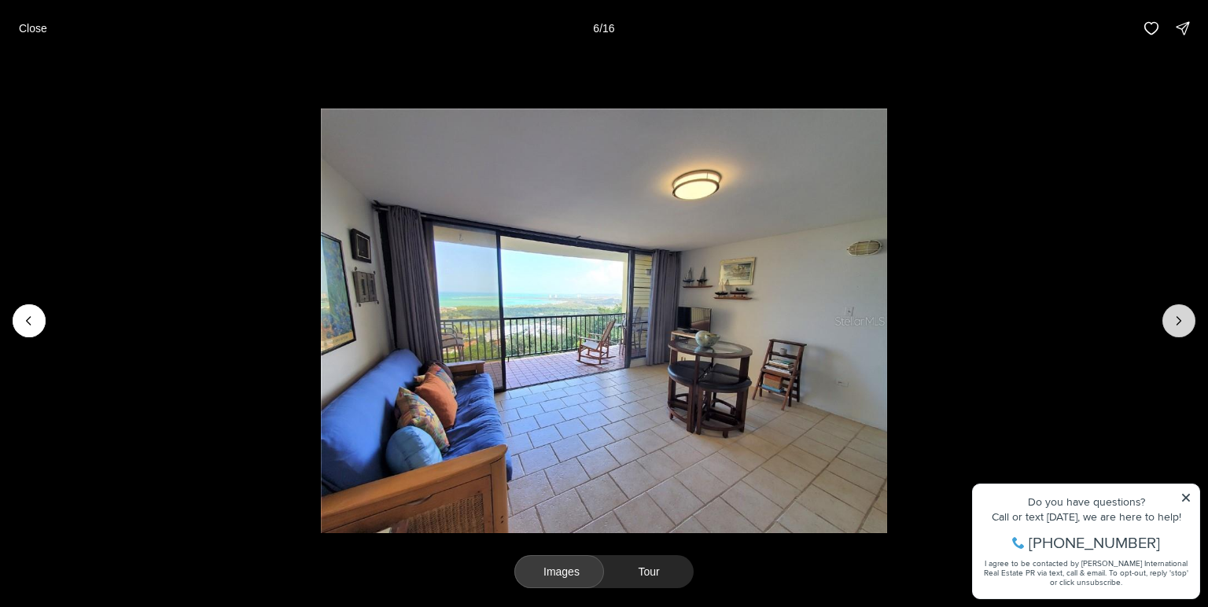
click at [1183, 323] on icon "Next slide" at bounding box center [1179, 321] width 16 height 16
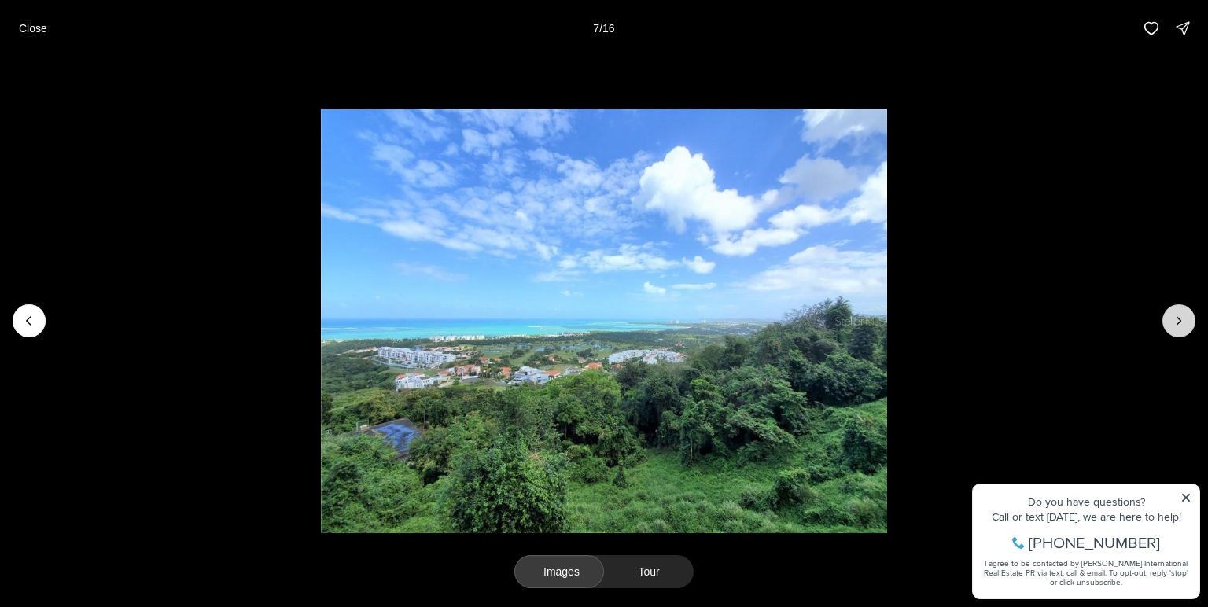
click at [1183, 323] on icon "Next slide" at bounding box center [1179, 321] width 16 height 16
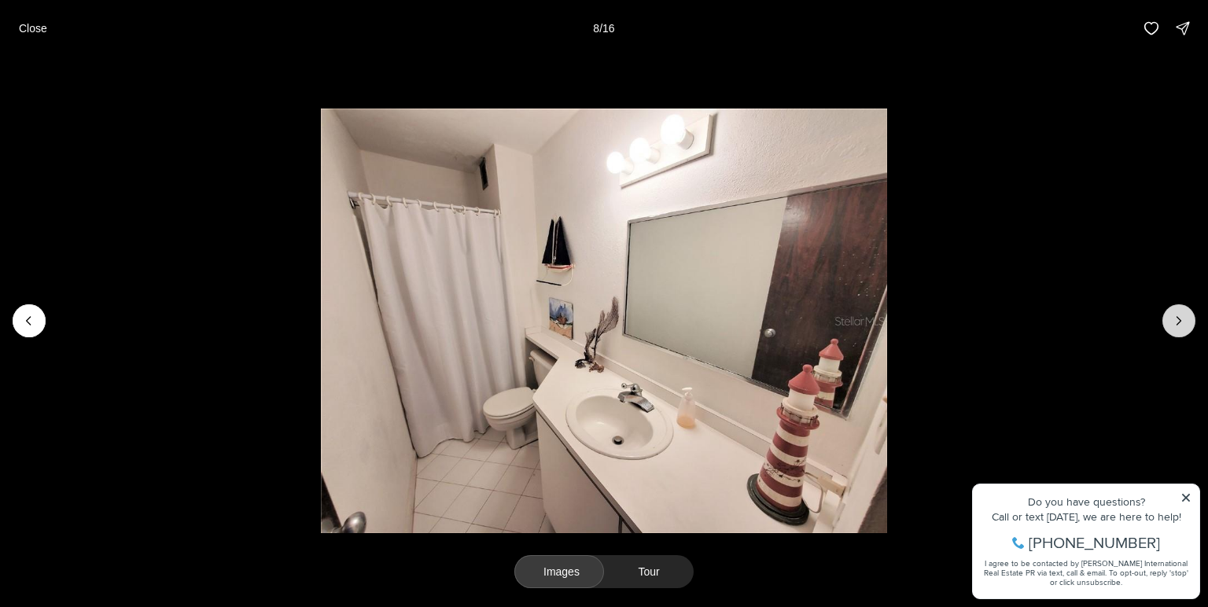
click at [1183, 323] on icon "Next slide" at bounding box center [1179, 321] width 16 height 16
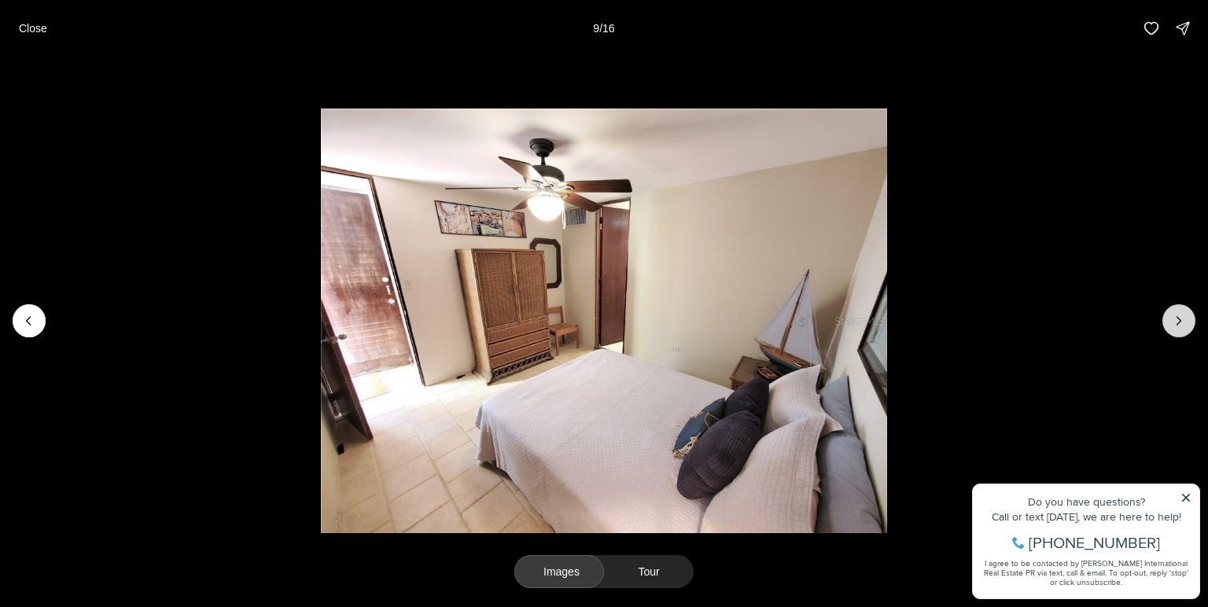
click at [1183, 323] on icon "Next slide" at bounding box center [1179, 321] width 16 height 16
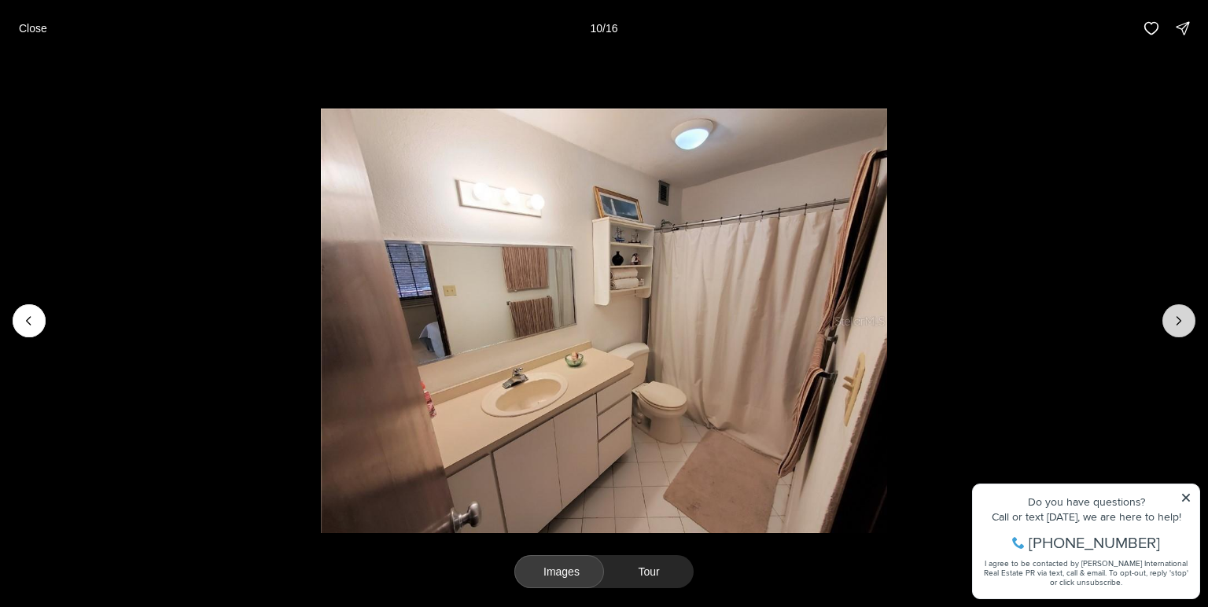
click at [1183, 323] on icon "Next slide" at bounding box center [1179, 321] width 16 height 16
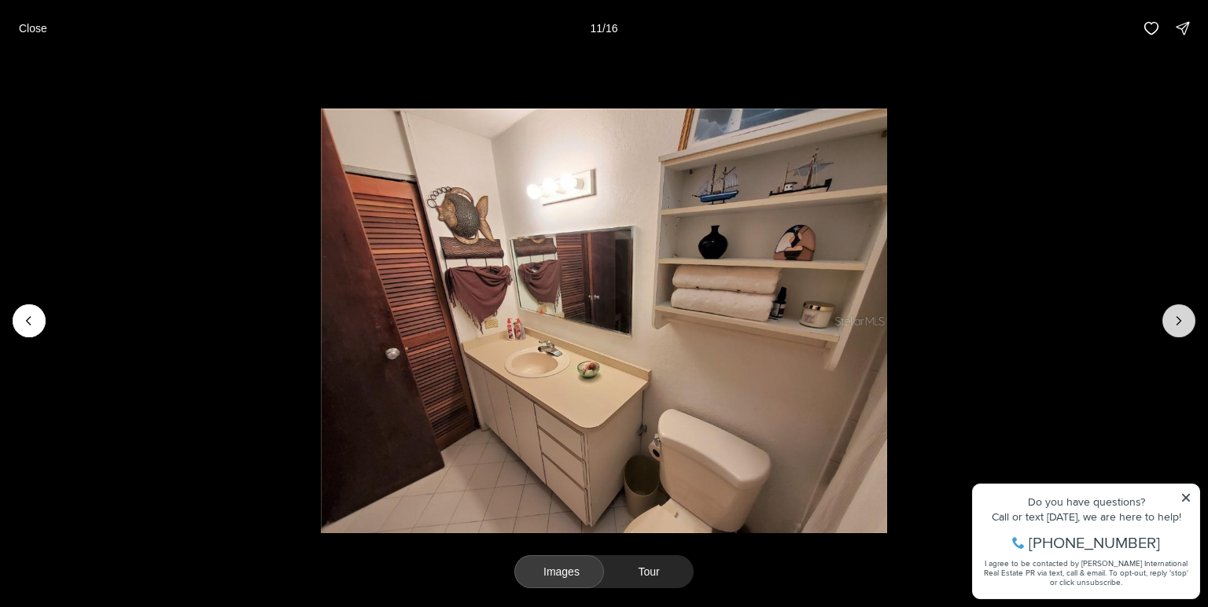
click at [1183, 325] on icon "Next slide" at bounding box center [1179, 321] width 16 height 16
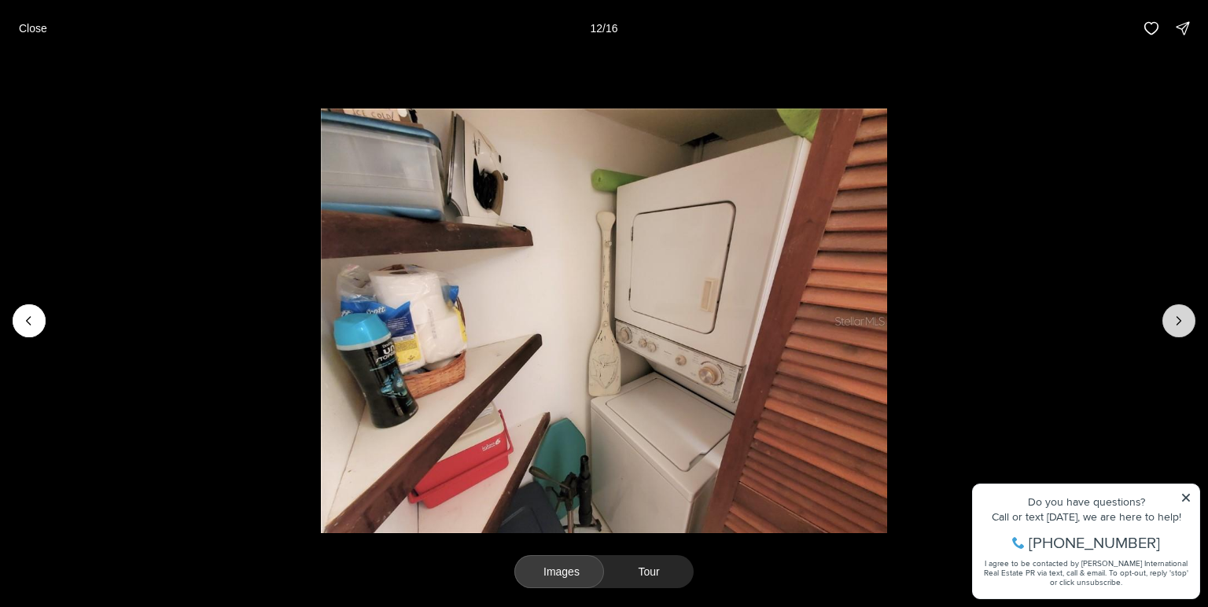
click at [1183, 325] on icon "Next slide" at bounding box center [1179, 321] width 16 height 16
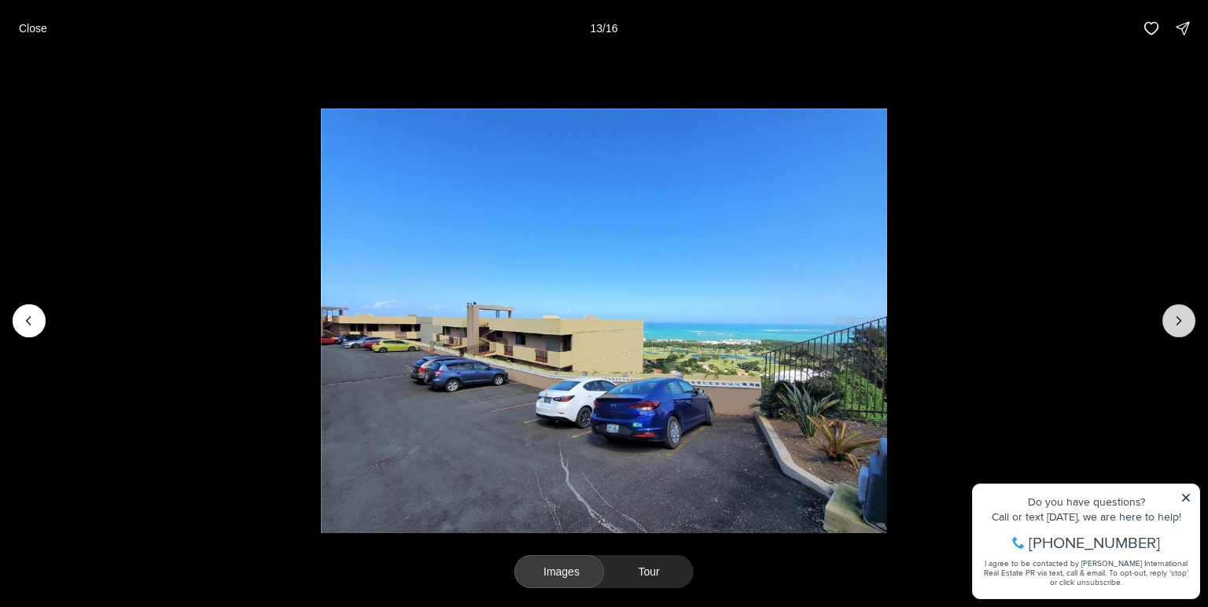
click at [1183, 325] on icon "Next slide" at bounding box center [1179, 321] width 16 height 16
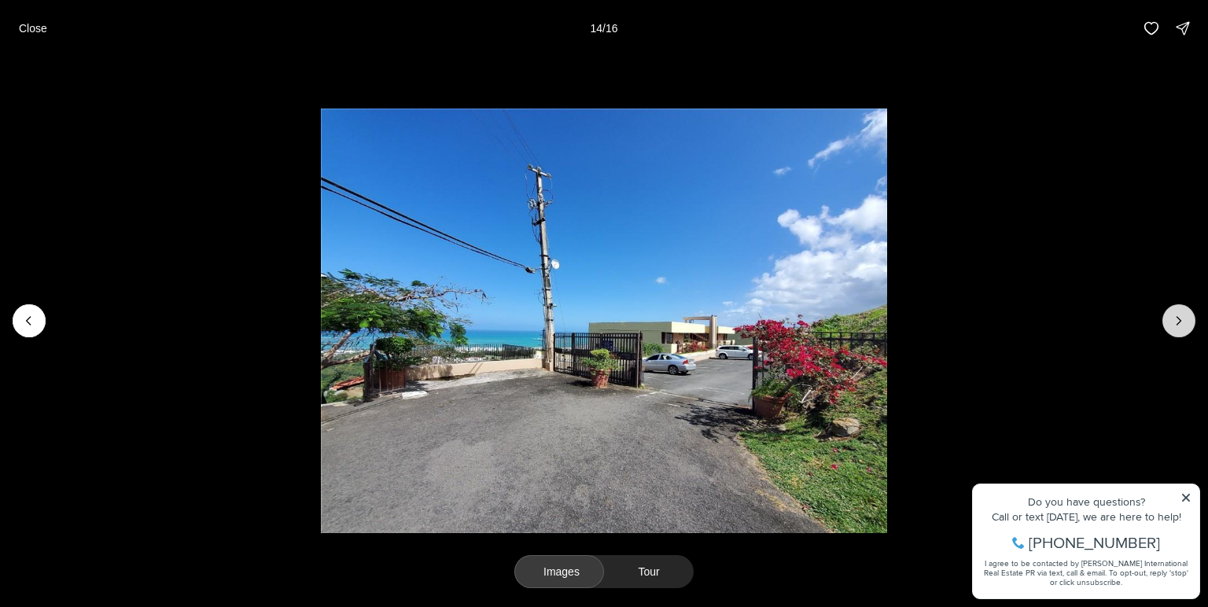
click at [1183, 325] on icon "Next slide" at bounding box center [1179, 321] width 16 height 16
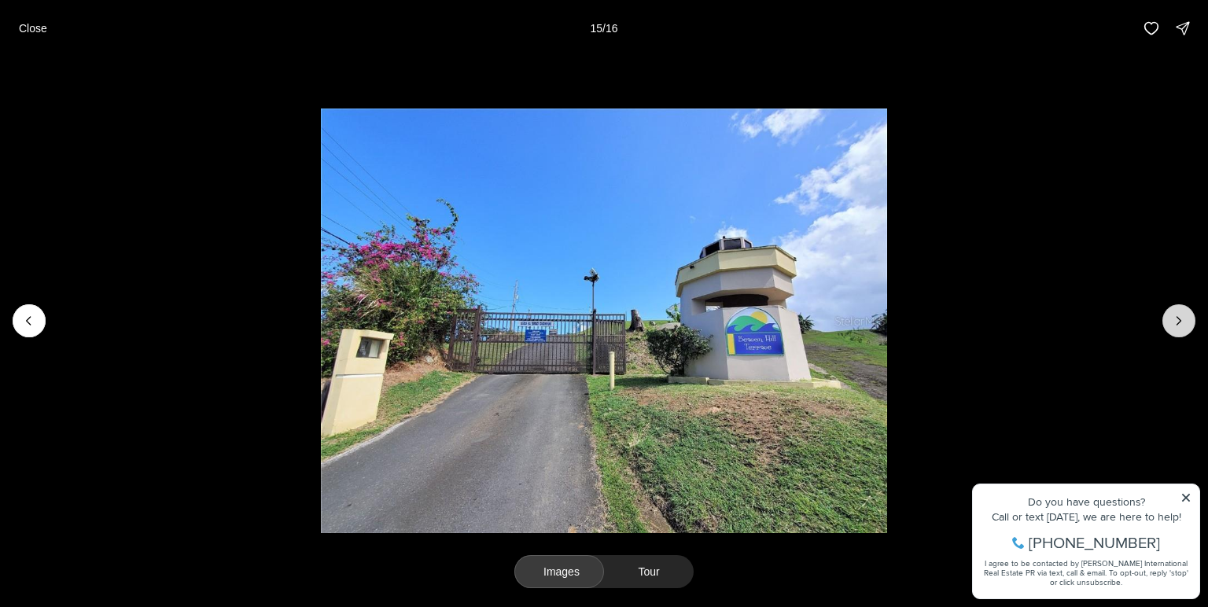
click at [1183, 325] on icon "Next slide" at bounding box center [1179, 321] width 16 height 16
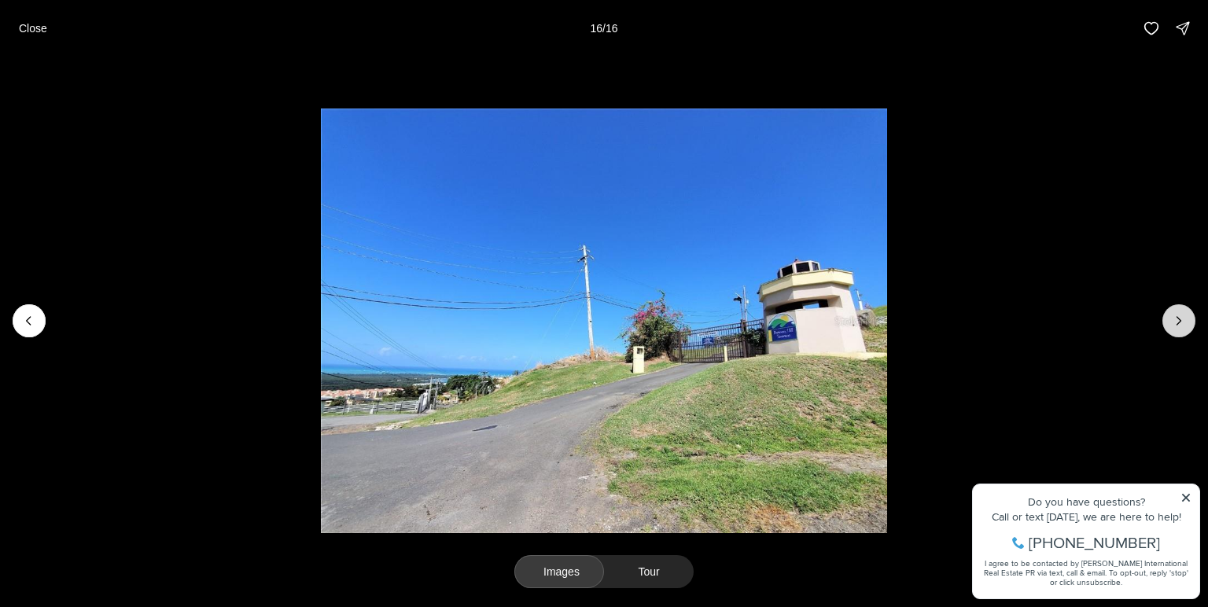
click at [1183, 325] on div at bounding box center [1179, 320] width 33 height 33
click at [627, 571] on button "Tour" at bounding box center [649, 571] width 90 height 33
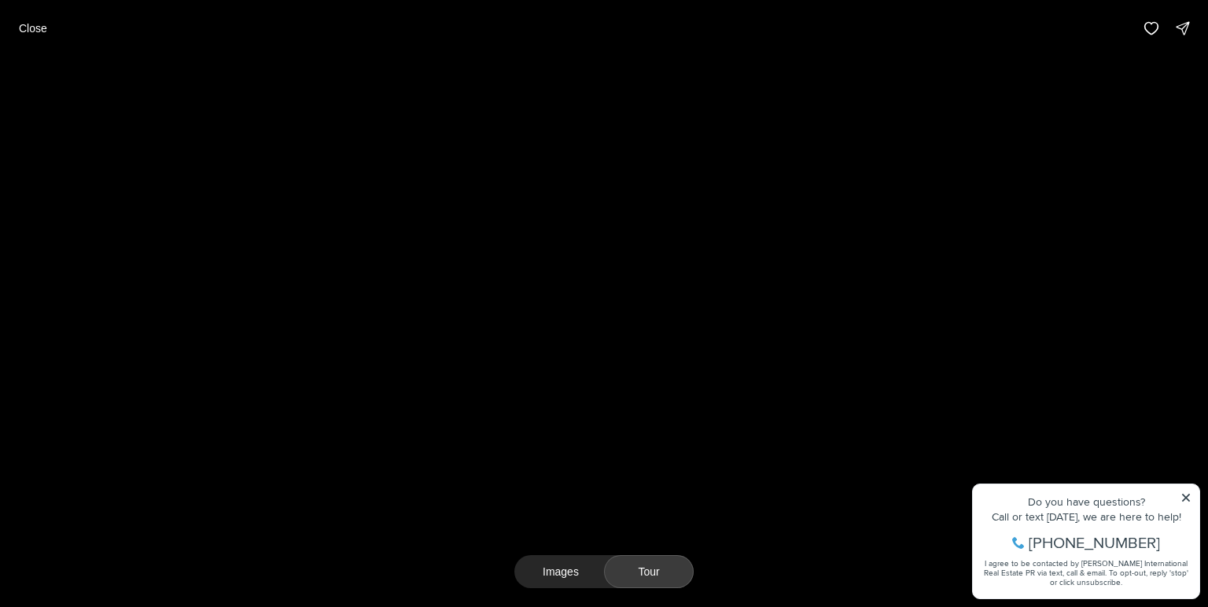
click at [574, 575] on button "Images" at bounding box center [560, 571] width 90 height 33
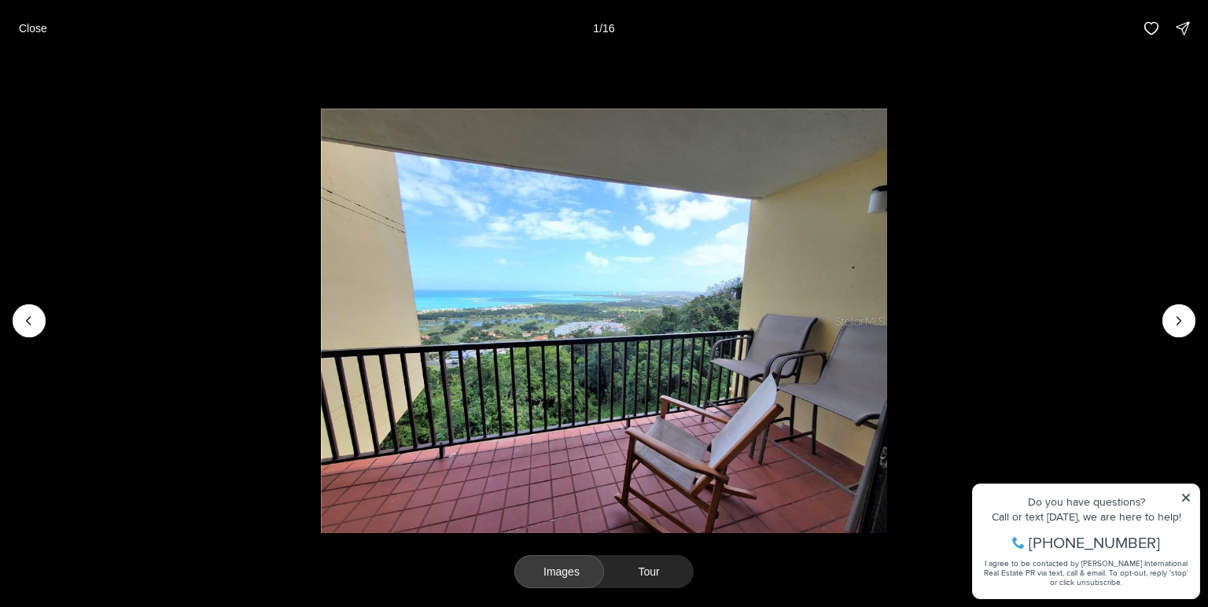
click at [574, 575] on button "Images" at bounding box center [560, 571] width 90 height 33
click at [1175, 319] on icon "Next slide" at bounding box center [1179, 321] width 16 height 16
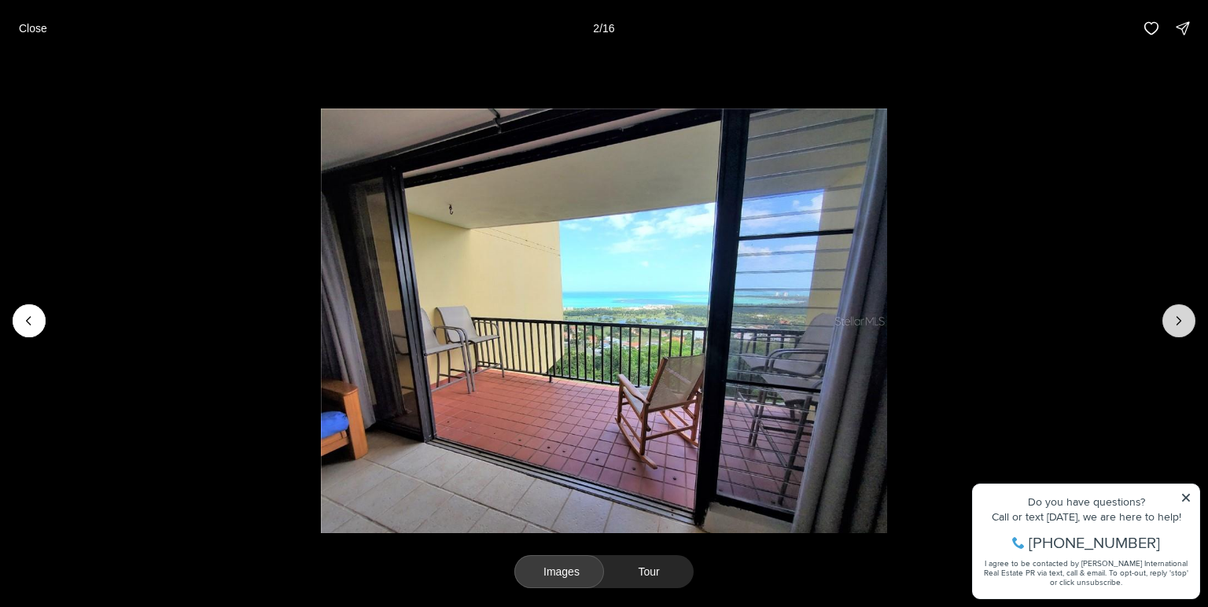
click at [1175, 319] on icon "Next slide" at bounding box center [1179, 321] width 16 height 16
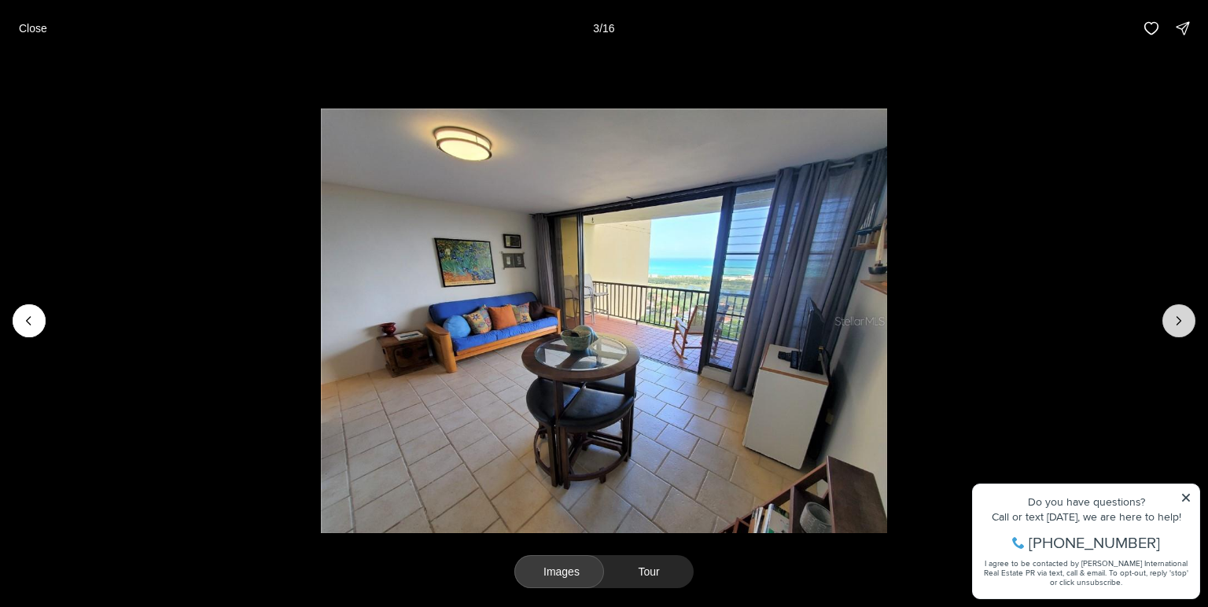
click at [1175, 319] on icon "Next slide" at bounding box center [1179, 321] width 16 height 16
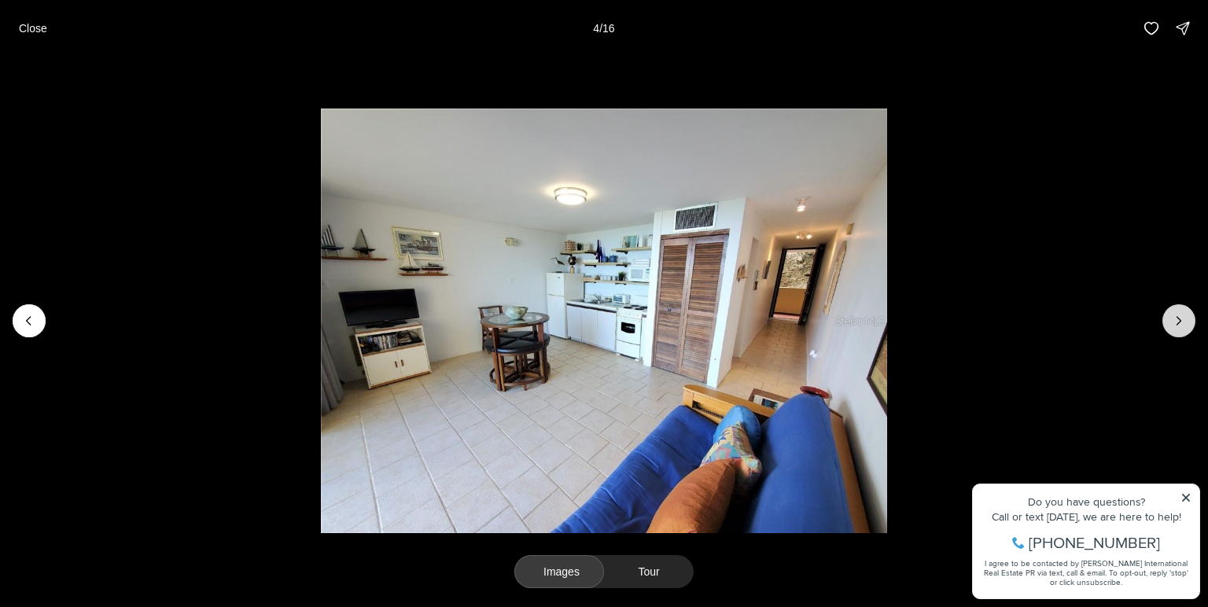
click at [1181, 322] on icon "Next slide" at bounding box center [1179, 321] width 16 height 16
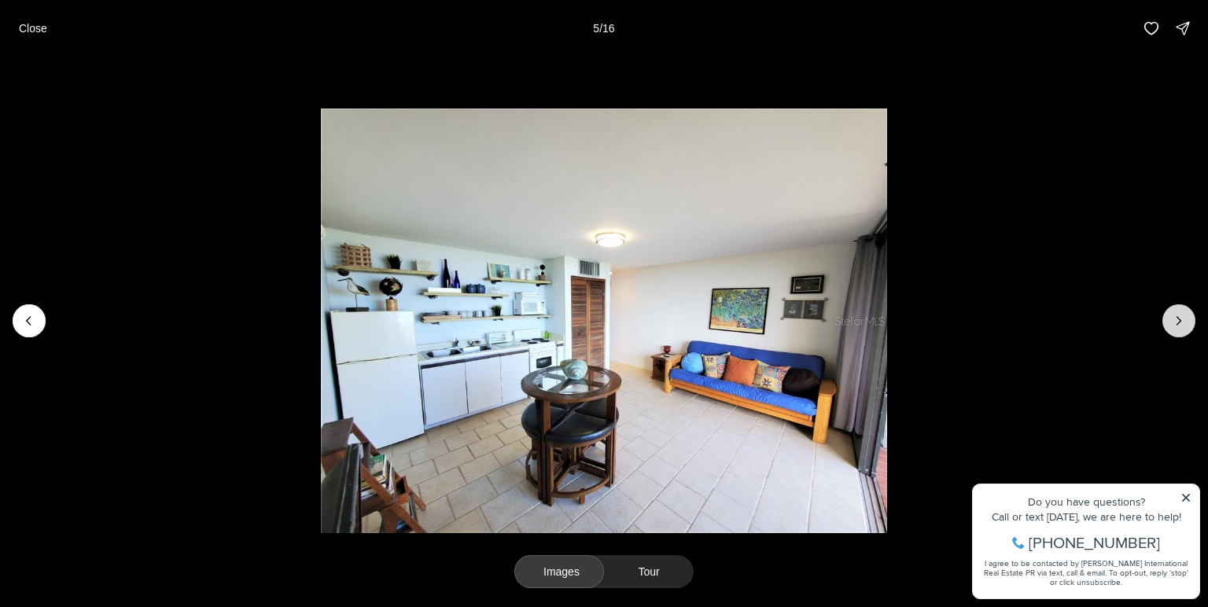
click at [1180, 319] on icon "Next slide" at bounding box center [1179, 321] width 16 height 16
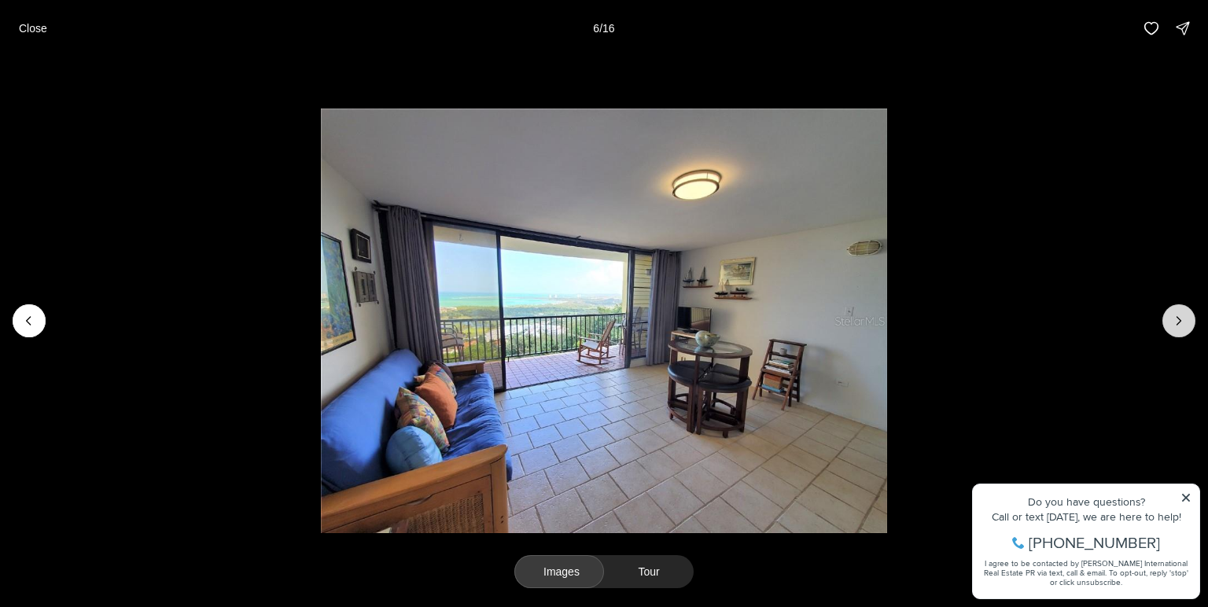
click at [1180, 319] on icon "Next slide" at bounding box center [1179, 321] width 16 height 16
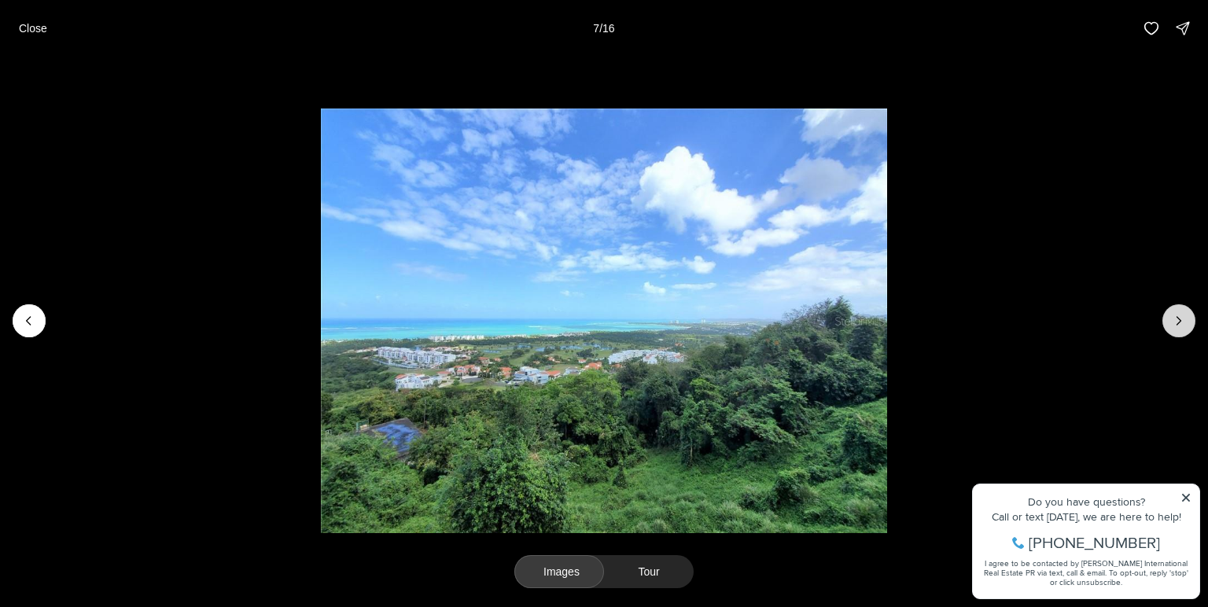
click at [1180, 319] on icon "Next slide" at bounding box center [1179, 321] width 16 height 16
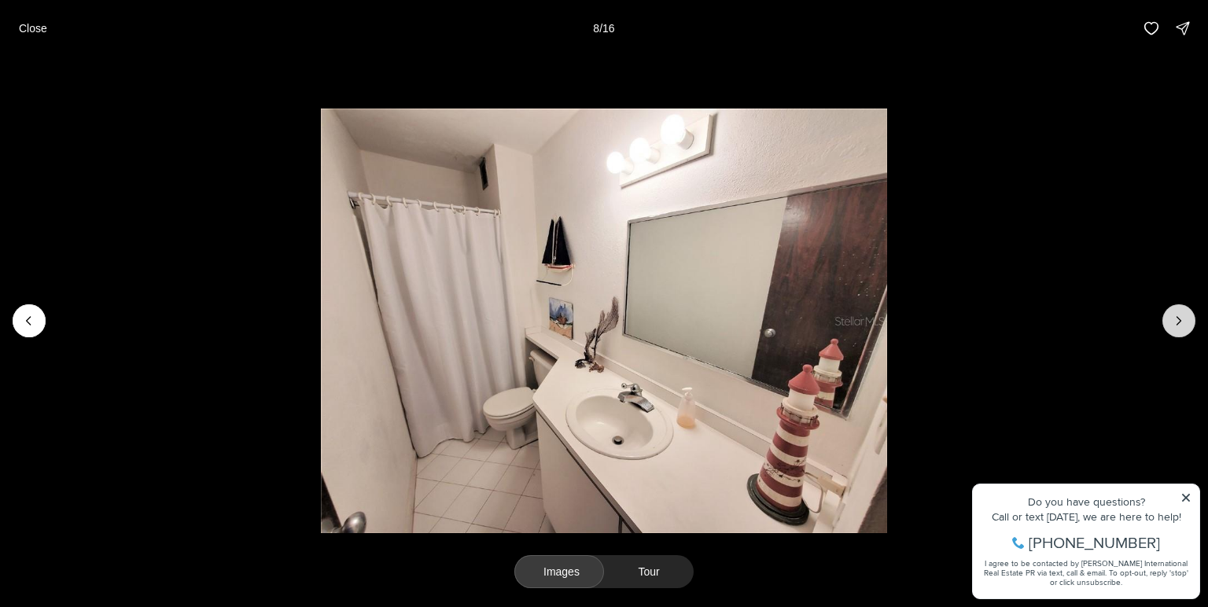
click at [1180, 319] on icon "Next slide" at bounding box center [1179, 321] width 16 height 16
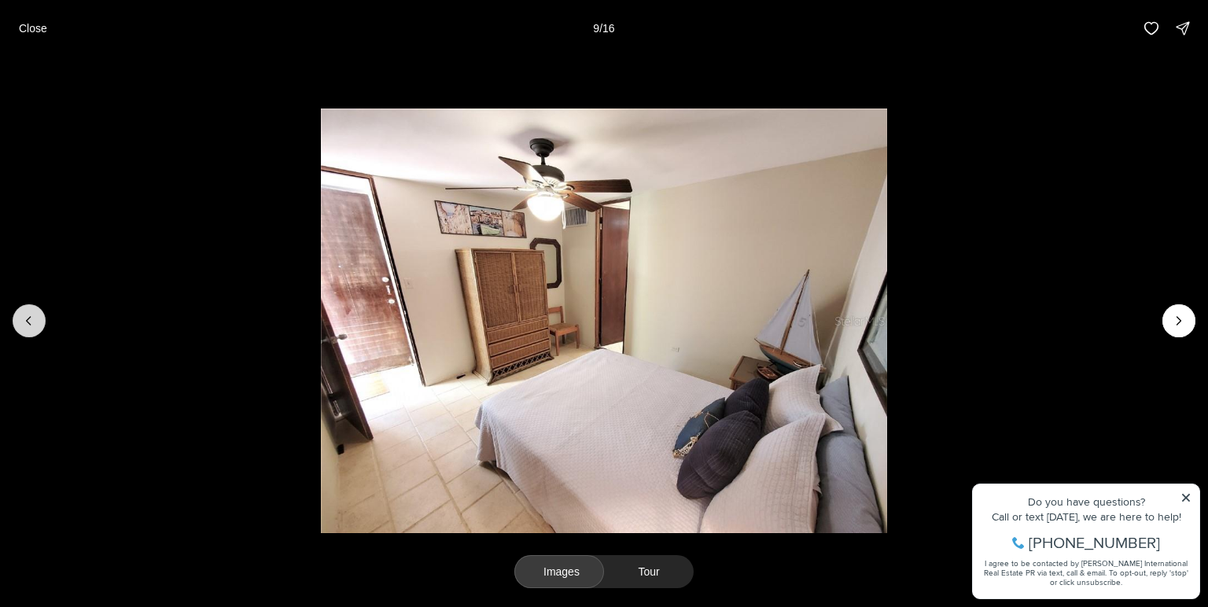
click at [28, 321] on icon "Previous slide" at bounding box center [29, 321] width 16 height 16
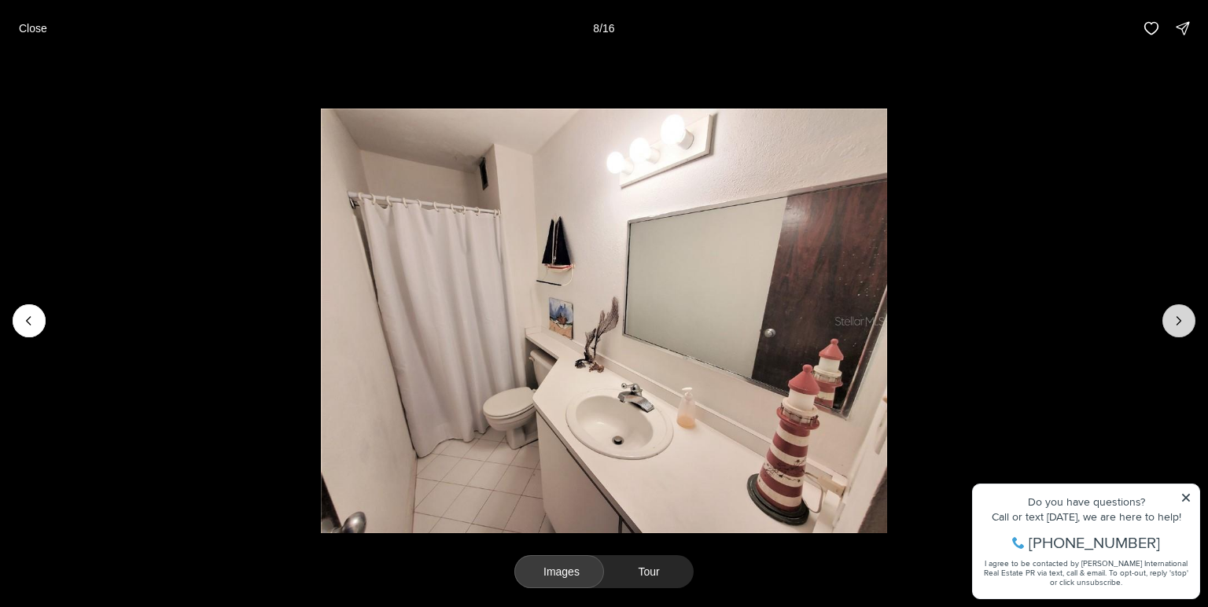
click at [1174, 319] on icon "Next slide" at bounding box center [1179, 321] width 16 height 16
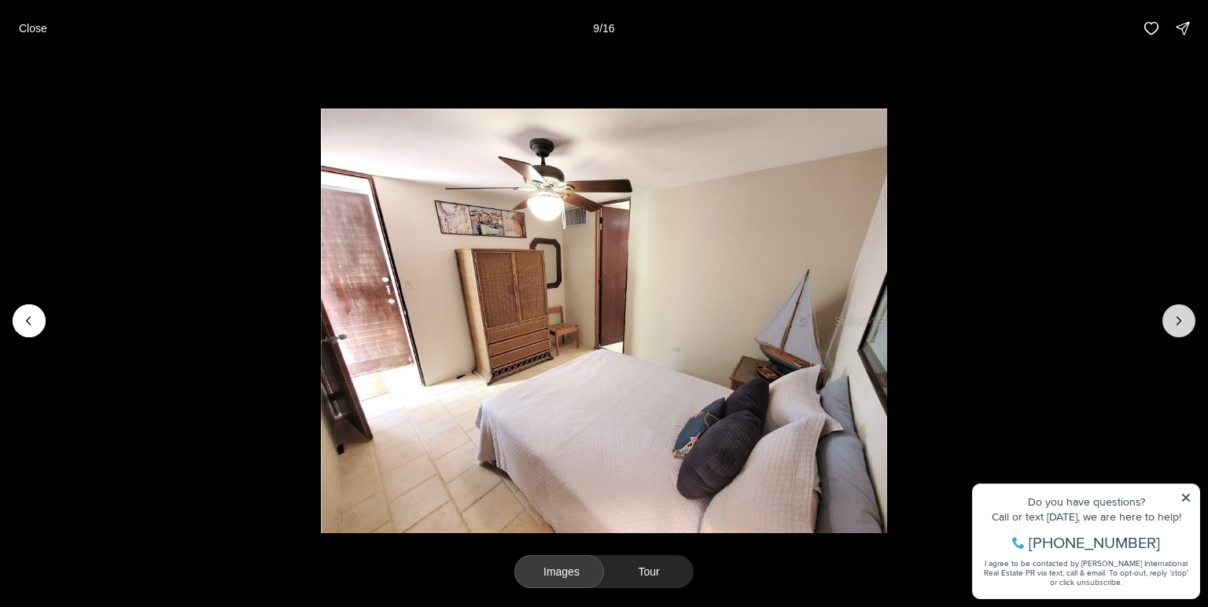
click at [1174, 319] on icon "Next slide" at bounding box center [1179, 321] width 16 height 16
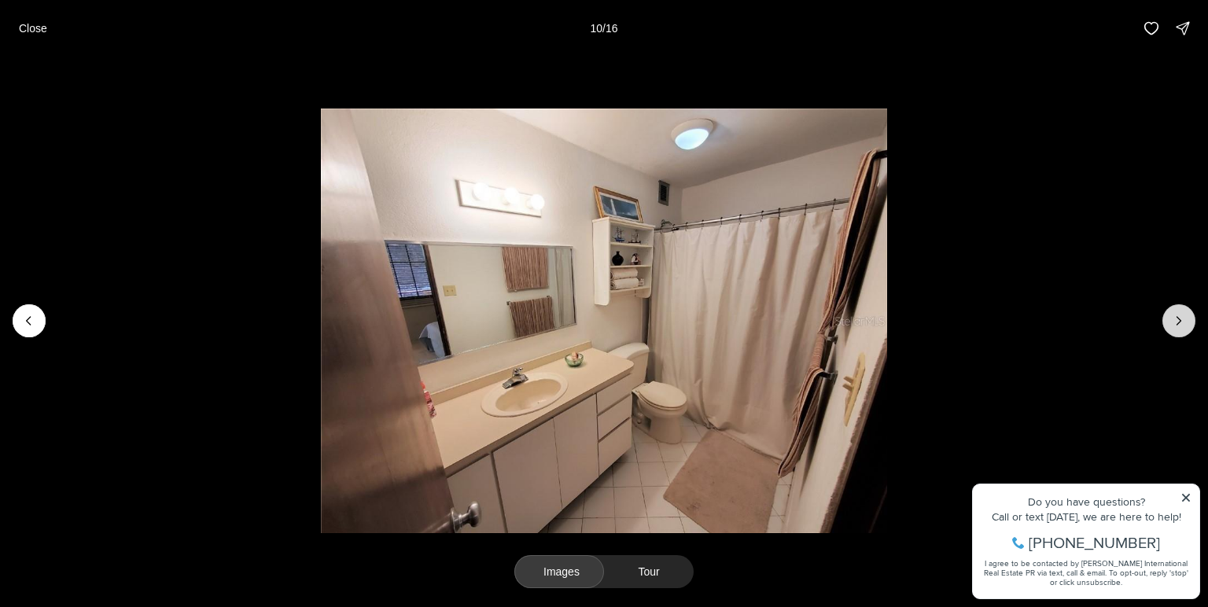
click at [1174, 319] on icon "Next slide" at bounding box center [1179, 321] width 16 height 16
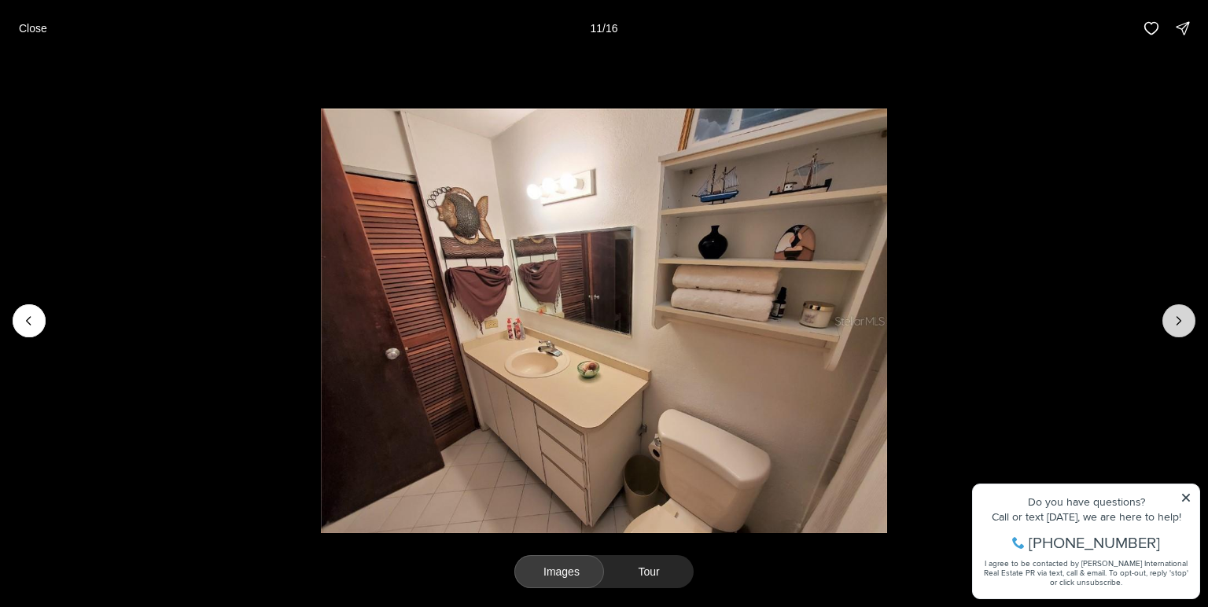
click at [1174, 319] on icon "Next slide" at bounding box center [1179, 321] width 16 height 16
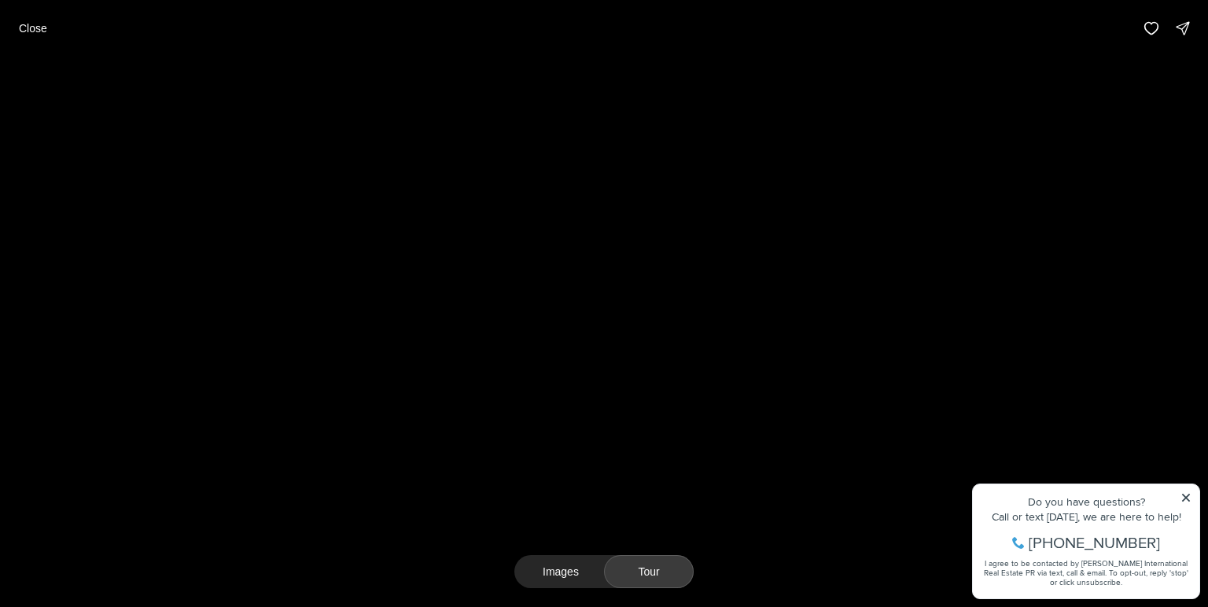
click at [611, 581] on button "Tour" at bounding box center [649, 571] width 90 height 33
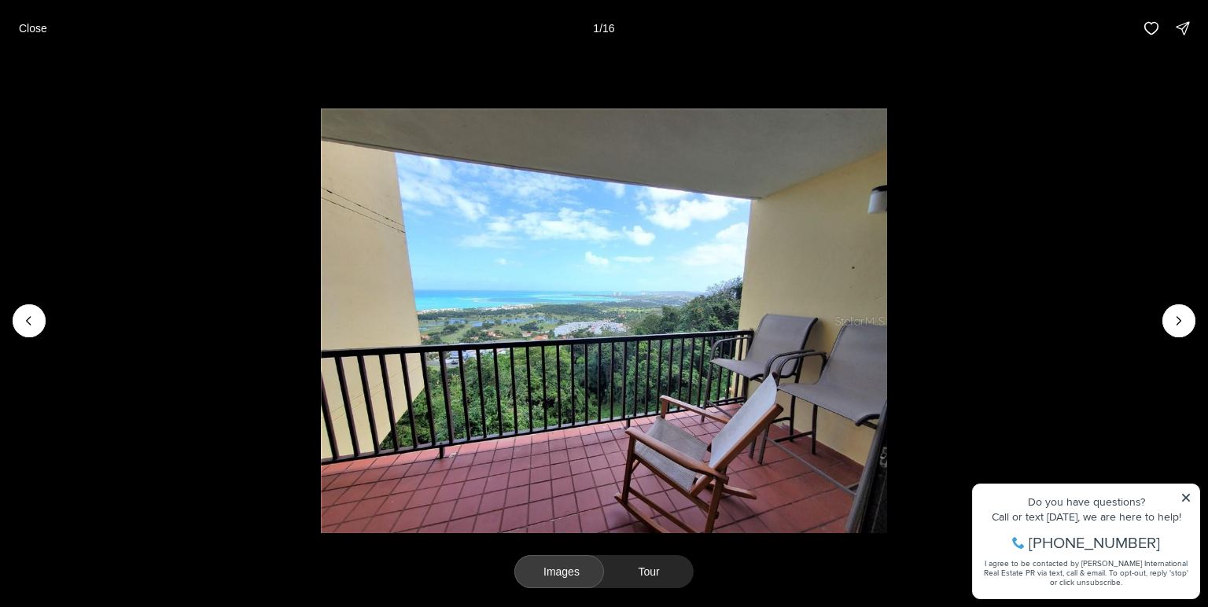
click at [576, 577] on button "Images" at bounding box center [560, 571] width 90 height 33
click at [660, 354] on img "1 of 16" at bounding box center [604, 321] width 567 height 425
click at [1179, 319] on icon "Next slide" at bounding box center [1180, 321] width 4 height 8
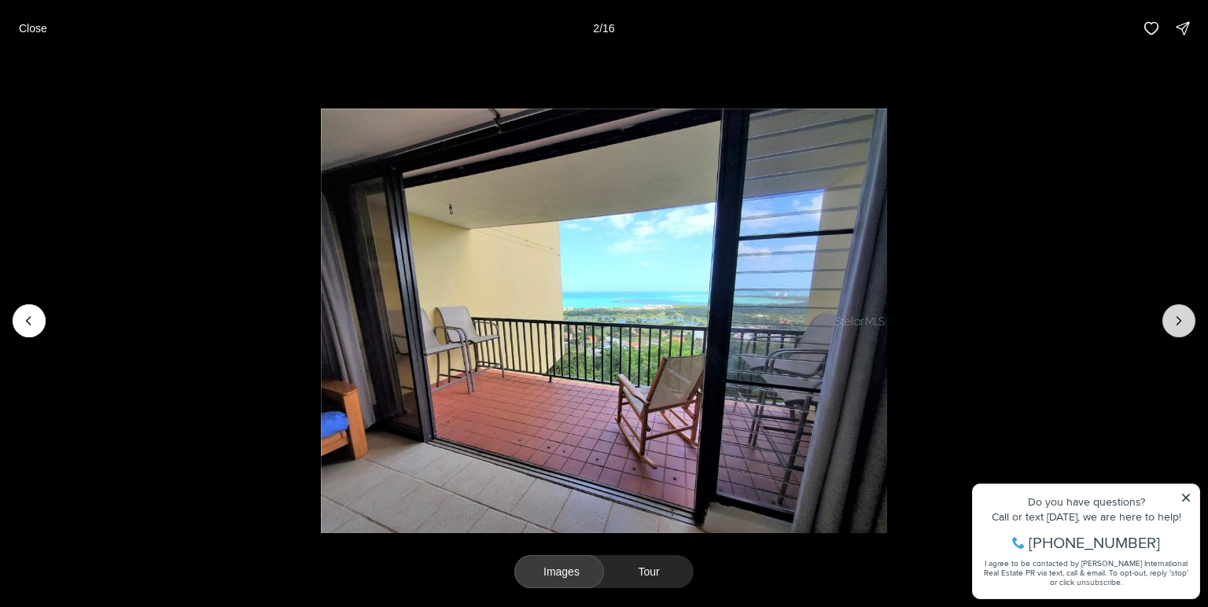
click at [1178, 317] on icon "Next slide" at bounding box center [1180, 321] width 4 height 8
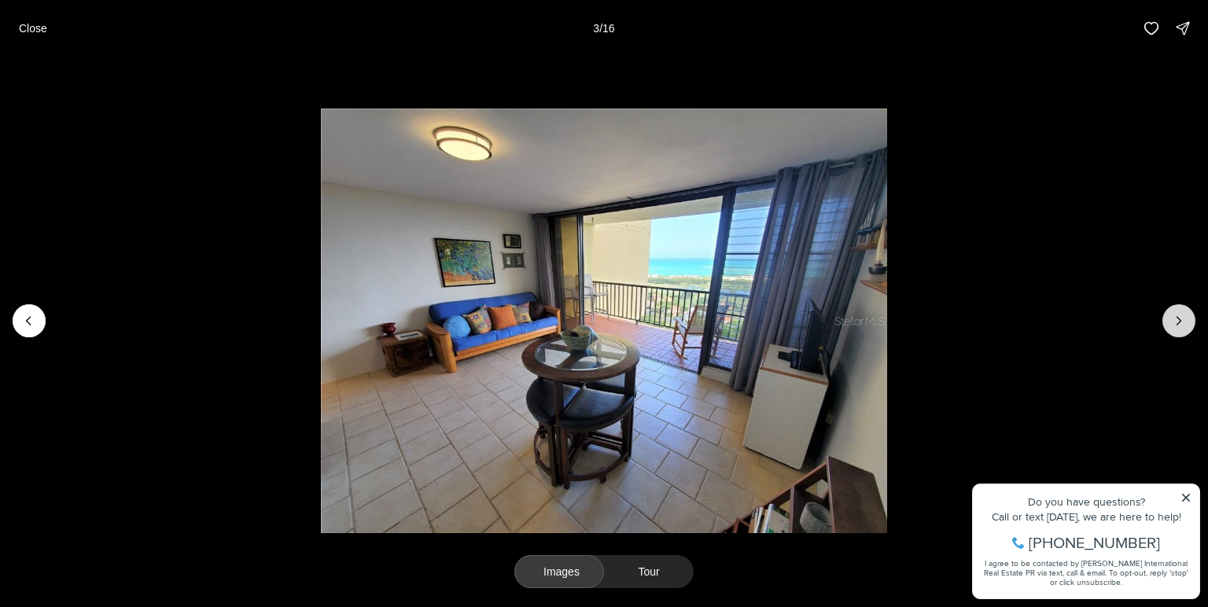
click at [1178, 317] on icon "Next slide" at bounding box center [1180, 321] width 4 height 8
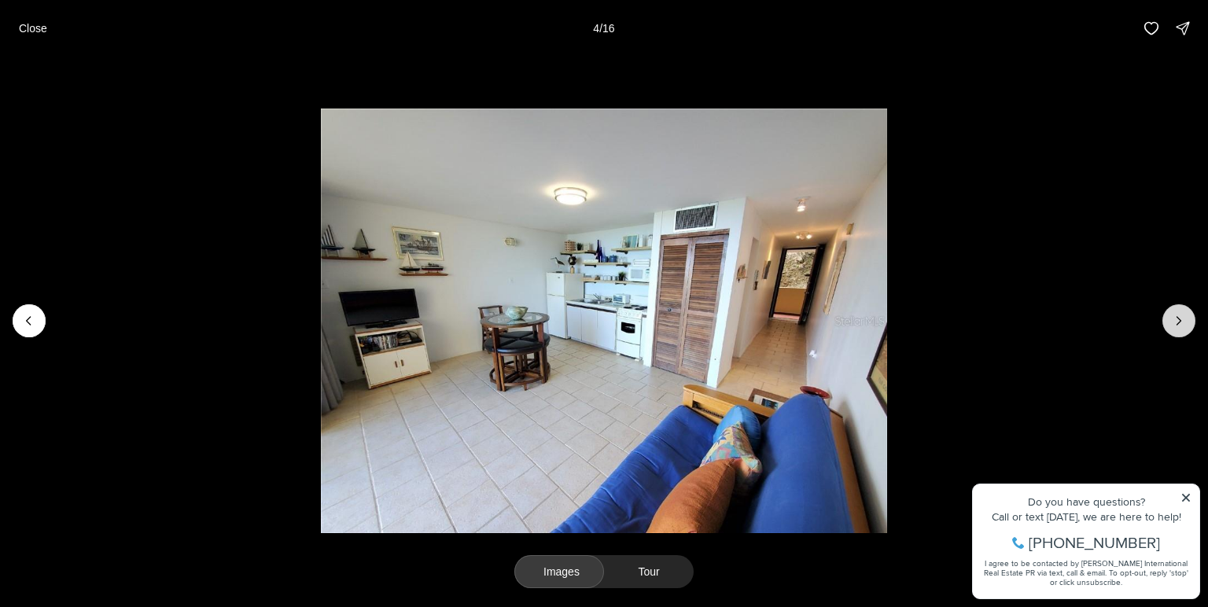
click at [1183, 322] on icon "Next slide" at bounding box center [1179, 321] width 16 height 16
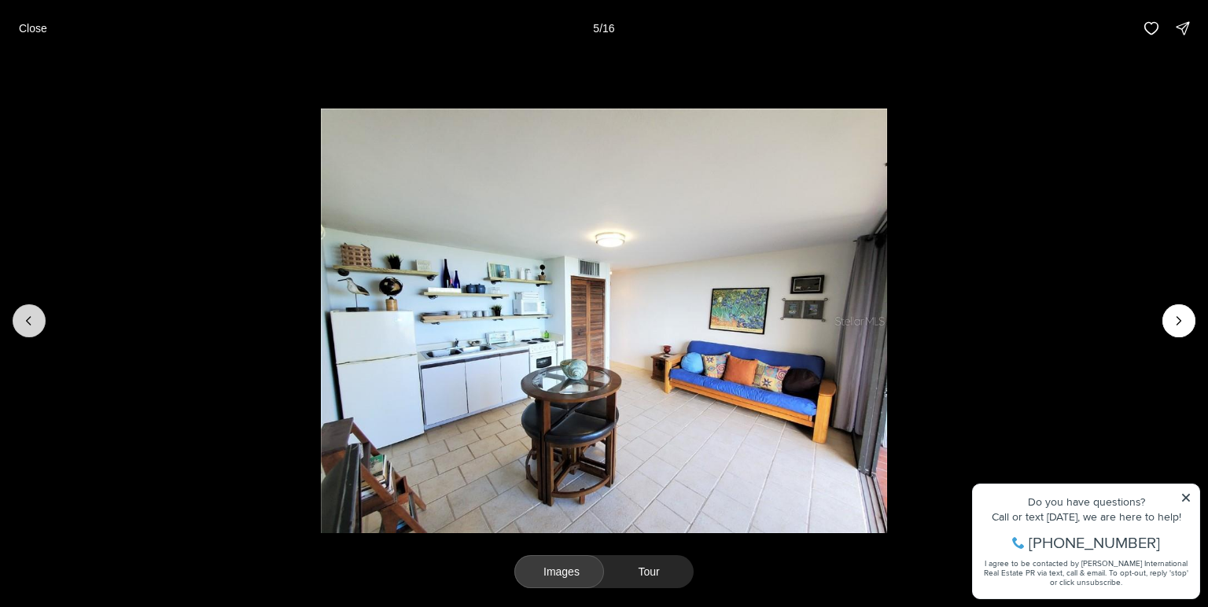
click at [35, 321] on icon "Previous slide" at bounding box center [29, 321] width 16 height 16
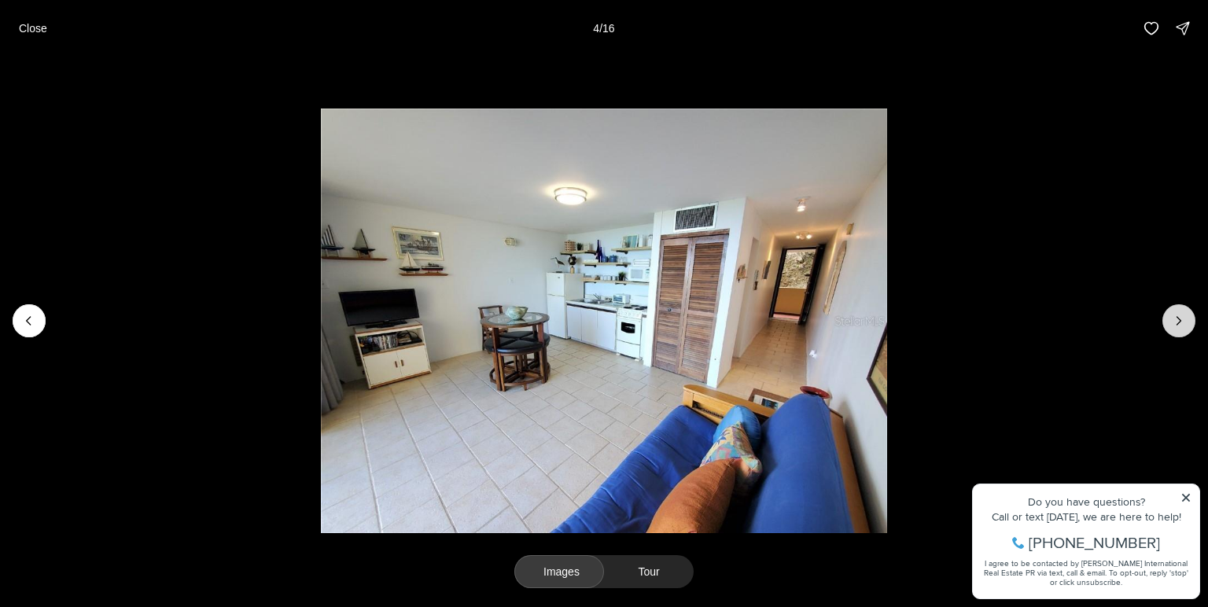
click at [1178, 318] on icon "Next slide" at bounding box center [1180, 321] width 4 height 8
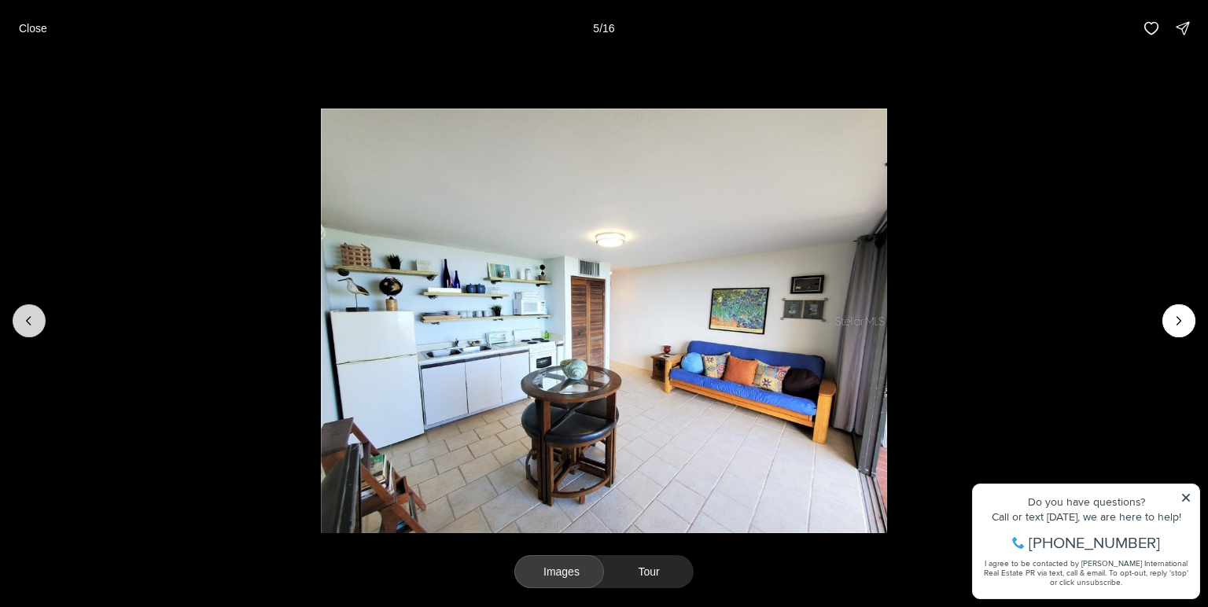
click at [20, 323] on button "Previous slide" at bounding box center [29, 320] width 33 height 33
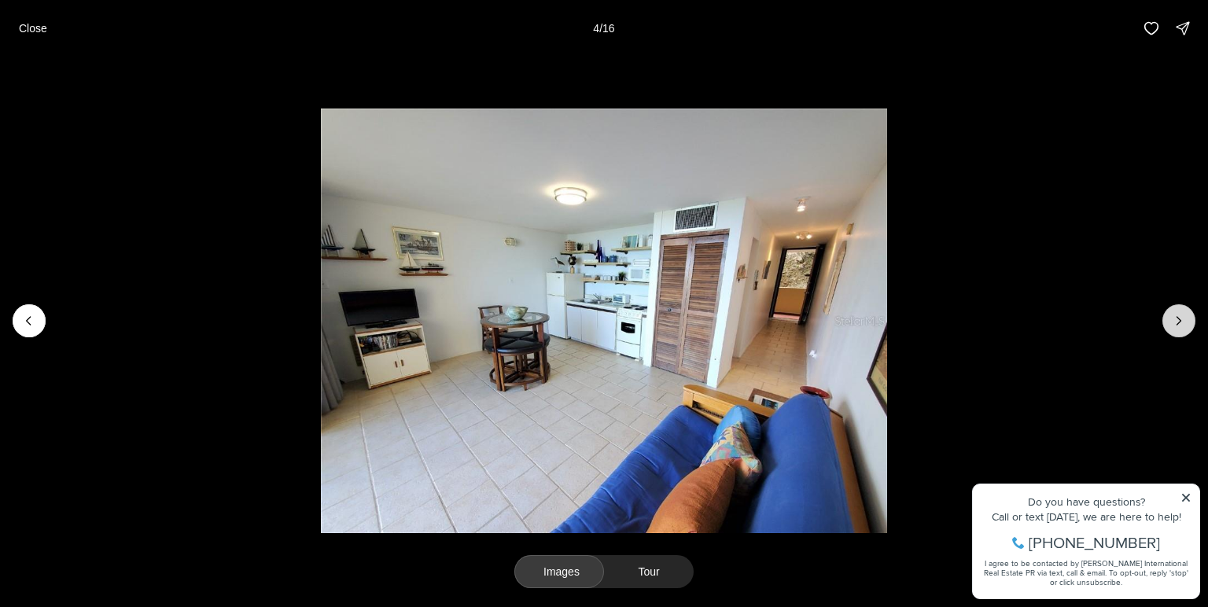
click at [1178, 317] on icon "Next slide" at bounding box center [1179, 321] width 16 height 16
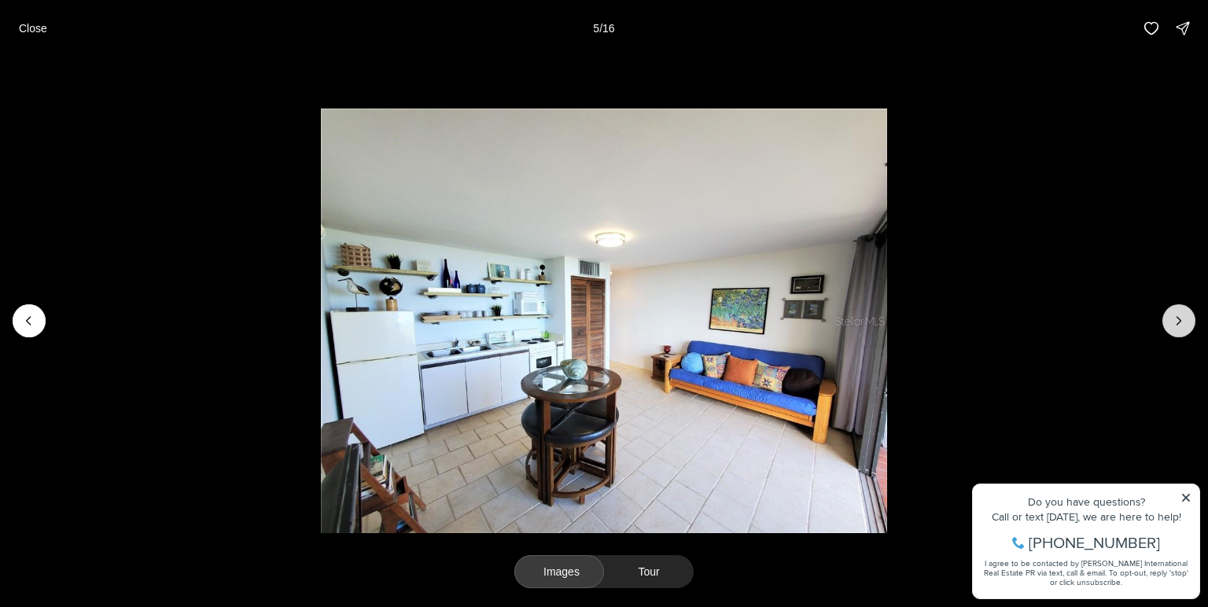
click at [1180, 324] on icon "Next slide" at bounding box center [1179, 321] width 16 height 16
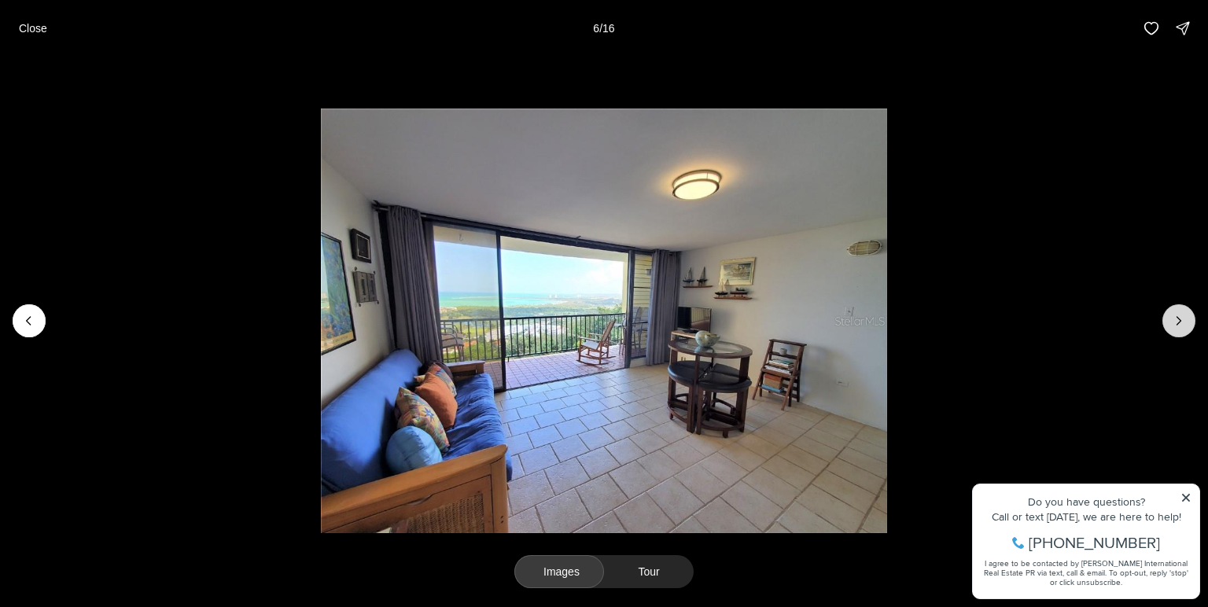
click at [1186, 327] on icon "Next slide" at bounding box center [1179, 321] width 16 height 16
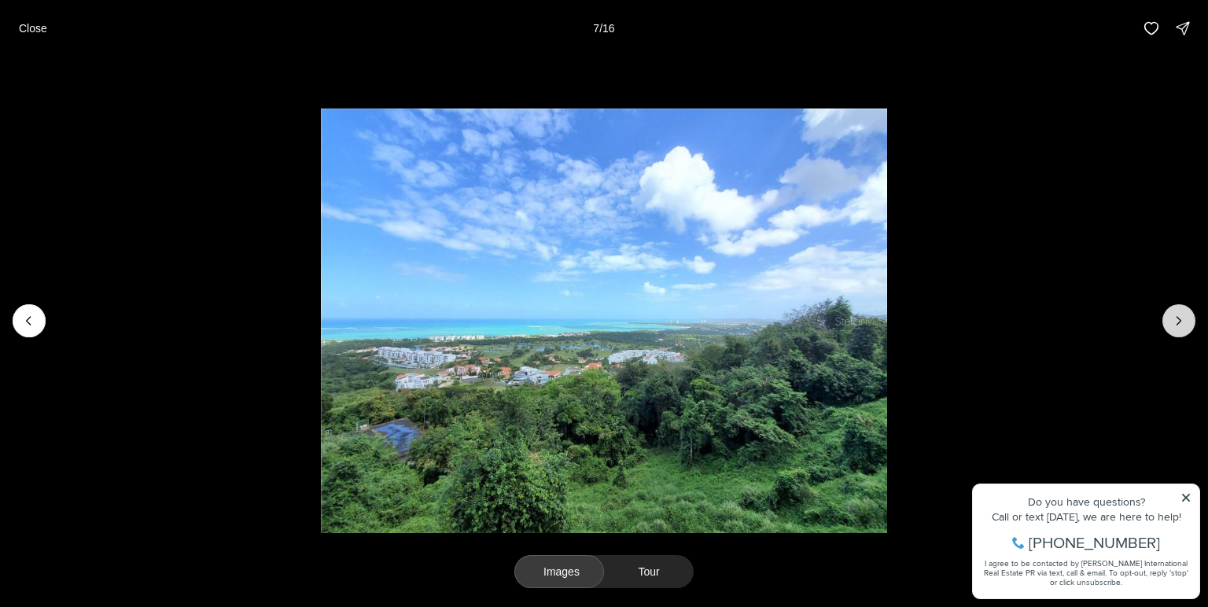
click at [1181, 323] on icon "Next slide" at bounding box center [1179, 321] width 16 height 16
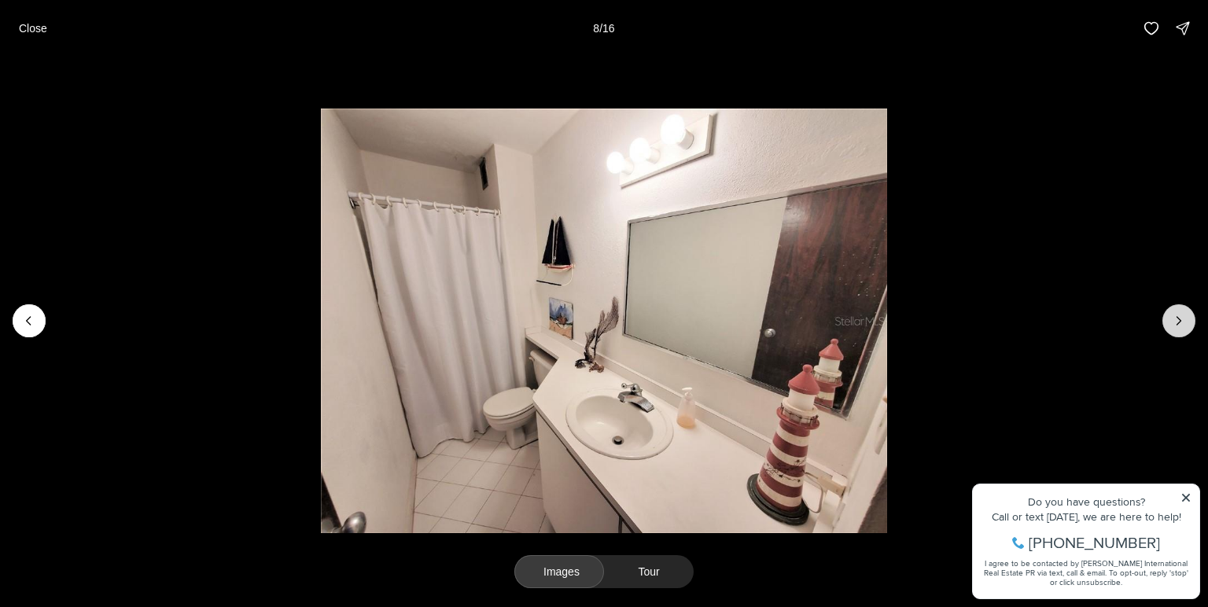
click at [1180, 321] on icon "Next slide" at bounding box center [1180, 321] width 4 height 8
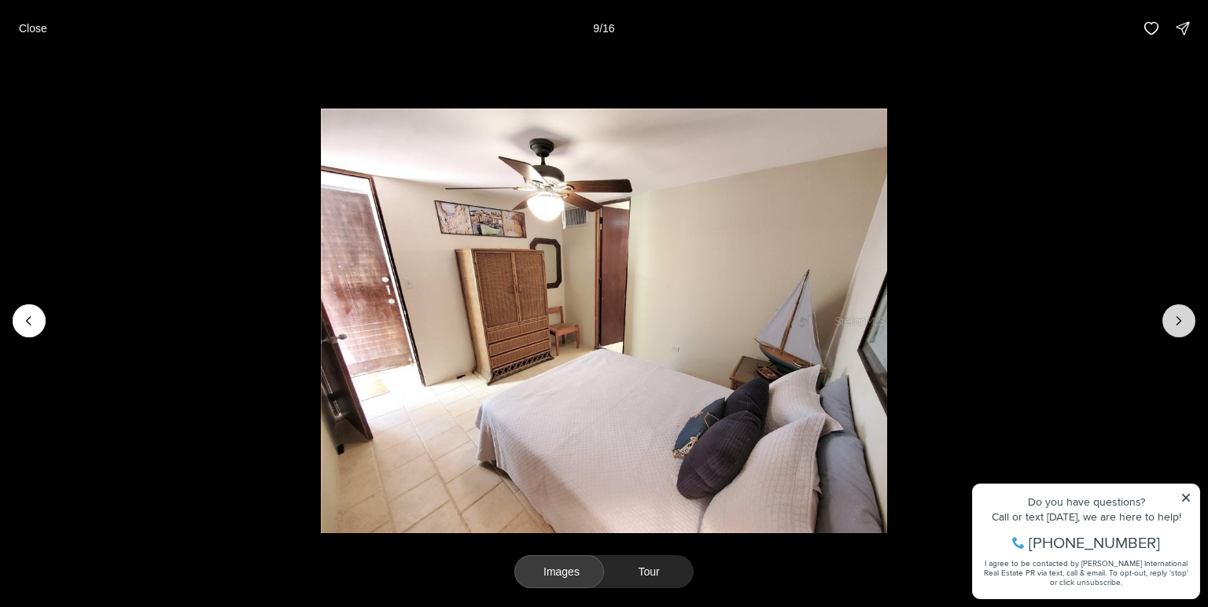
click at [1178, 323] on icon "Next slide" at bounding box center [1179, 321] width 16 height 16
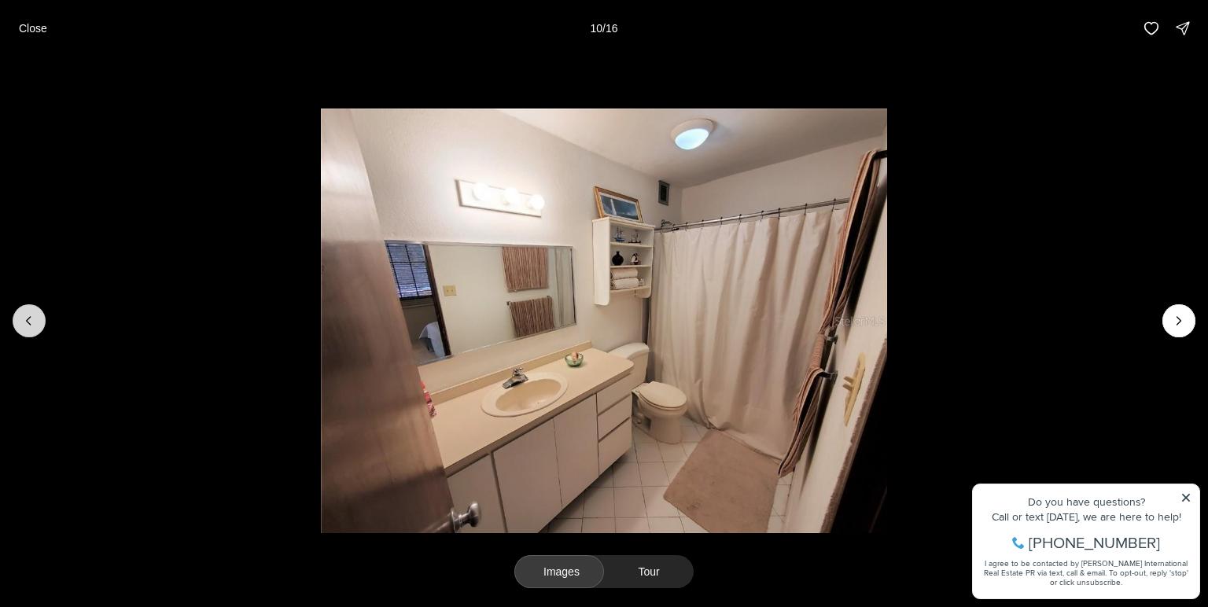
click at [33, 325] on icon "Previous slide" at bounding box center [29, 321] width 16 height 16
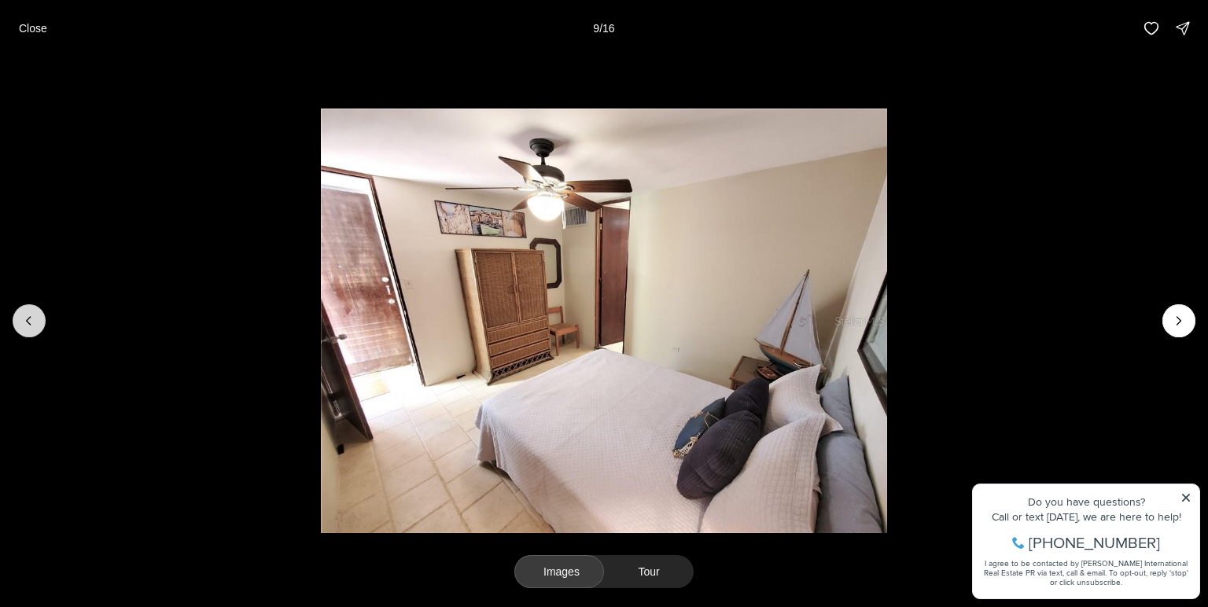
click at [33, 325] on icon "Previous slide" at bounding box center [29, 321] width 16 height 16
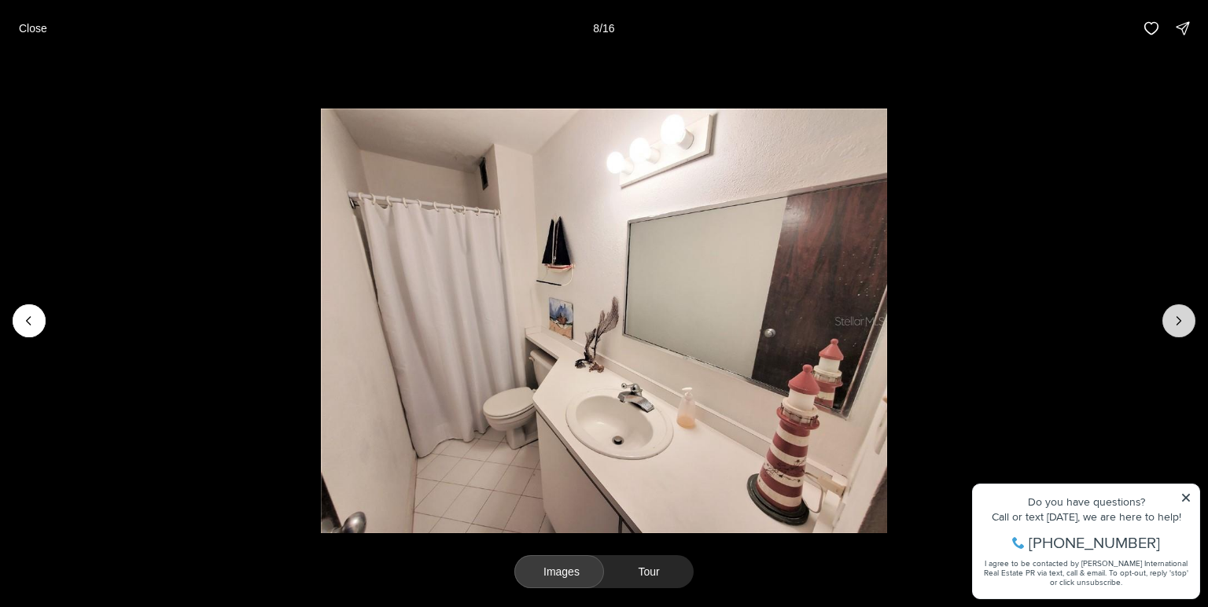
click at [1171, 320] on icon "Next slide" at bounding box center [1179, 321] width 16 height 16
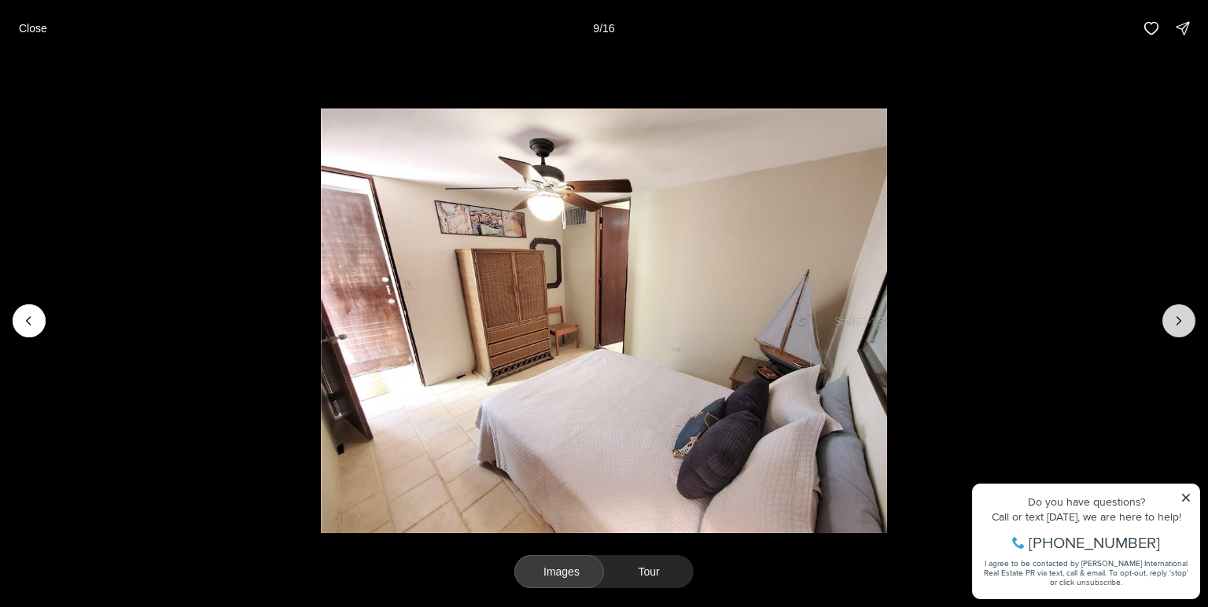
click at [1171, 320] on icon "Next slide" at bounding box center [1179, 321] width 16 height 16
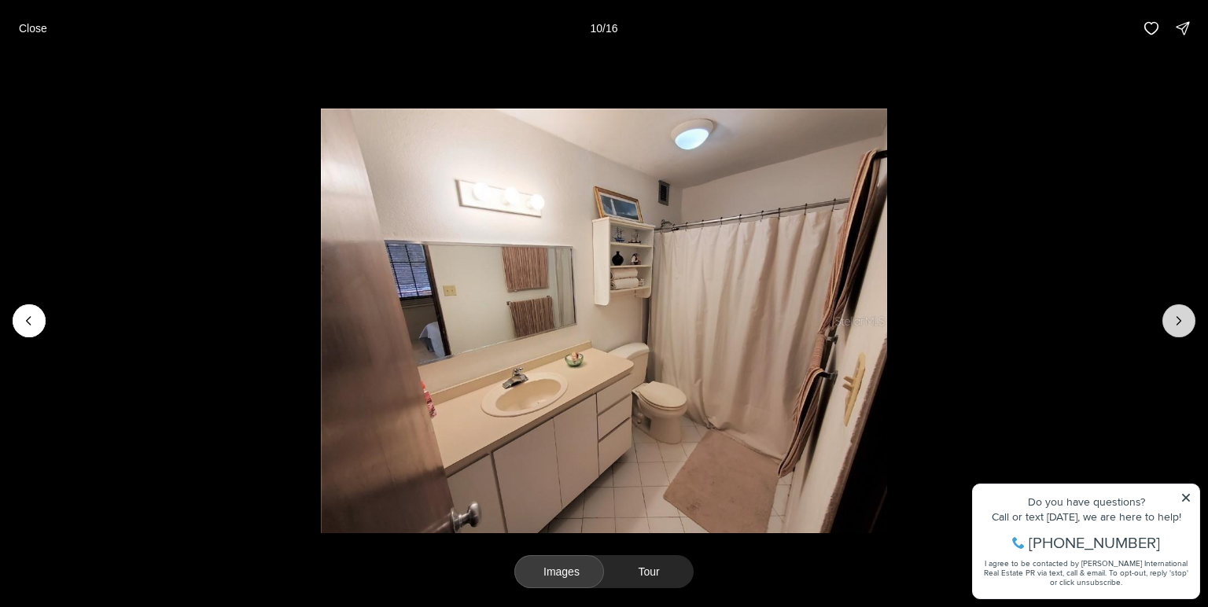
click at [1171, 320] on icon "Next slide" at bounding box center [1179, 321] width 16 height 16
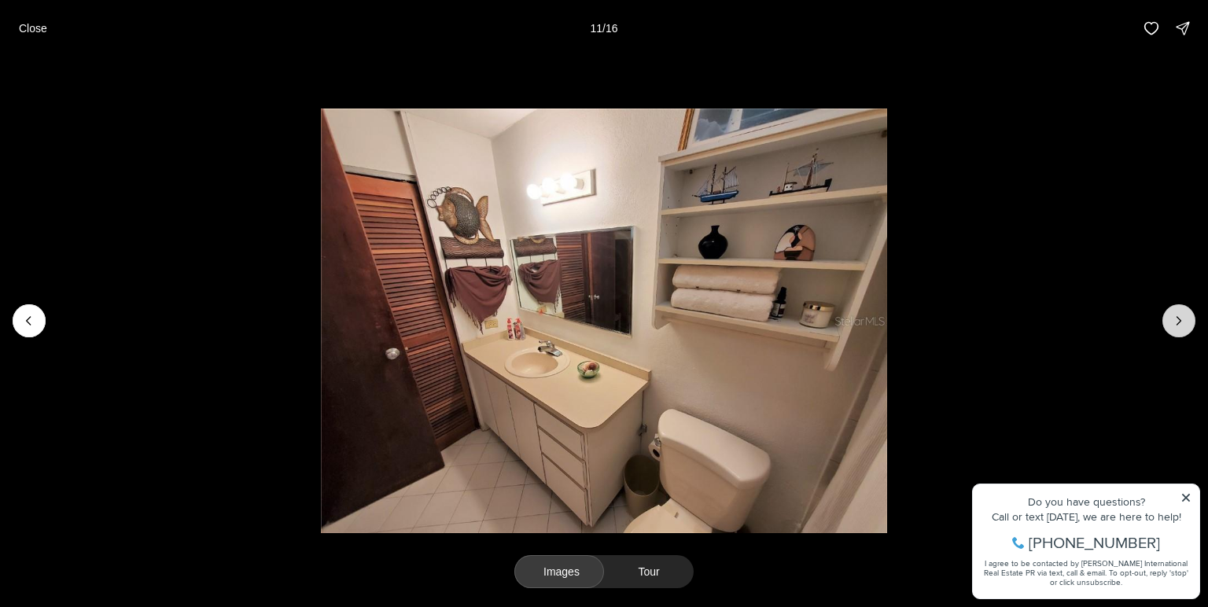
click at [1171, 320] on icon "Next slide" at bounding box center [1179, 321] width 16 height 16
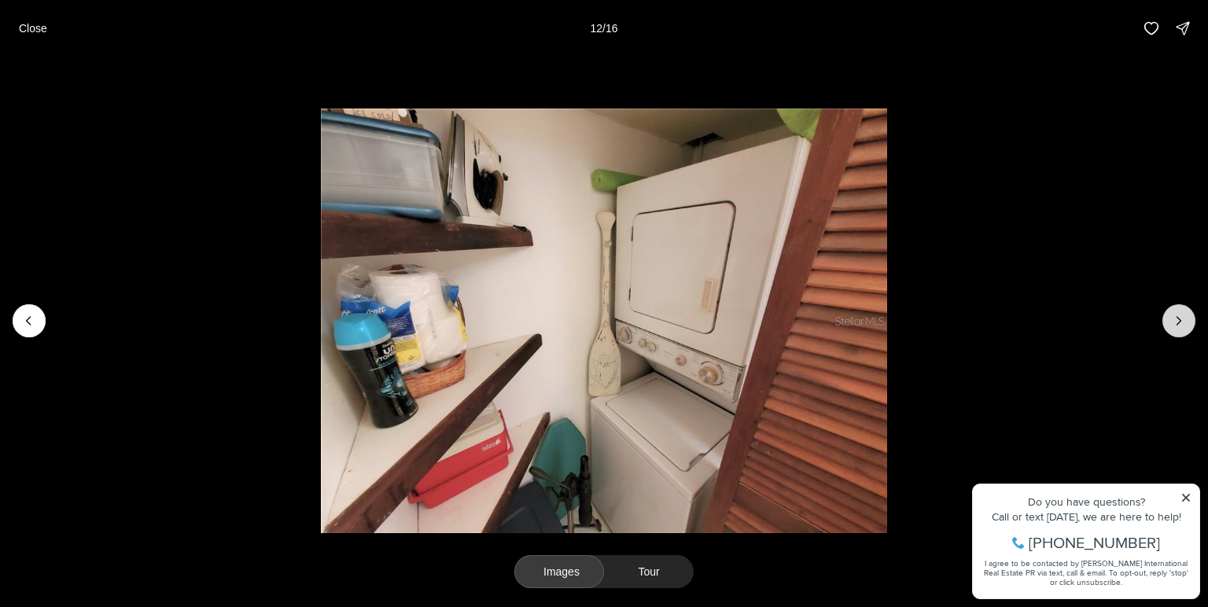
click at [1171, 320] on icon "Next slide" at bounding box center [1179, 321] width 16 height 16
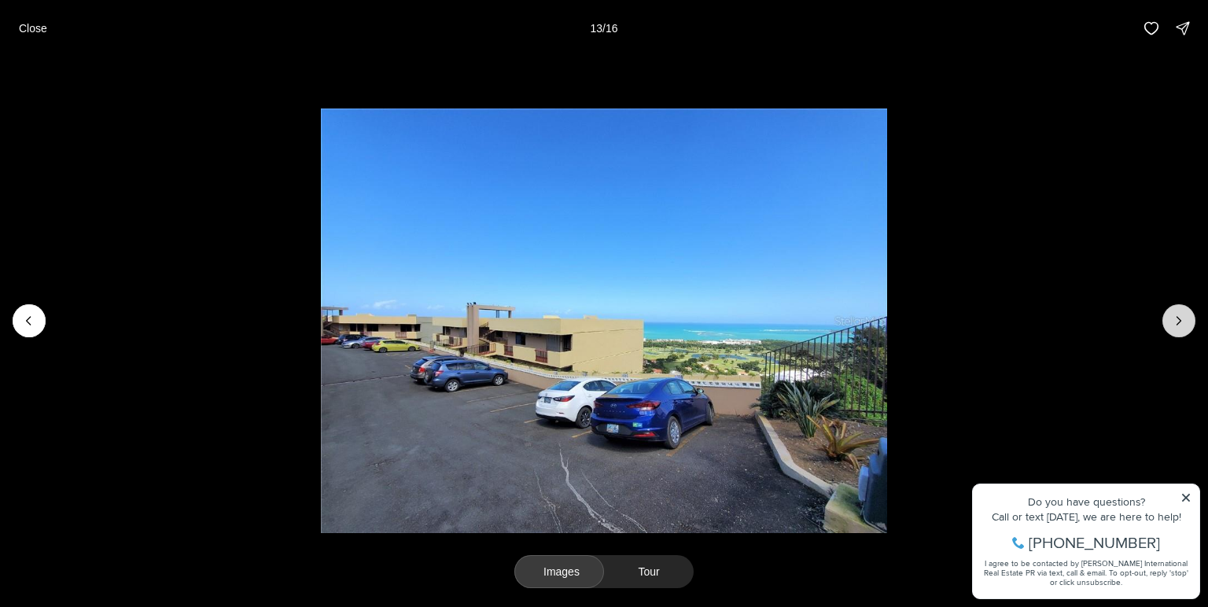
click at [1171, 320] on icon "Next slide" at bounding box center [1179, 321] width 16 height 16
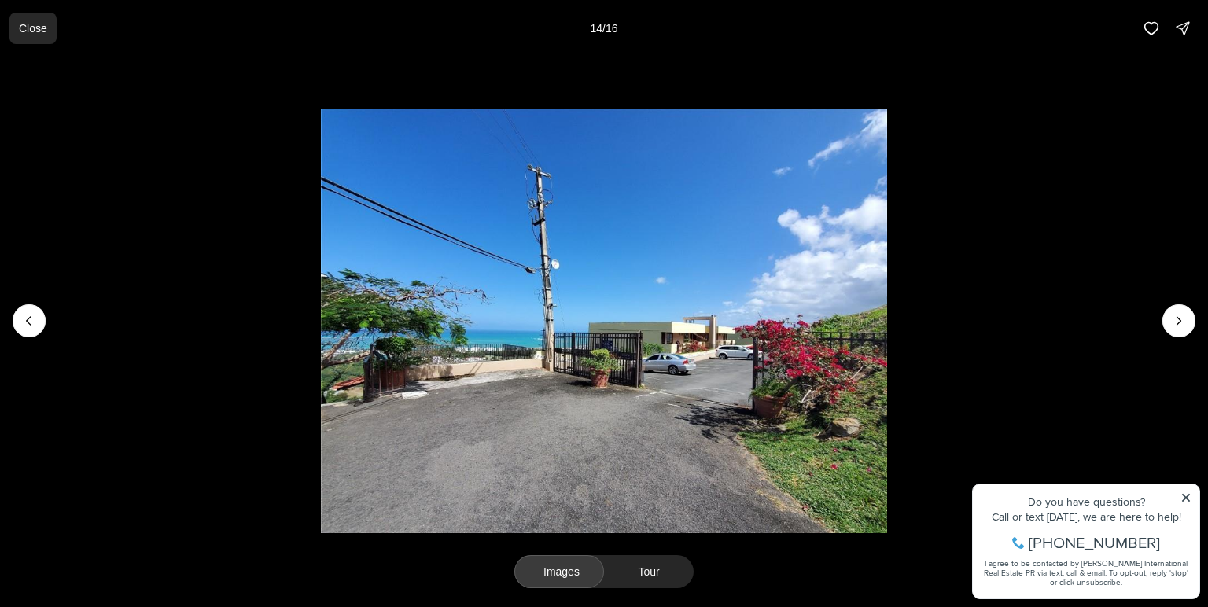
click at [31, 29] on p "Close" at bounding box center [33, 28] width 28 height 13
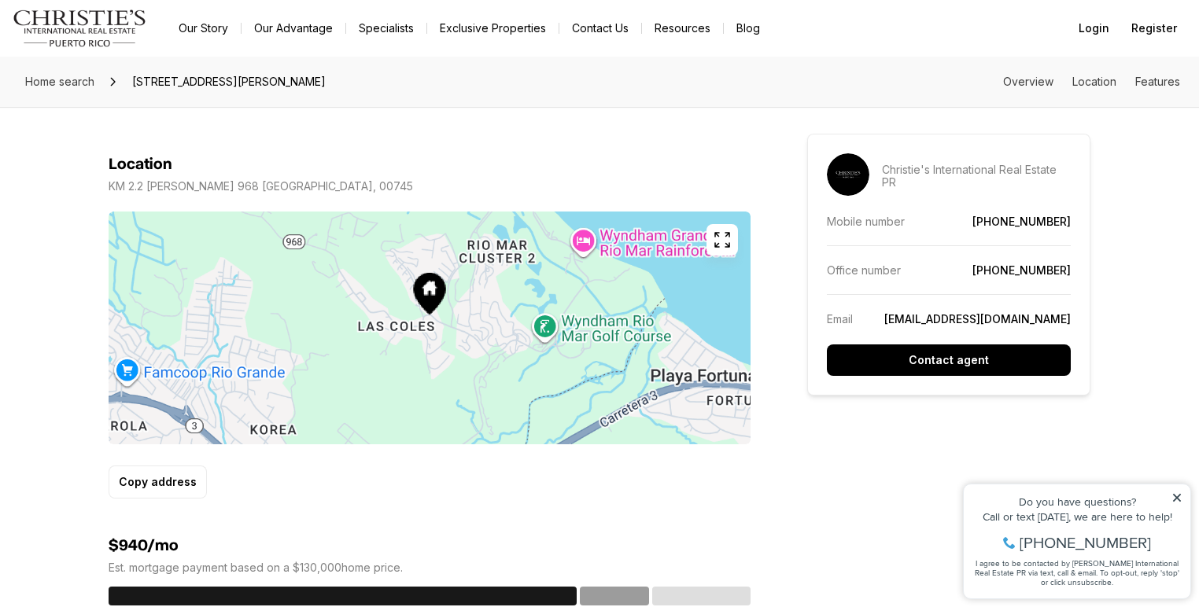
scroll to position [754, 0]
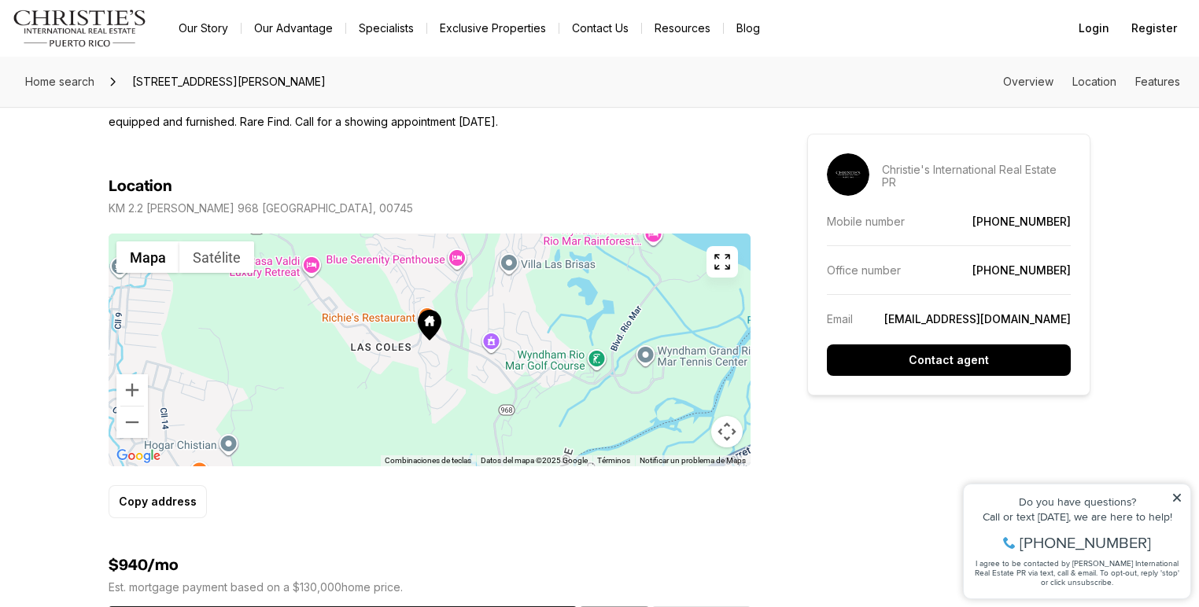
click at [431, 330] on icon at bounding box center [430, 325] width 24 height 31
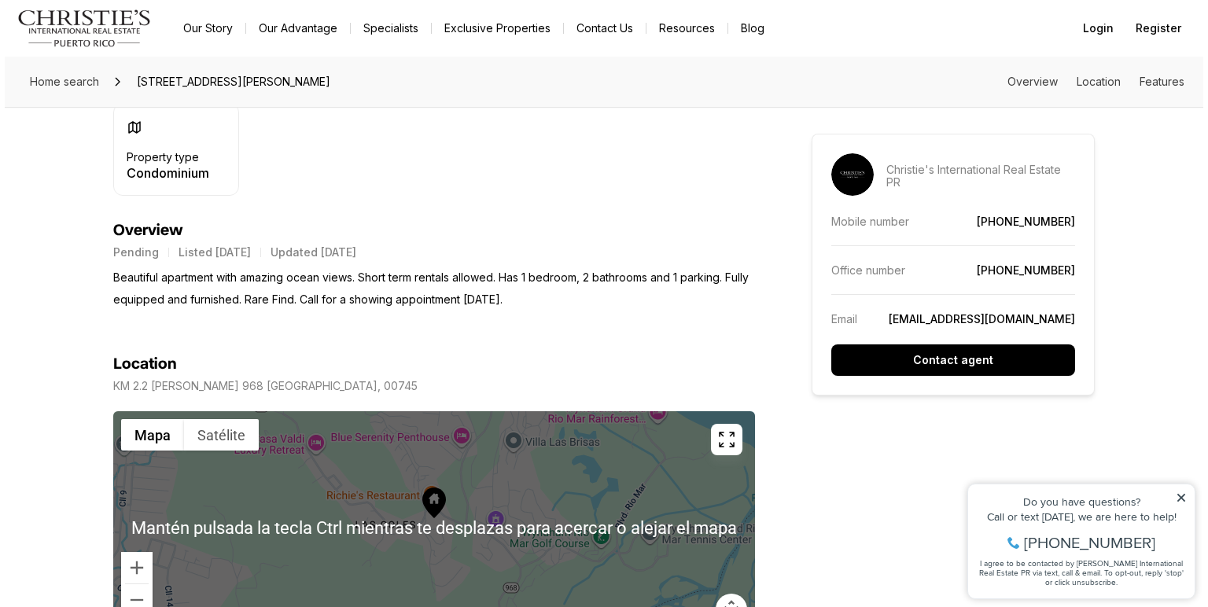
scroll to position [692, 0]
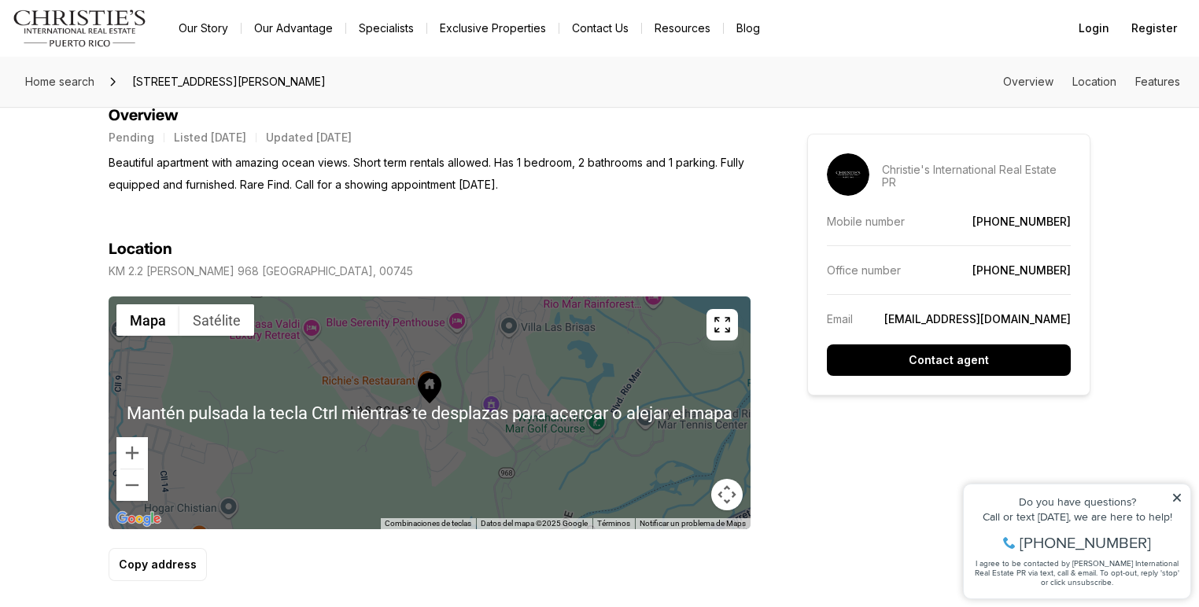
click at [527, 345] on div at bounding box center [430, 413] width 642 height 233
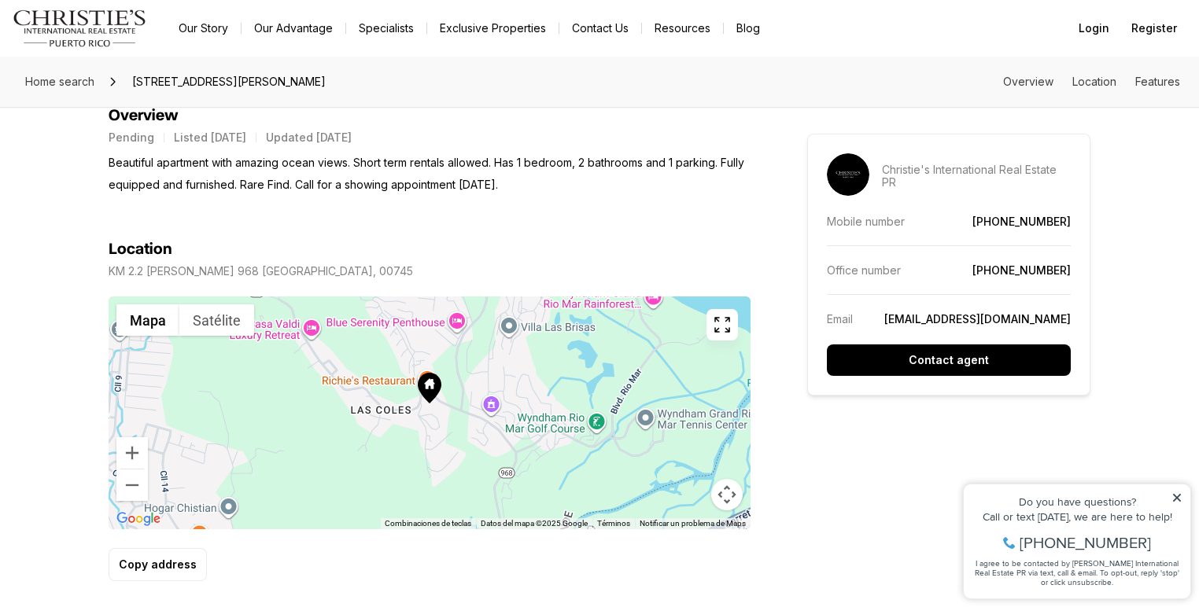
click at [721, 332] on icon "button" at bounding box center [722, 324] width 19 height 19
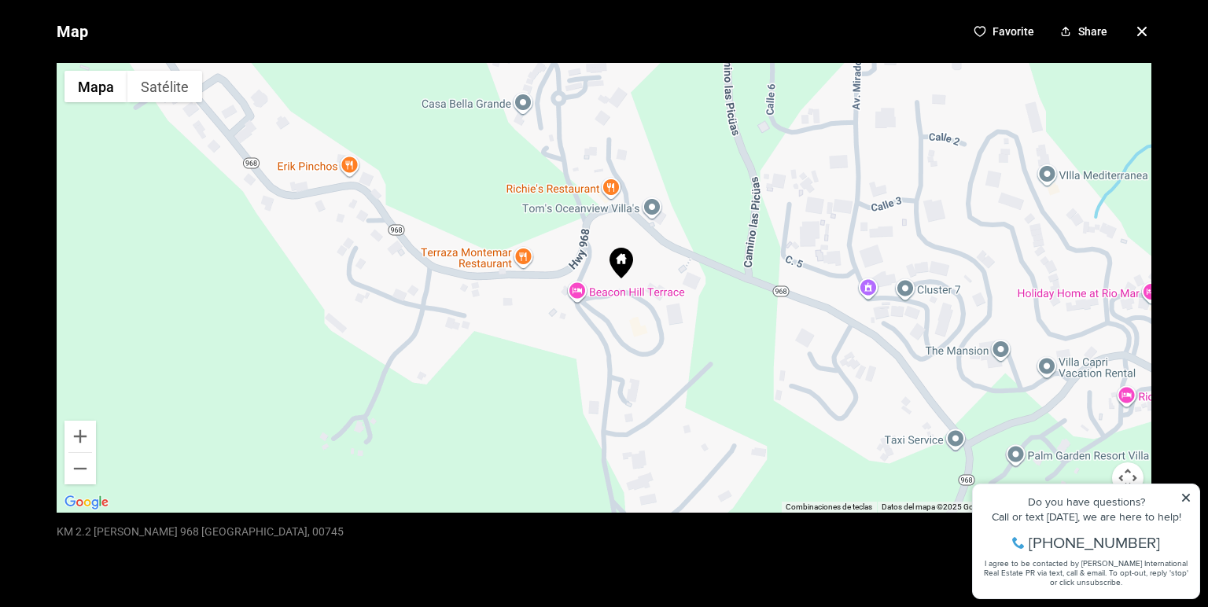
drag, startPoint x: 677, startPoint y: 208, endPoint x: 573, endPoint y: 371, distance: 193.8
click at [577, 368] on div at bounding box center [604, 288] width 1095 height 450
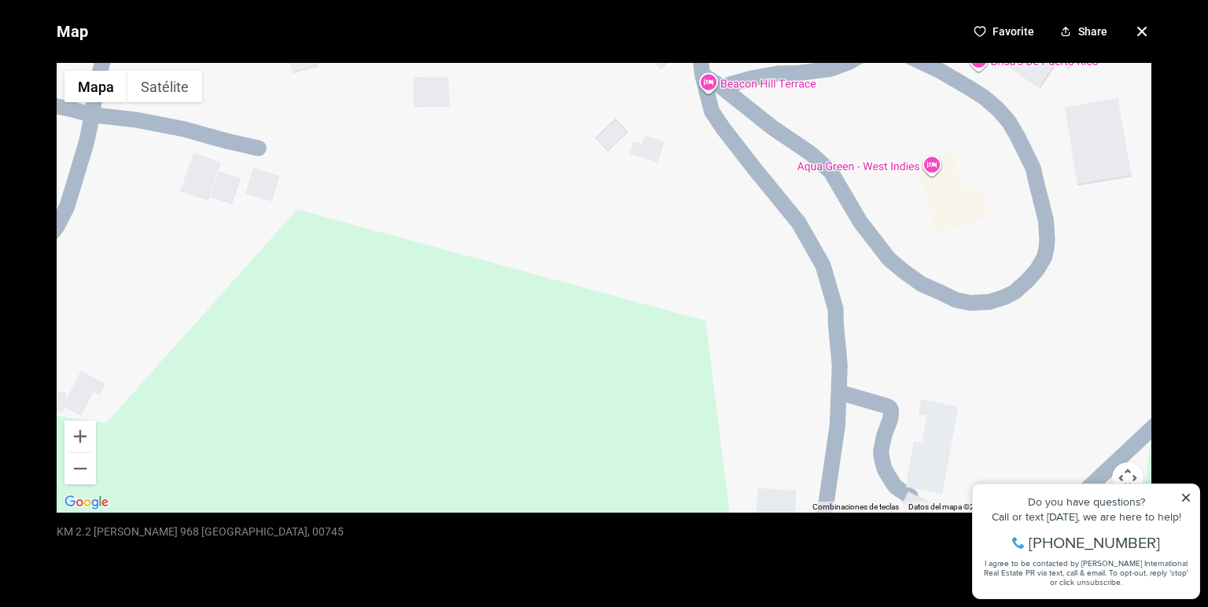
click at [501, 395] on div at bounding box center [604, 288] width 1095 height 450
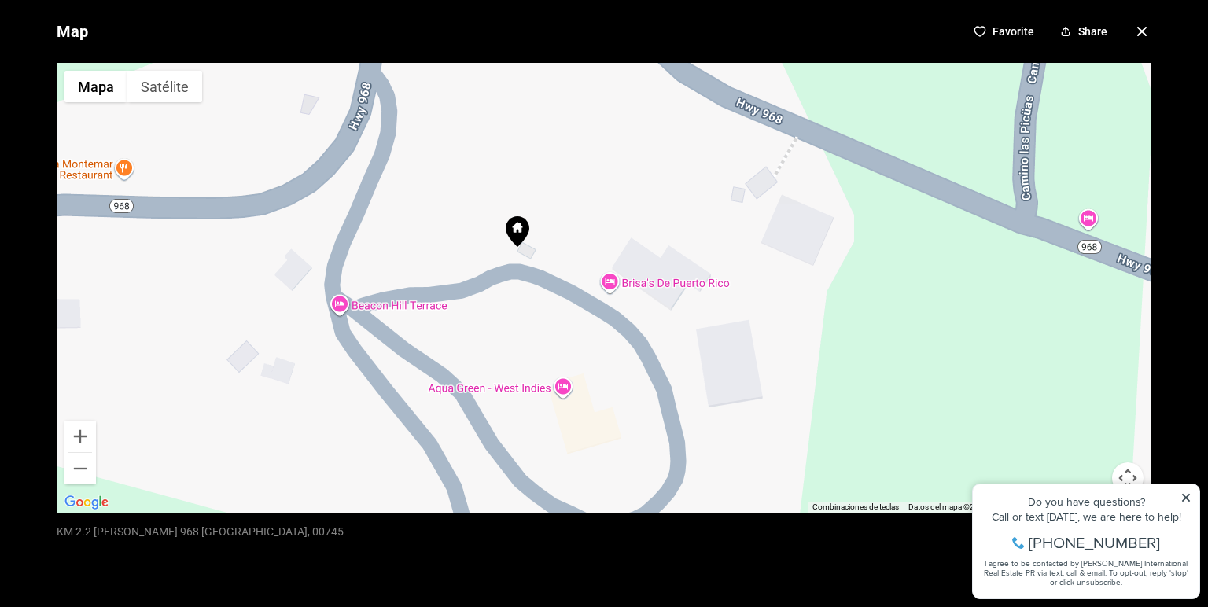
drag, startPoint x: 721, startPoint y: 223, endPoint x: 345, endPoint y: 447, distance: 436.7
click at [345, 447] on div at bounding box center [604, 288] width 1095 height 450
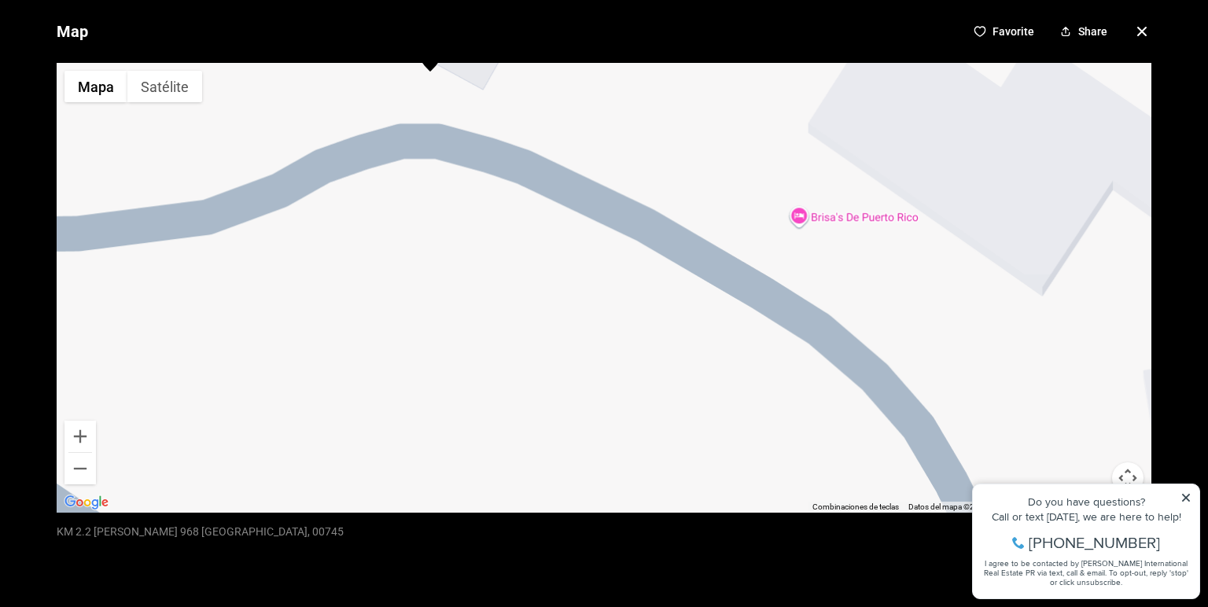
click at [542, 315] on div at bounding box center [604, 288] width 1095 height 450
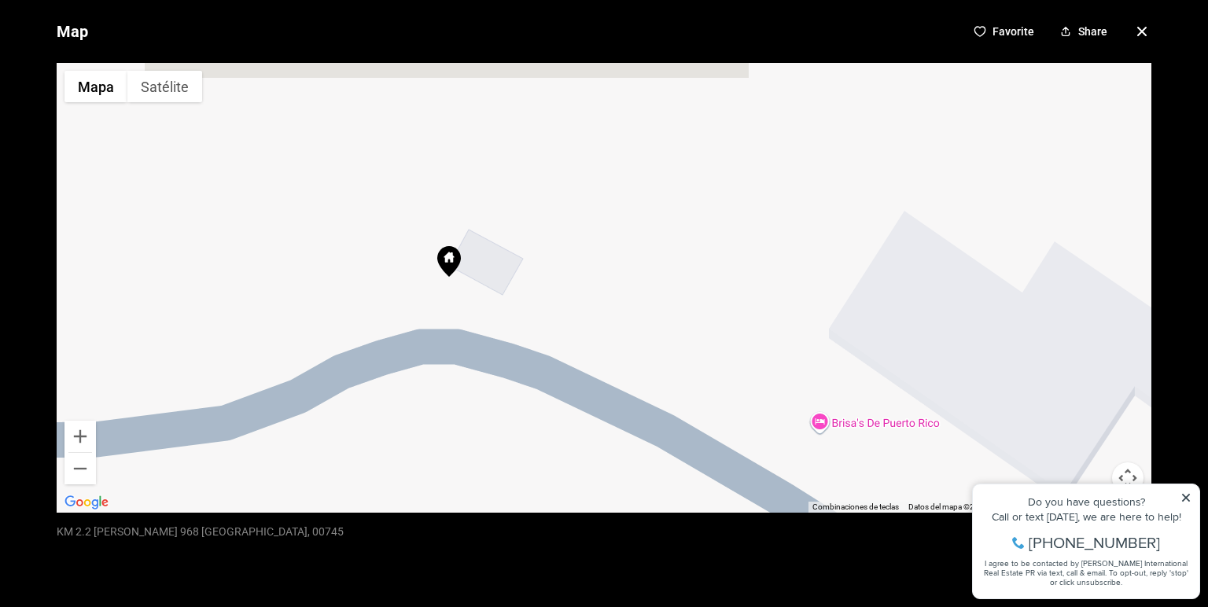
drag, startPoint x: 551, startPoint y: 314, endPoint x: 572, endPoint y: 523, distance: 210.3
click at [572, 524] on div "Map Favorite Share ← Mover a la izquierda → Mover a la derecha ↑ Mover hacia ar…" at bounding box center [604, 303] width 1208 height 607
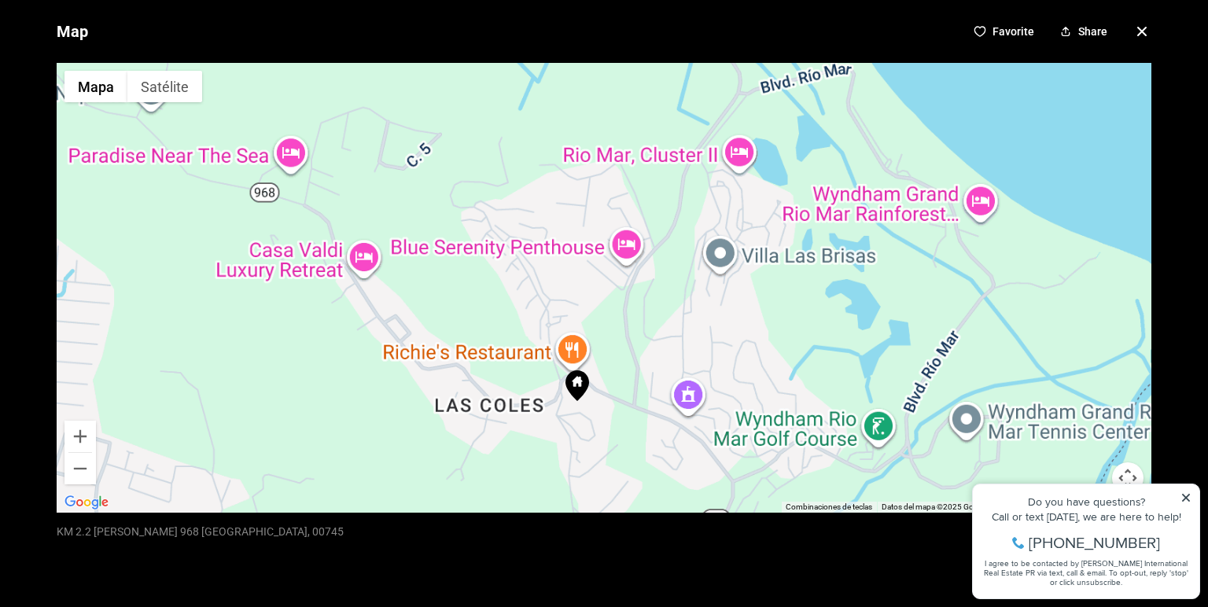
drag, startPoint x: 571, startPoint y: 404, endPoint x: 581, endPoint y: 404, distance: 9.5
click at [581, 404] on div at bounding box center [604, 288] width 1095 height 450
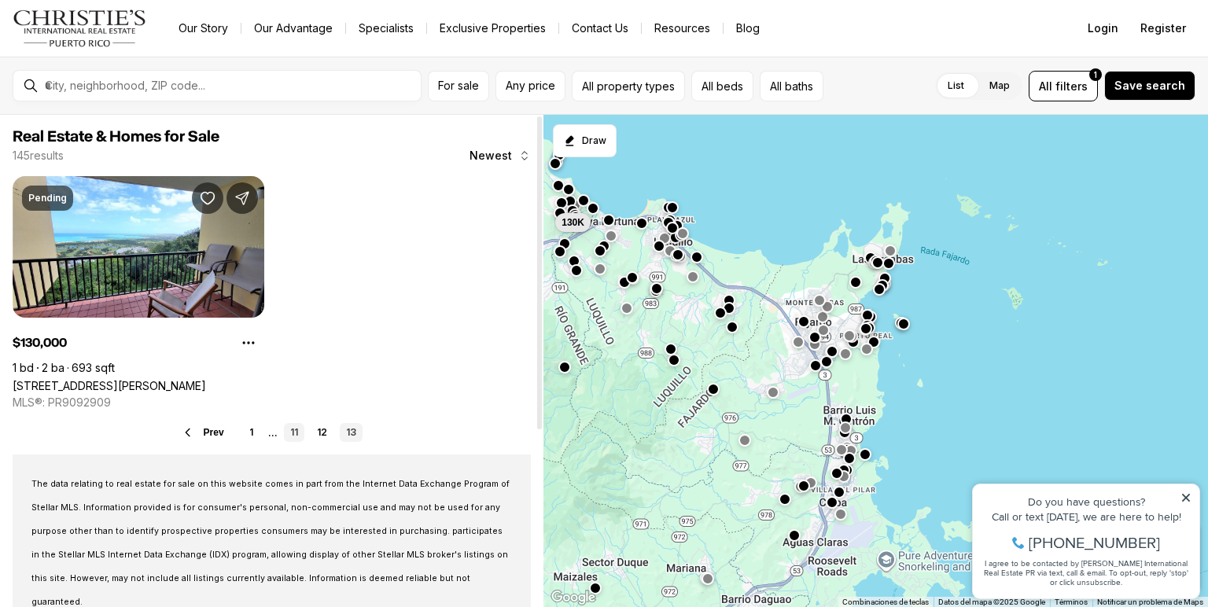
click at [293, 431] on link "11" at bounding box center [294, 432] width 20 height 19
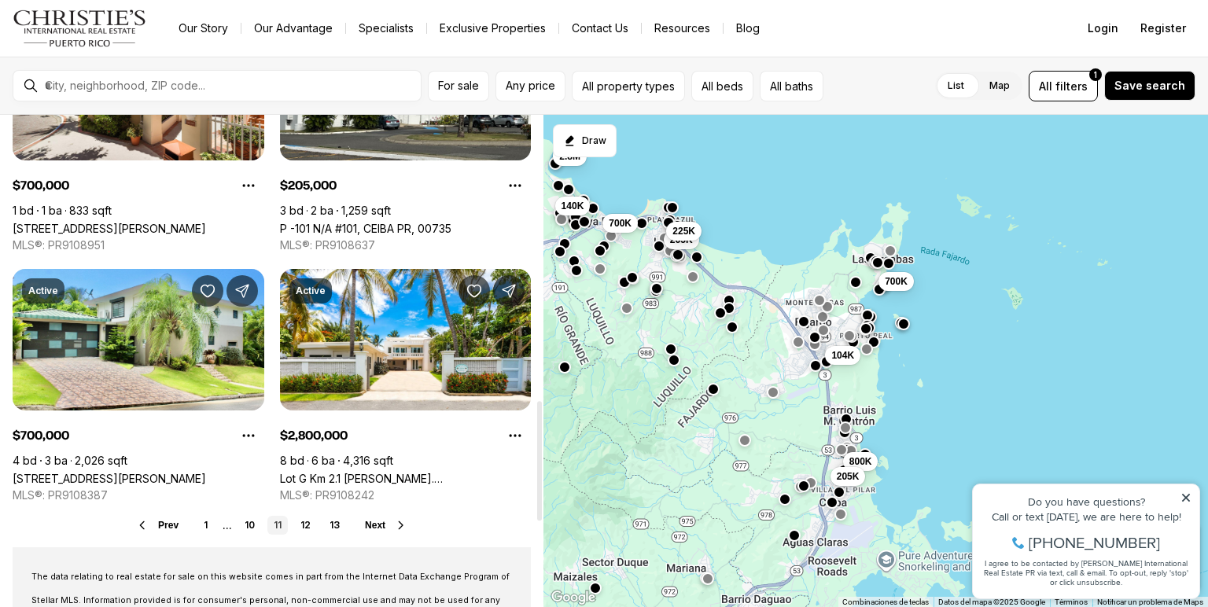
scroll to position [1196, 0]
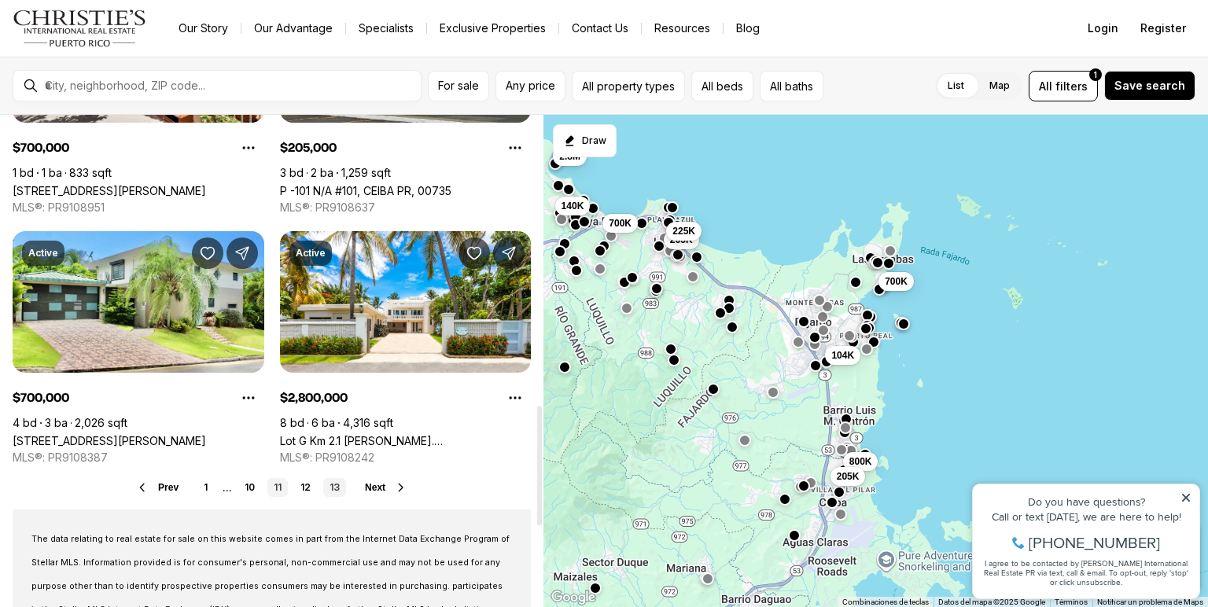
click at [340, 489] on link "13" at bounding box center [334, 487] width 23 height 19
